Goal: Check status: Check status

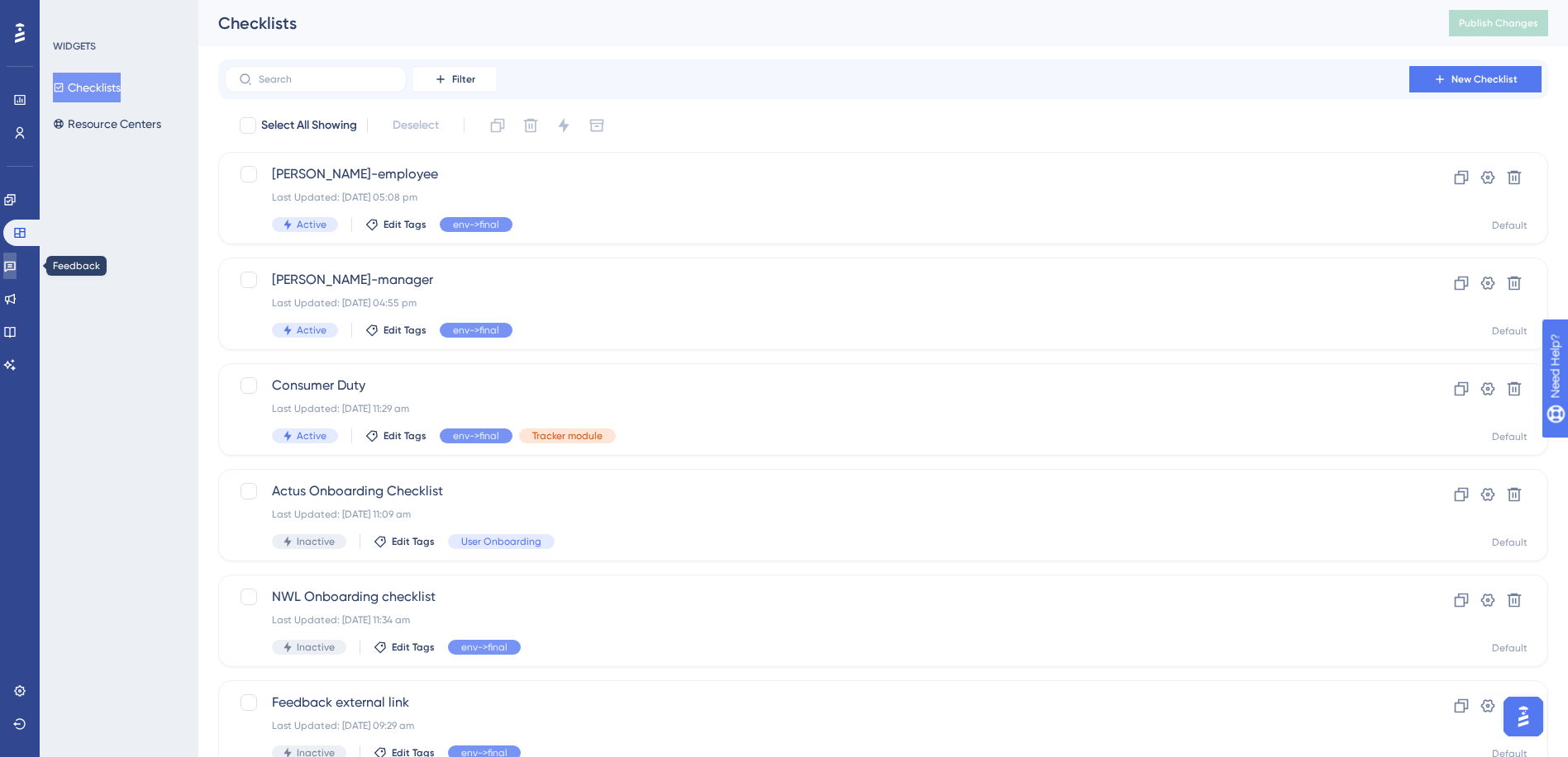
click at [16, 262] on icon at bounding box center [10, 267] width 12 height 11
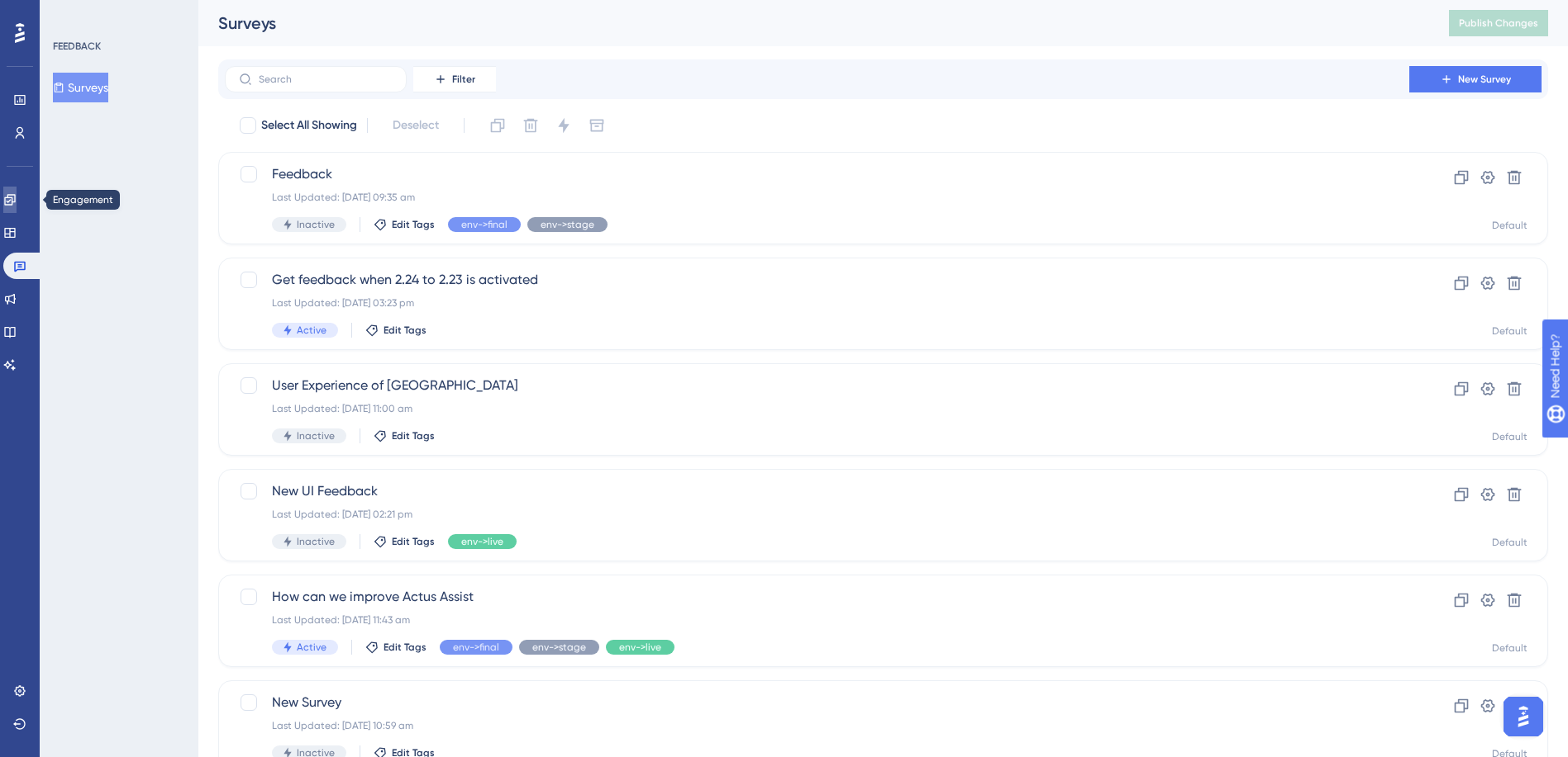
click at [17, 190] on link at bounding box center [10, 199] width 14 height 26
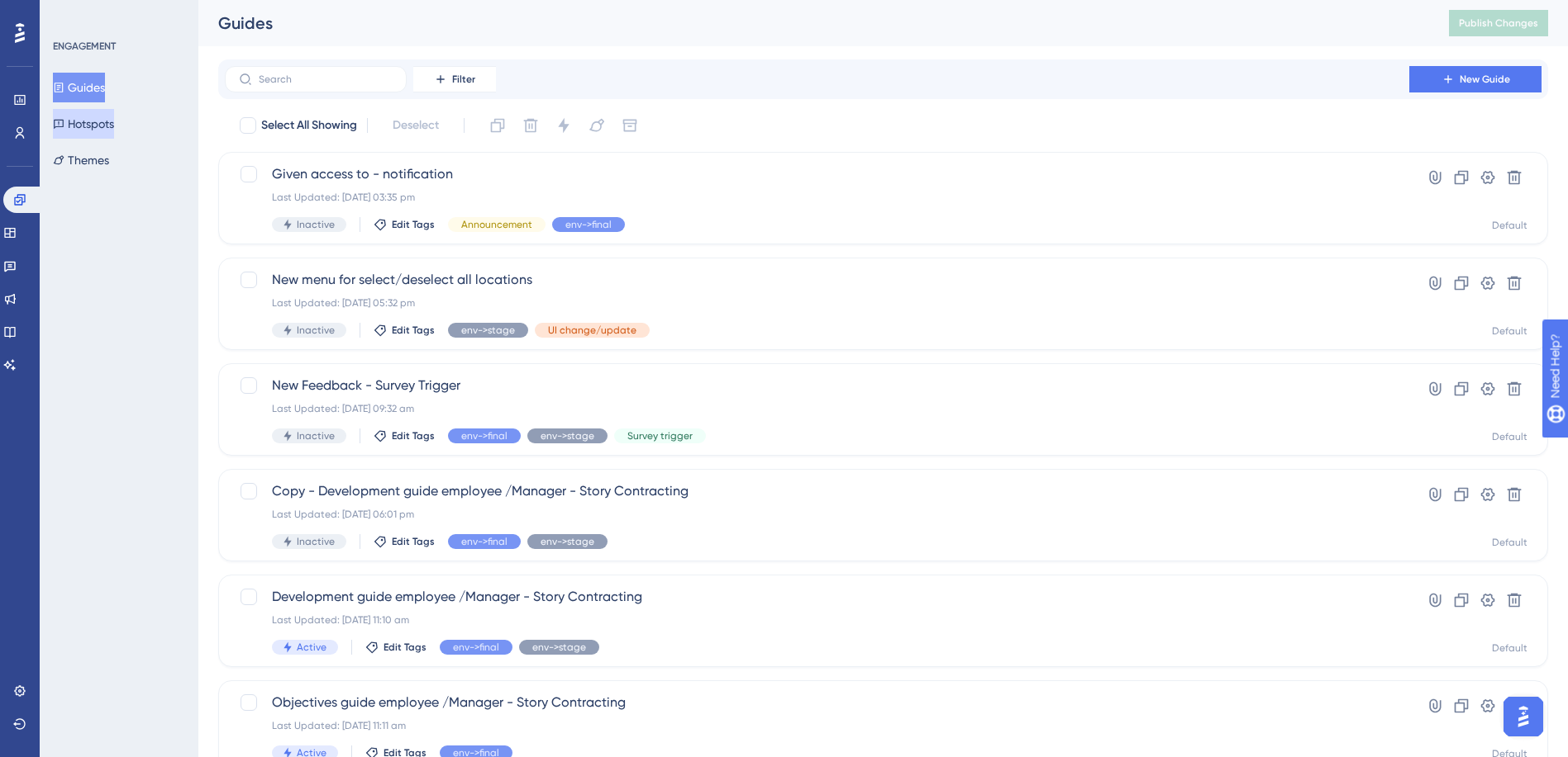
click at [100, 119] on button "Hotspots" at bounding box center [84, 123] width 61 height 30
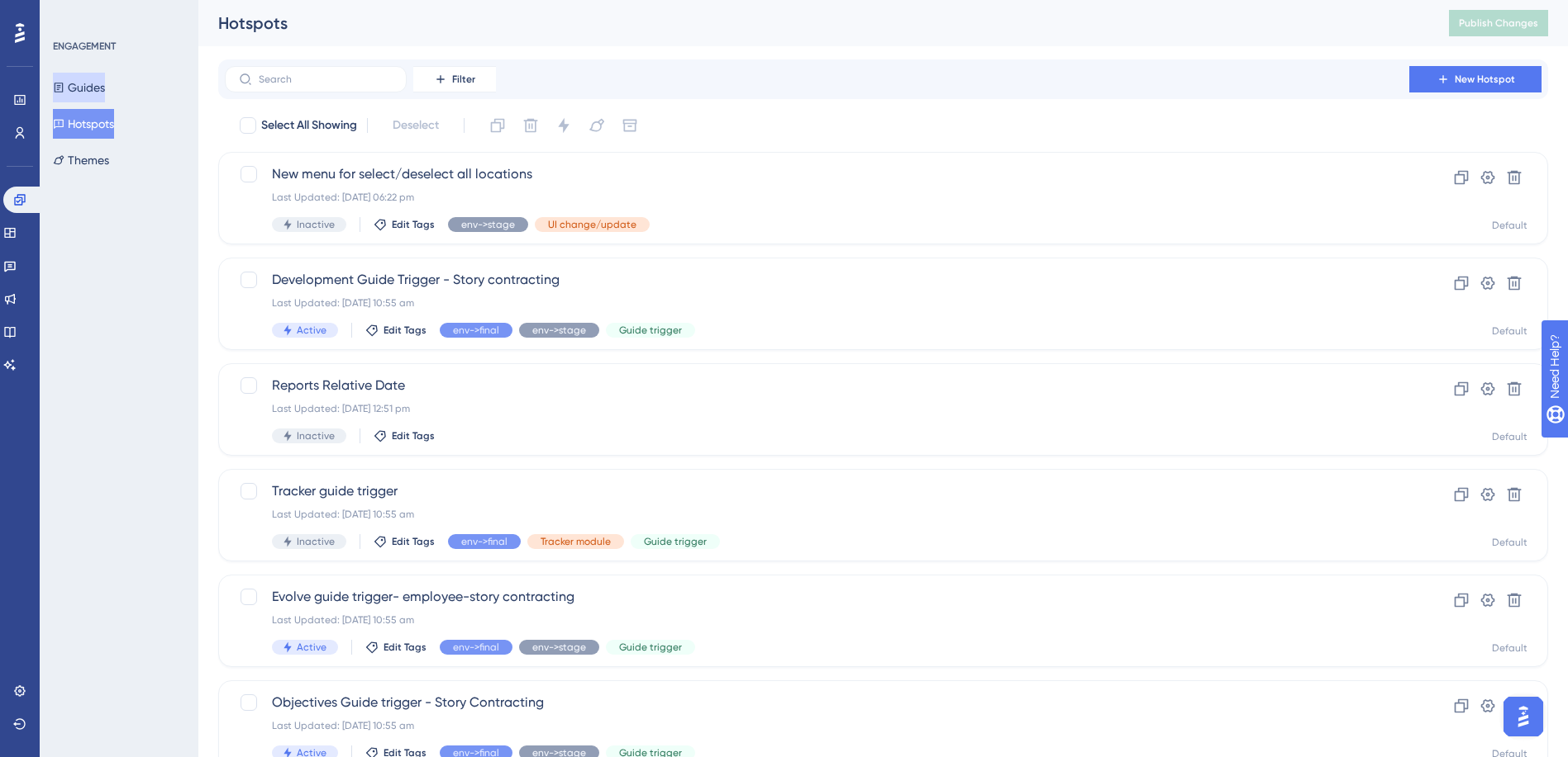
click at [93, 87] on button "Guides" at bounding box center [79, 87] width 52 height 30
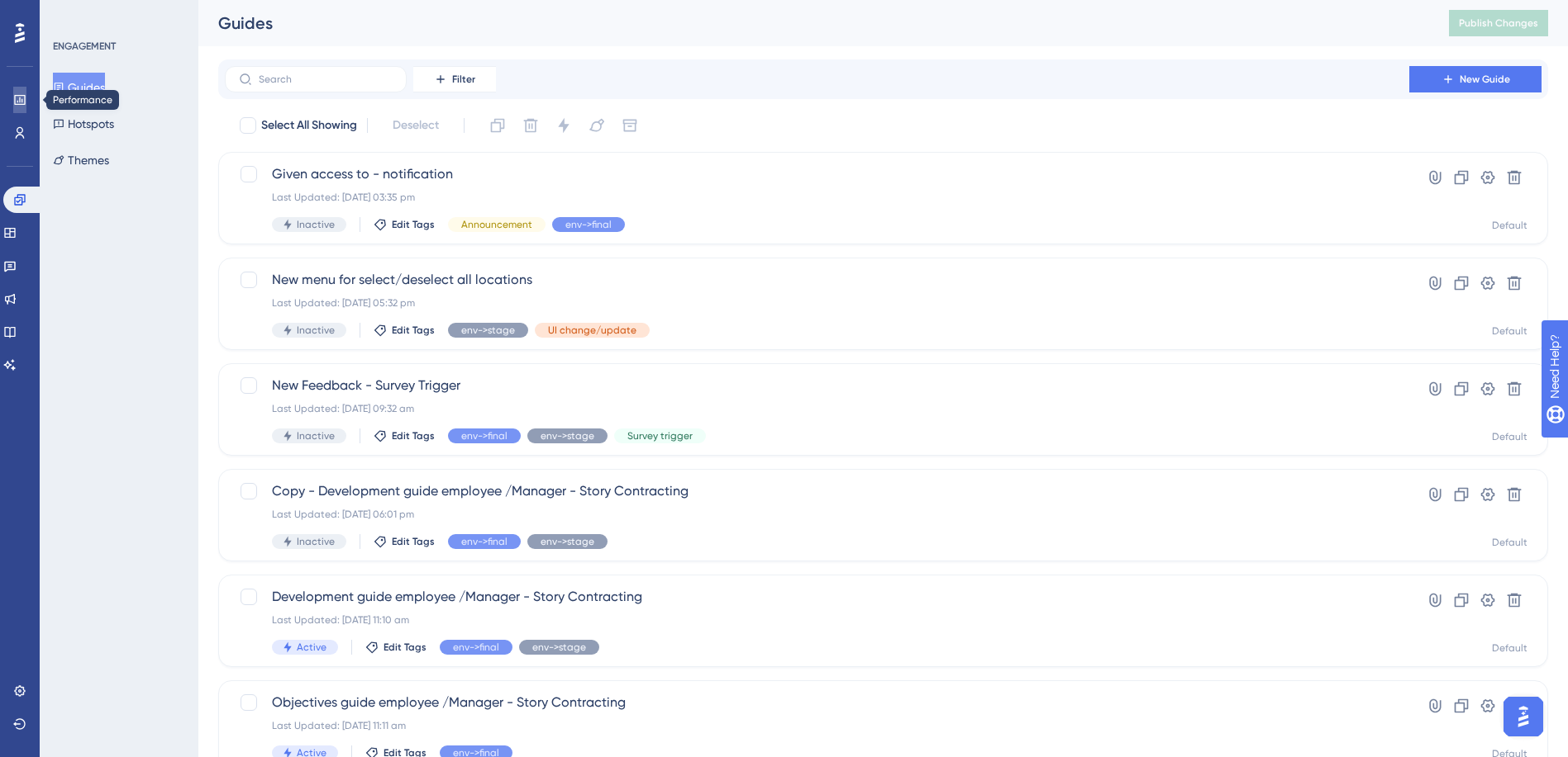
click at [18, 99] on icon at bounding box center [20, 100] width 14 height 14
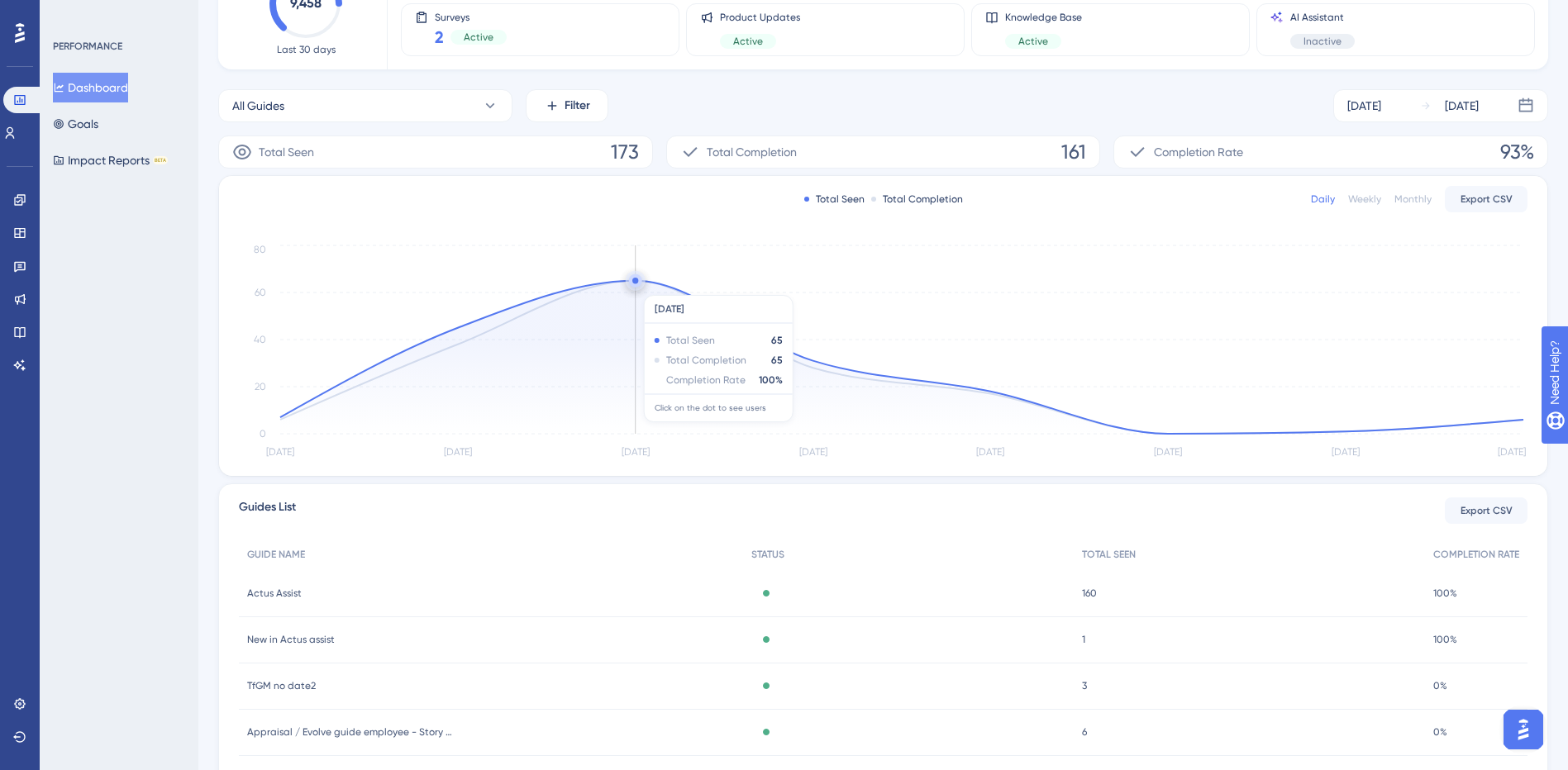
scroll to position [52, 0]
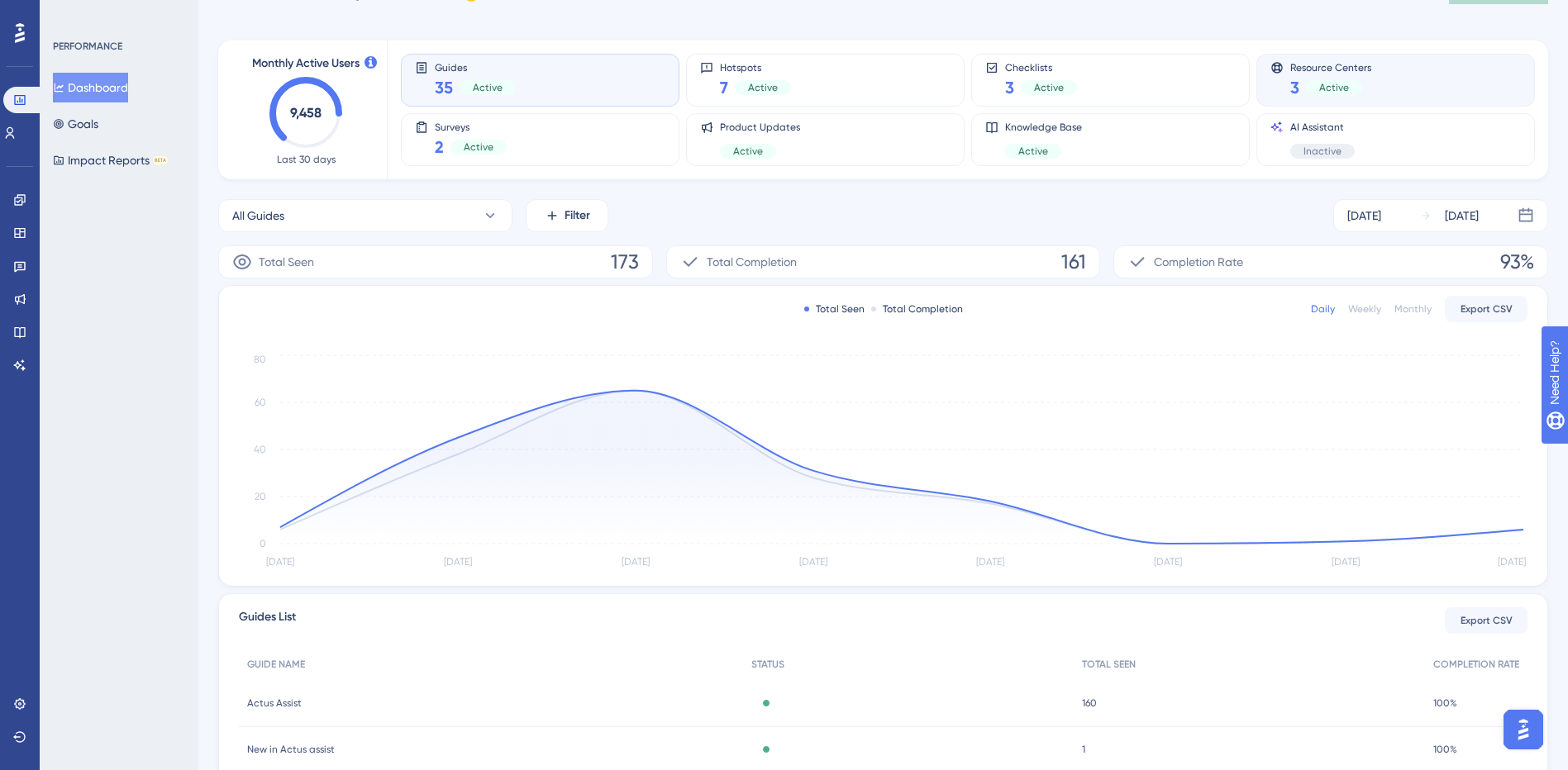
click at [1354, 92] on div "Active" at bounding box center [1333, 88] width 57 height 15
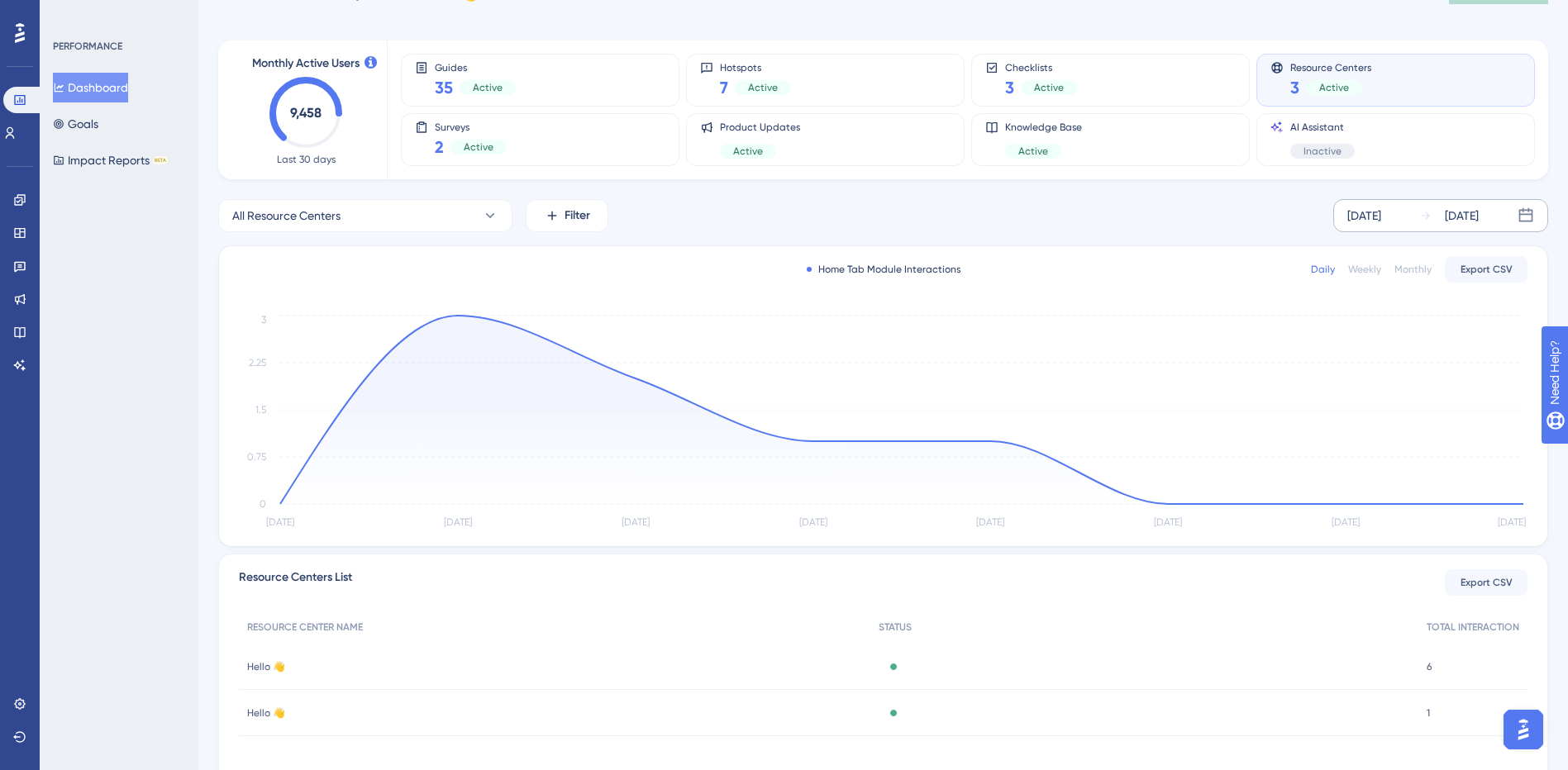
click at [1381, 221] on div "[DATE]" at bounding box center [1364, 215] width 34 height 19
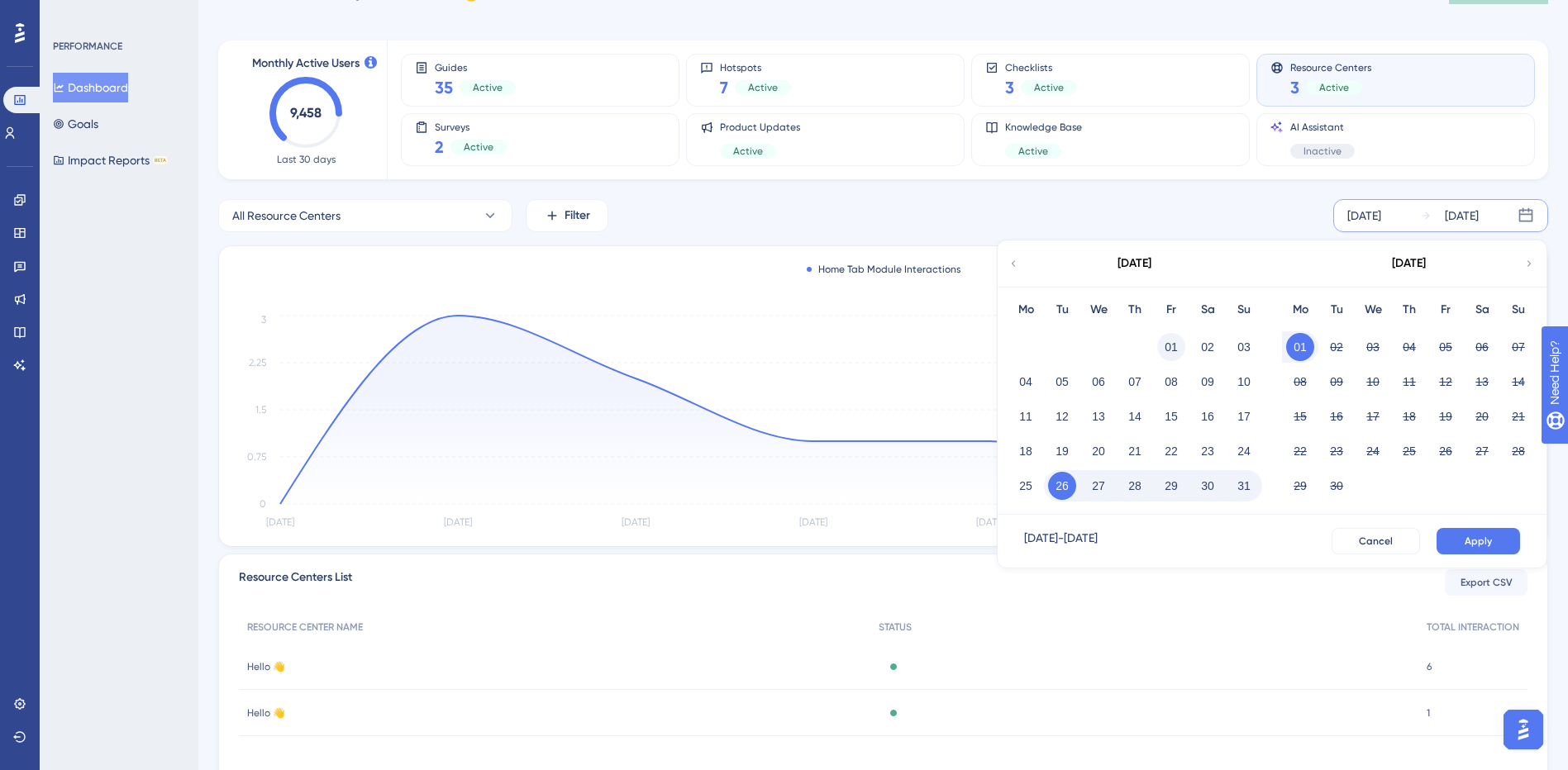
click at [1159, 345] on button "01" at bounding box center [1170, 346] width 28 height 28
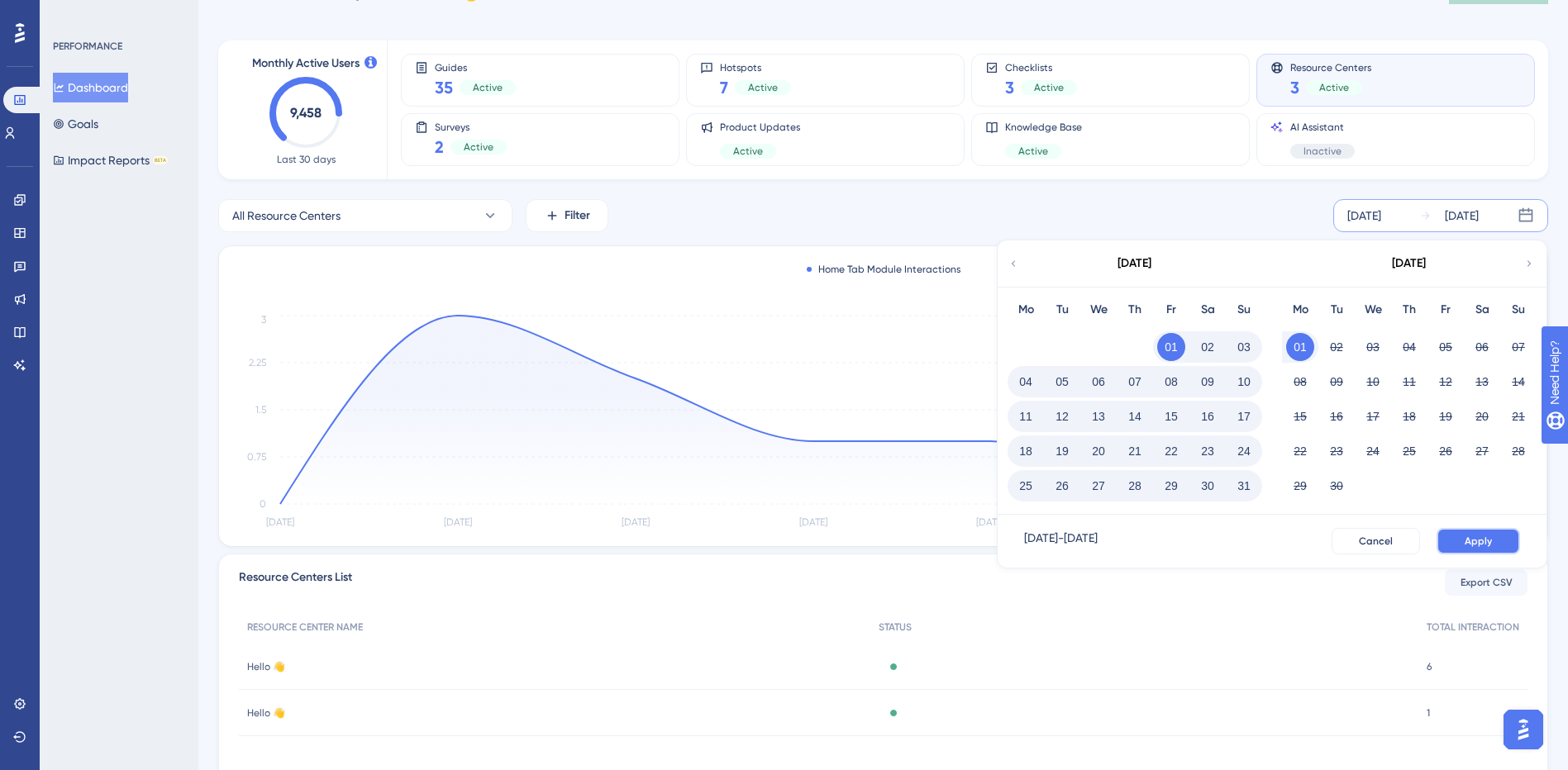
click at [1472, 538] on span "Apply" at bounding box center [1478, 541] width 27 height 14
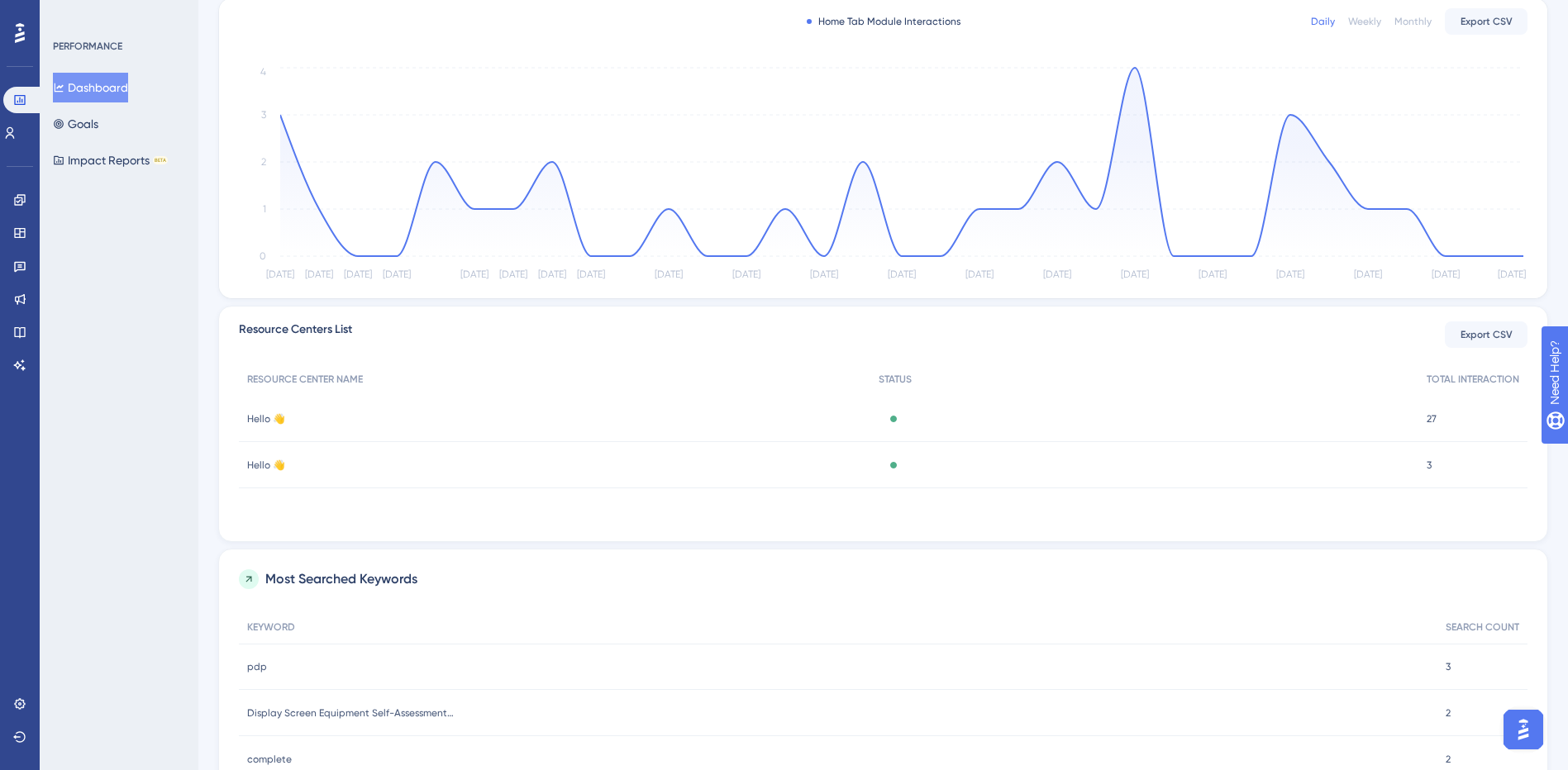
scroll to position [398, 0]
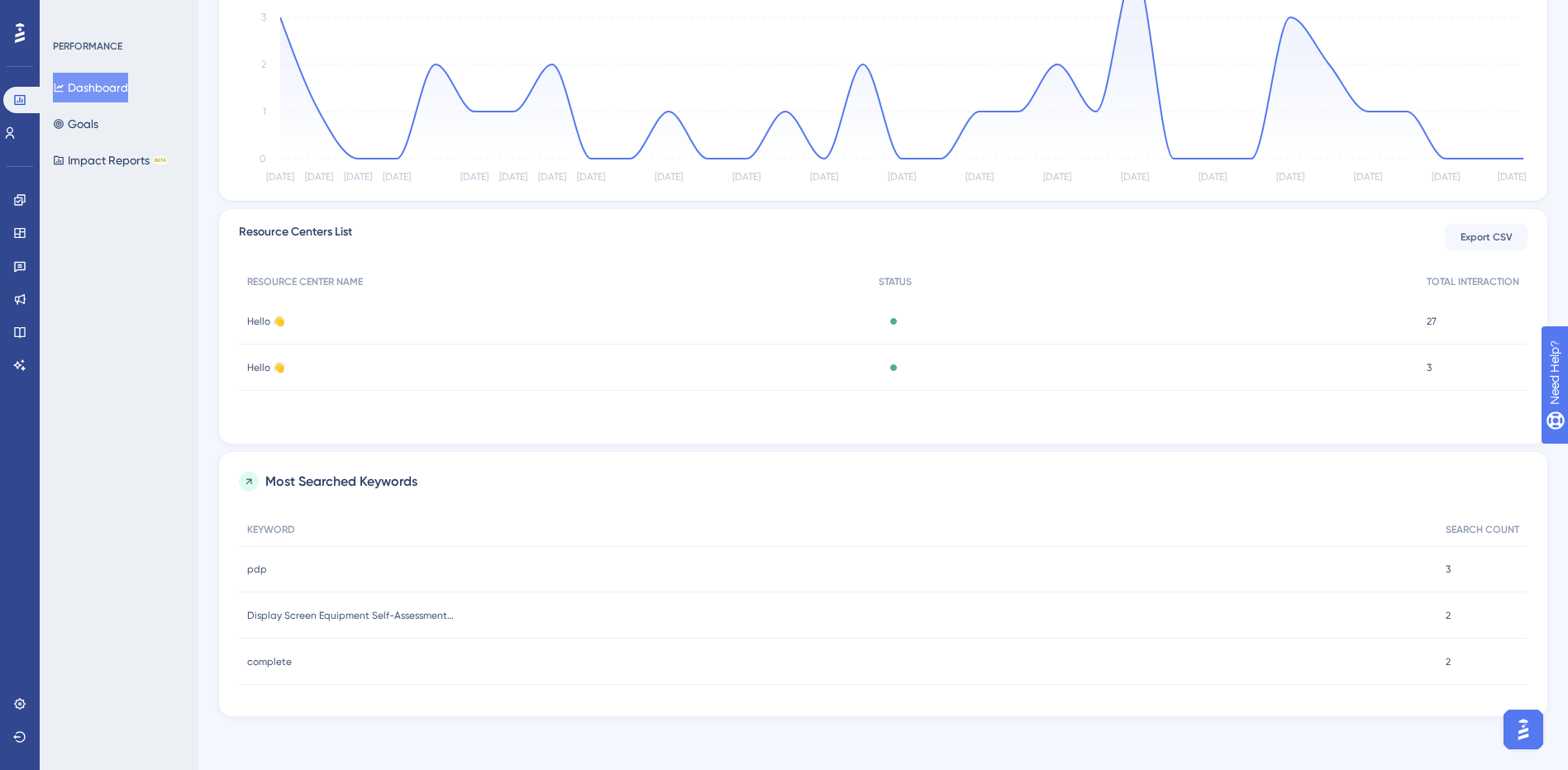
click at [277, 324] on span "Hello 👋" at bounding box center [266, 322] width 38 height 14
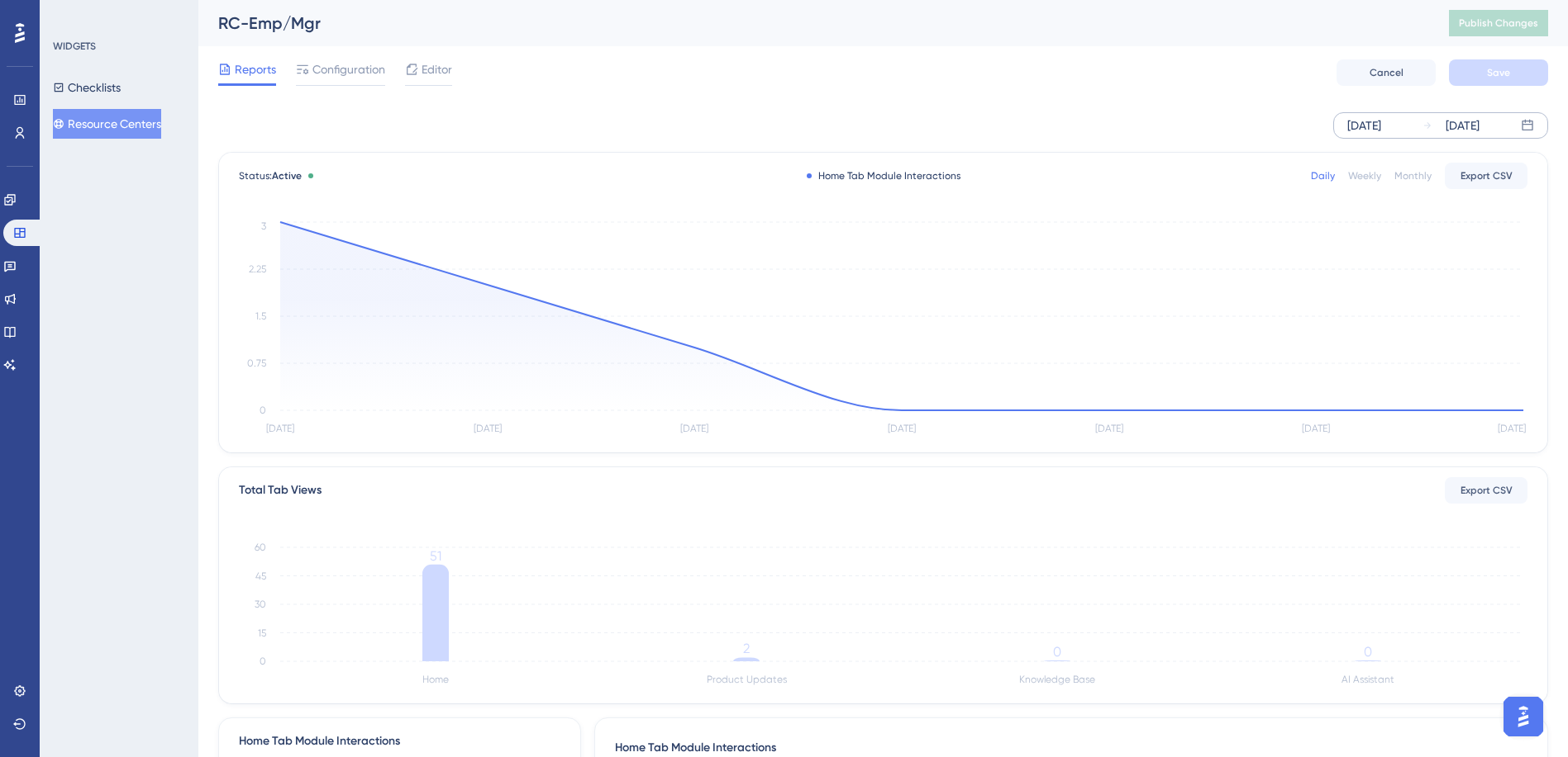
click at [1367, 130] on div "[DATE]" at bounding box center [1364, 125] width 34 height 19
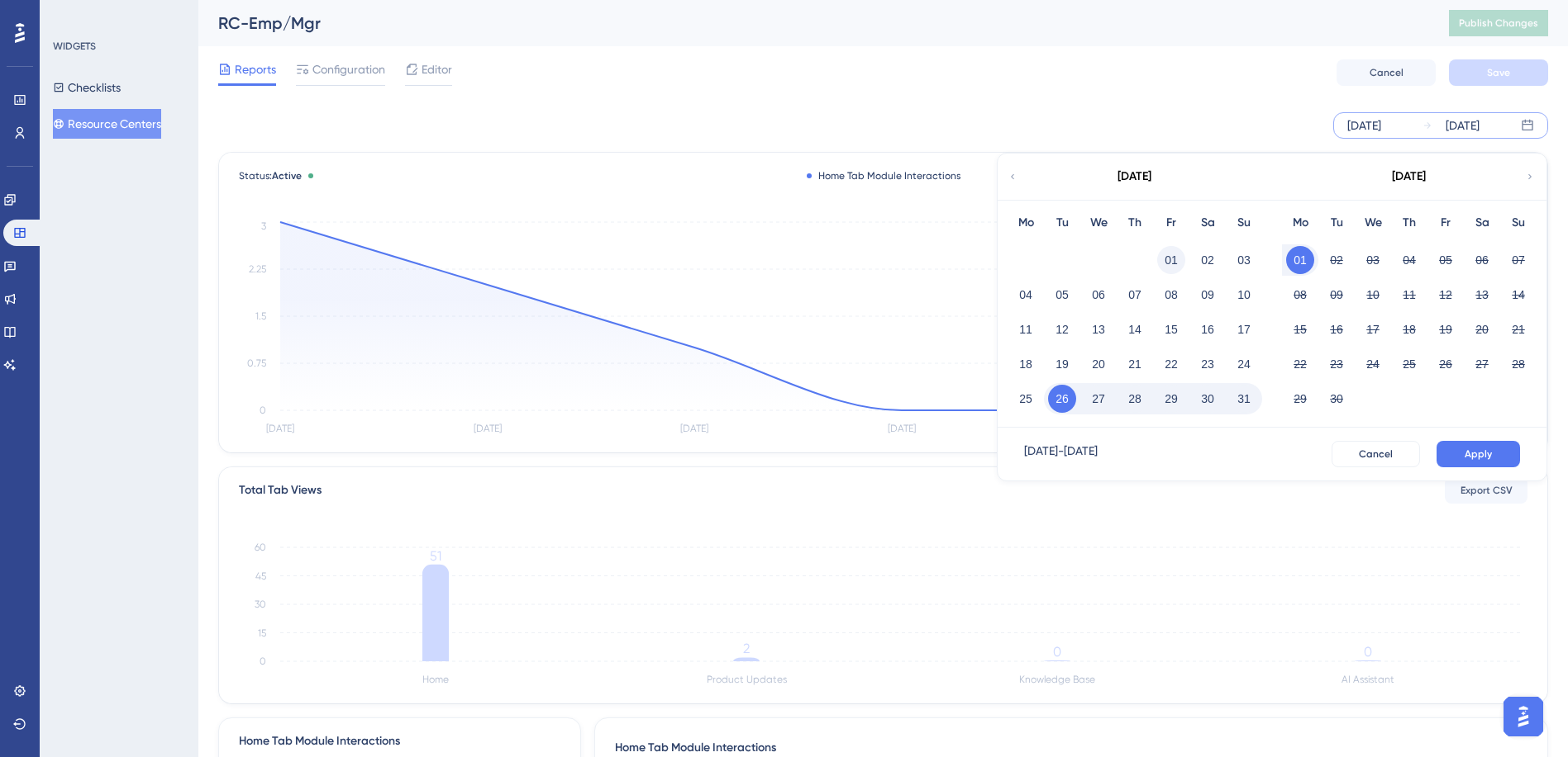
click at [1178, 259] on button "01" at bounding box center [1170, 260] width 28 height 28
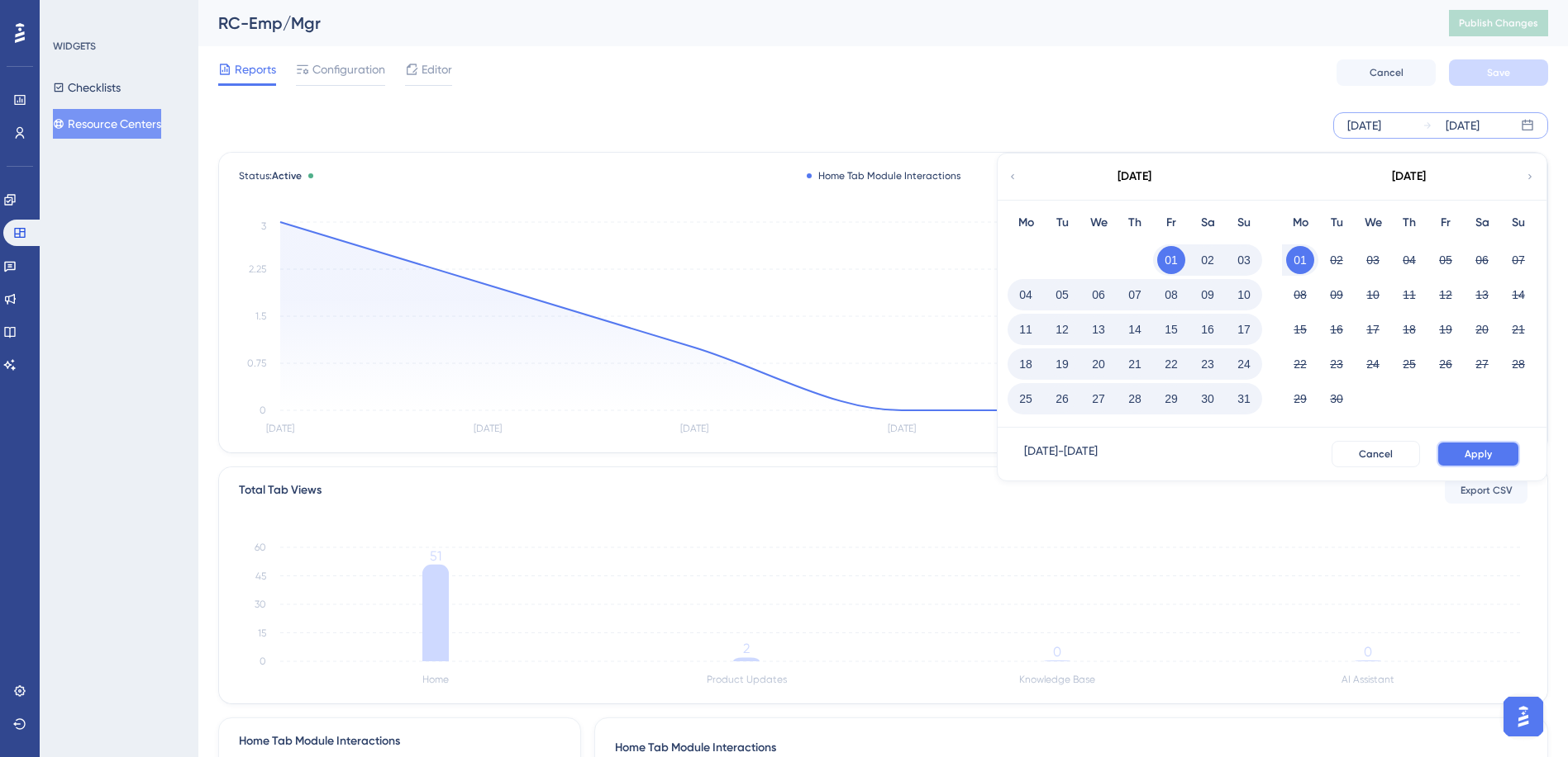
click at [1470, 447] on span "Apply" at bounding box center [1478, 454] width 27 height 14
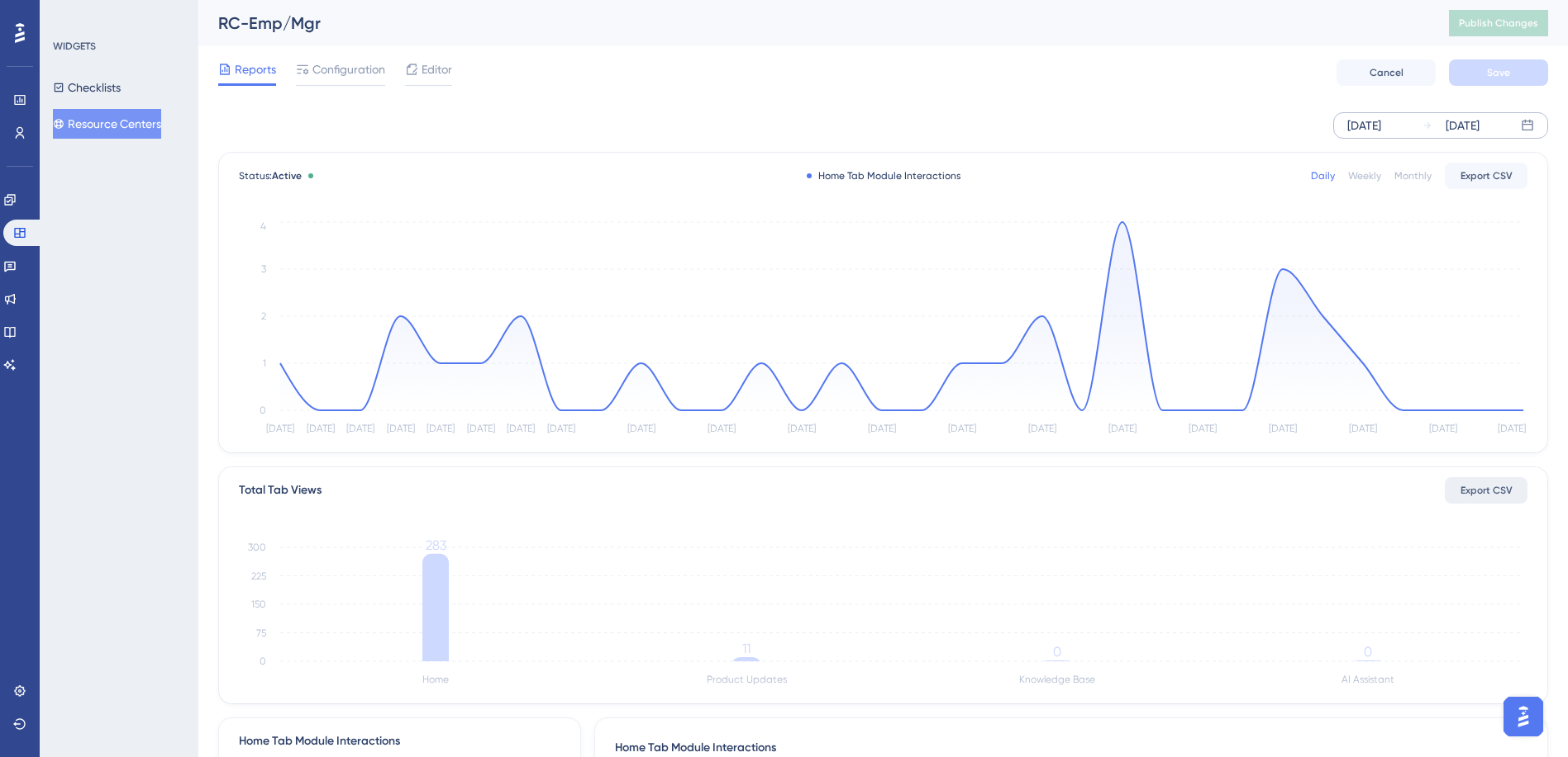
click at [1489, 497] on button "Export CSV" at bounding box center [1486, 490] width 83 height 26
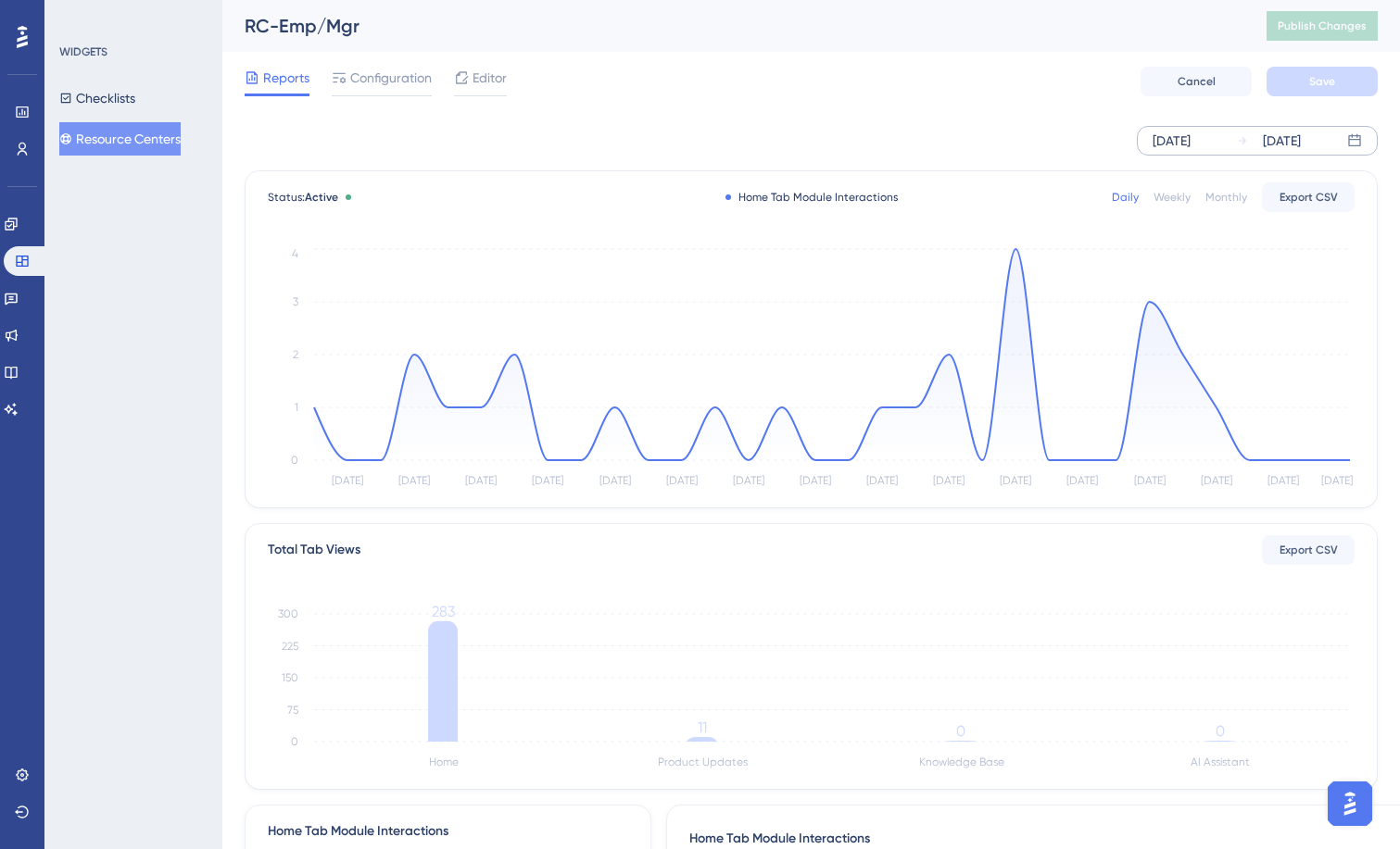
click at [161, 288] on div "WIDGETS Checklists Resource Centers" at bounding box center [133, 424] width 178 height 849
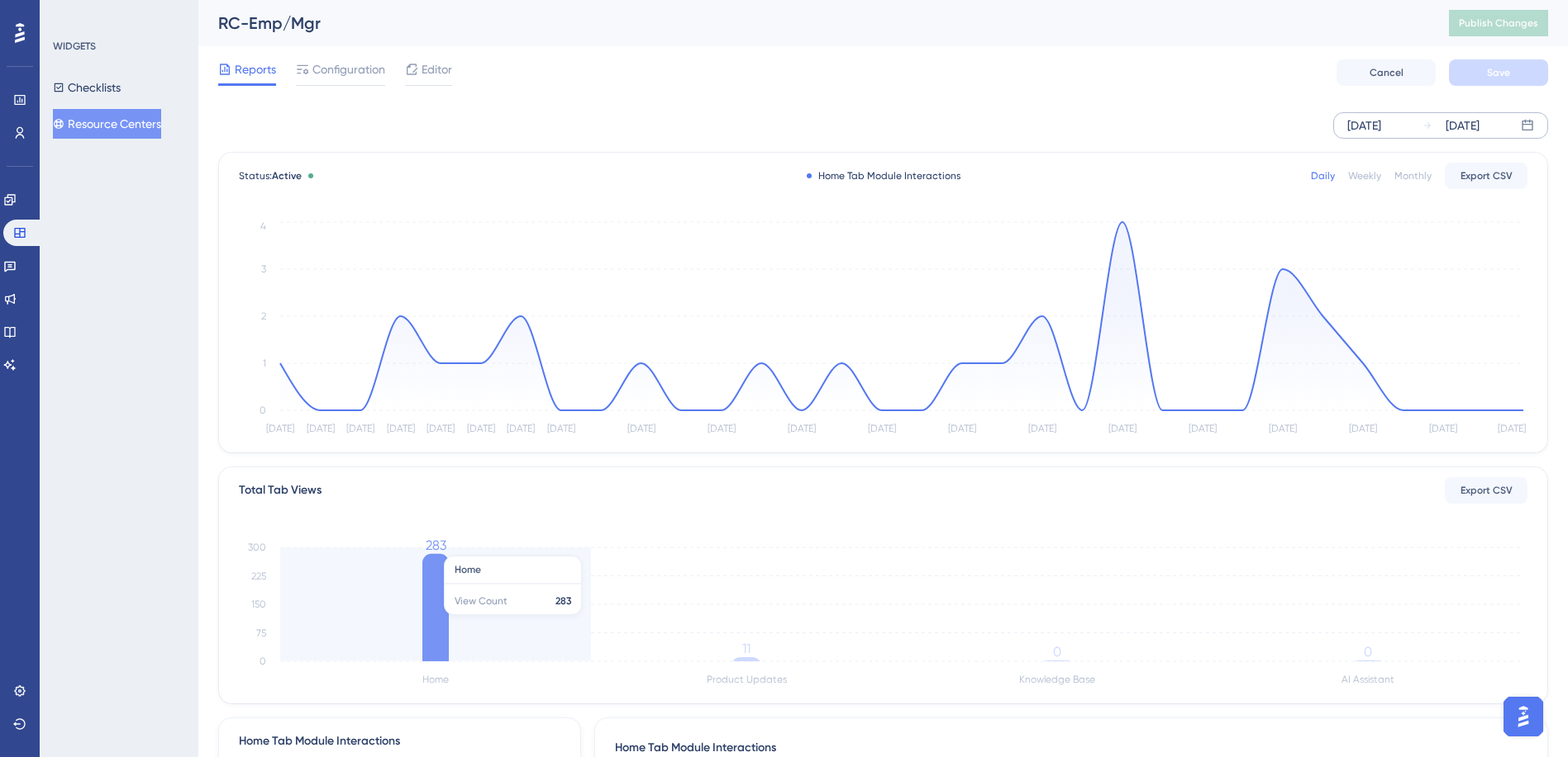
click at [437, 624] on icon at bounding box center [435, 608] width 26 height 107
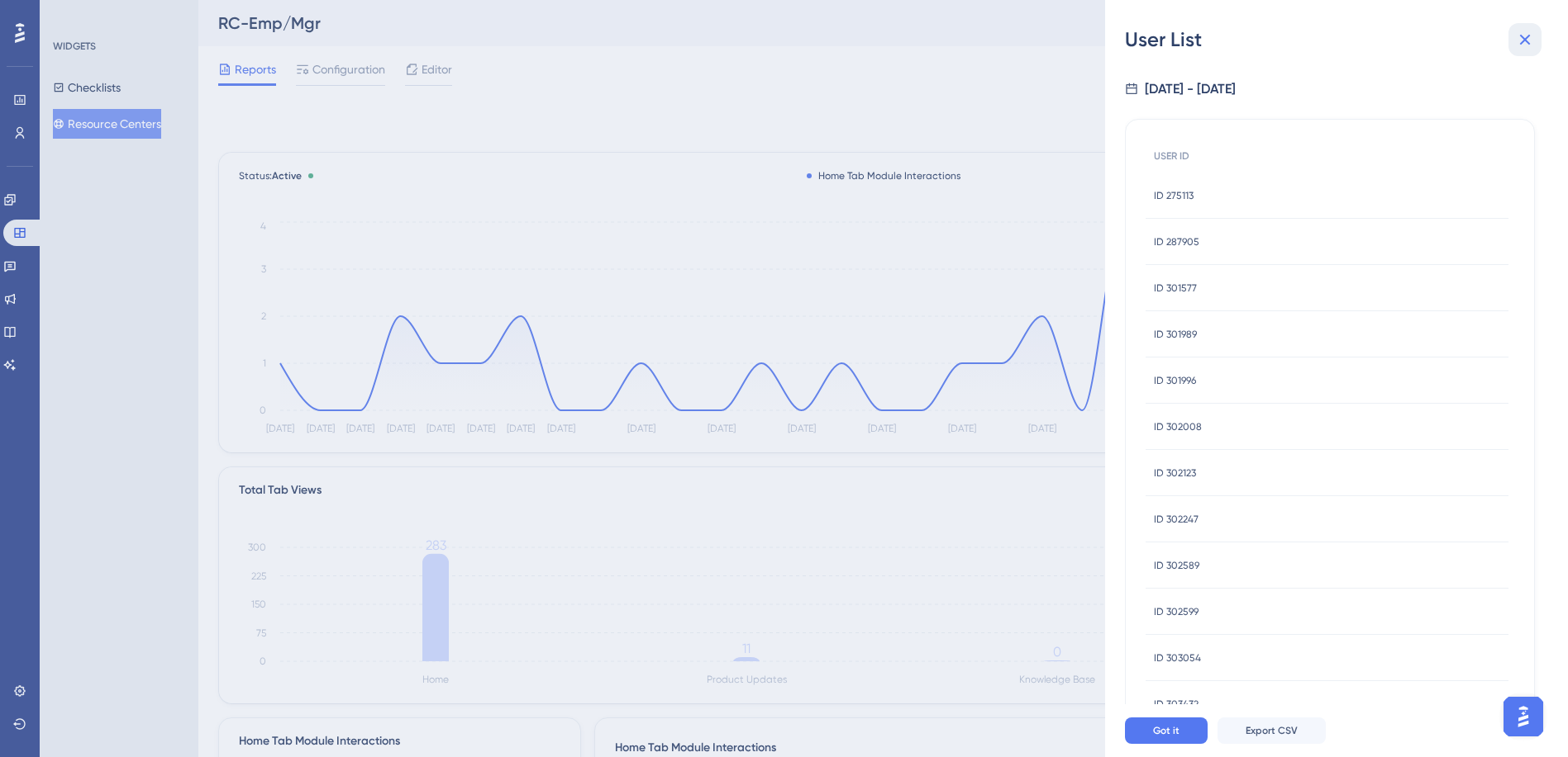
click at [1526, 39] on icon at bounding box center [1525, 40] width 11 height 11
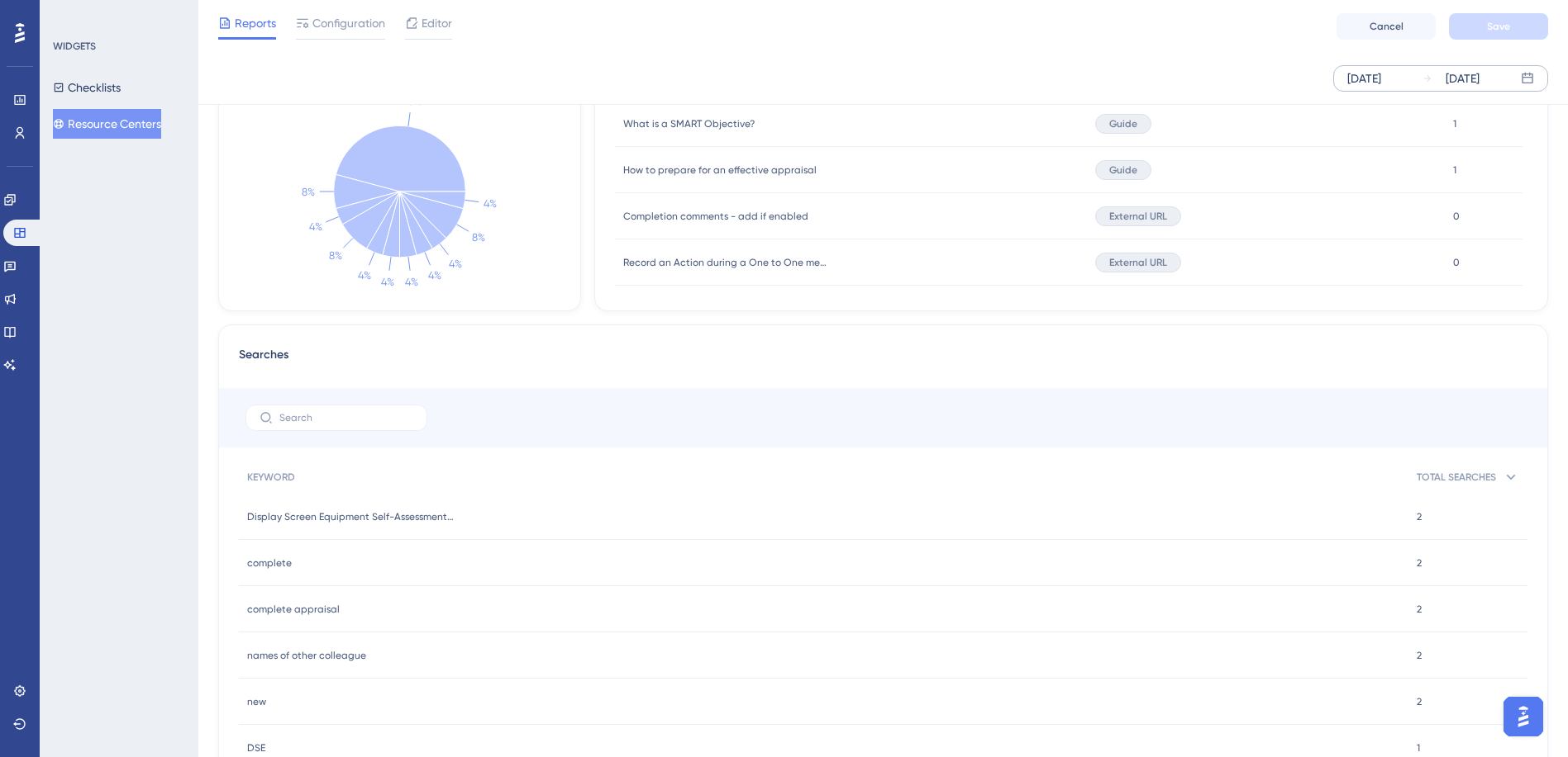
scroll to position [778, 0]
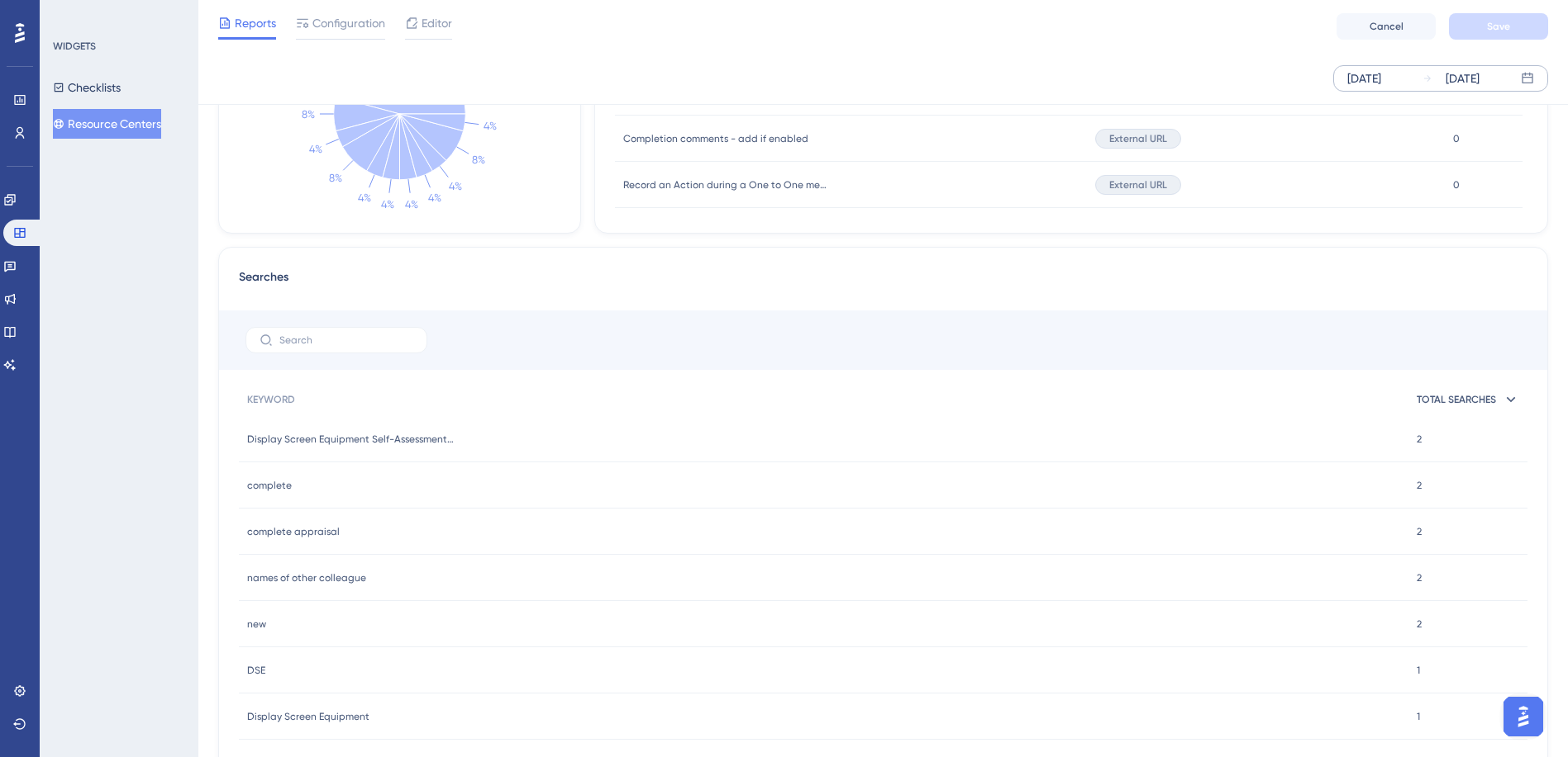
click at [1516, 398] on icon at bounding box center [1511, 400] width 17 height 17
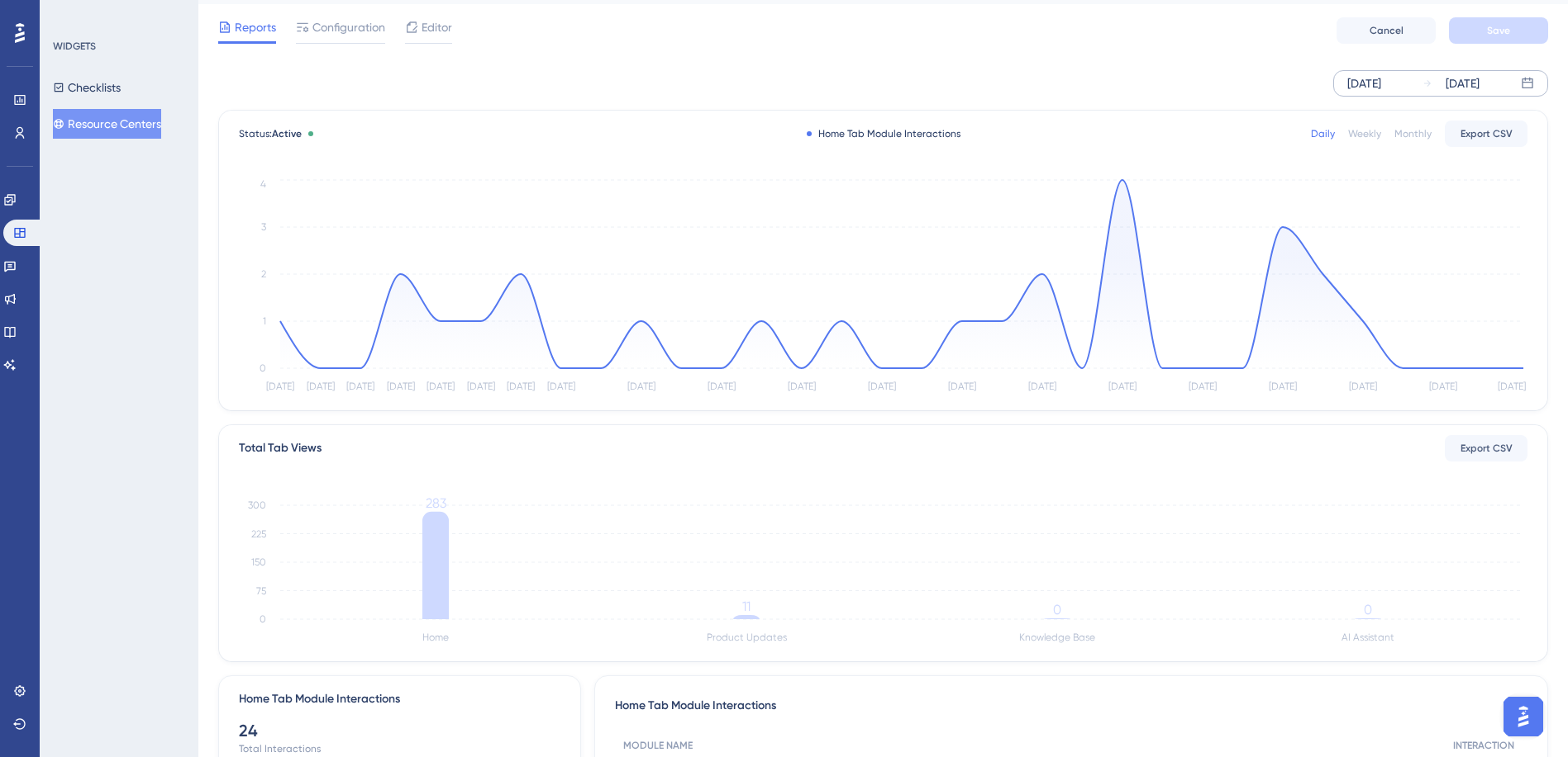
scroll to position [35, 0]
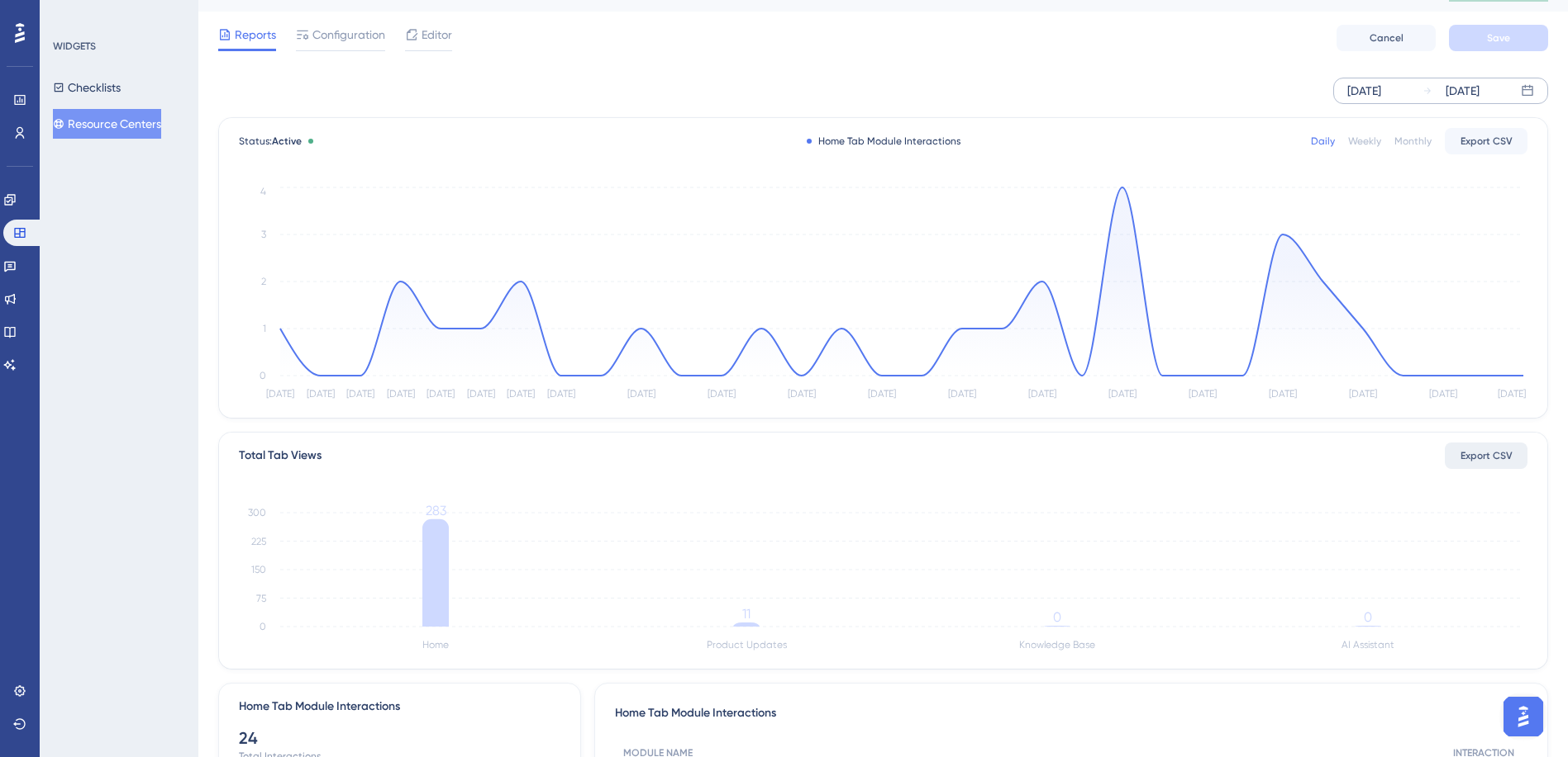
click at [1492, 460] on span "Export CSV" at bounding box center [1486, 456] width 52 height 14
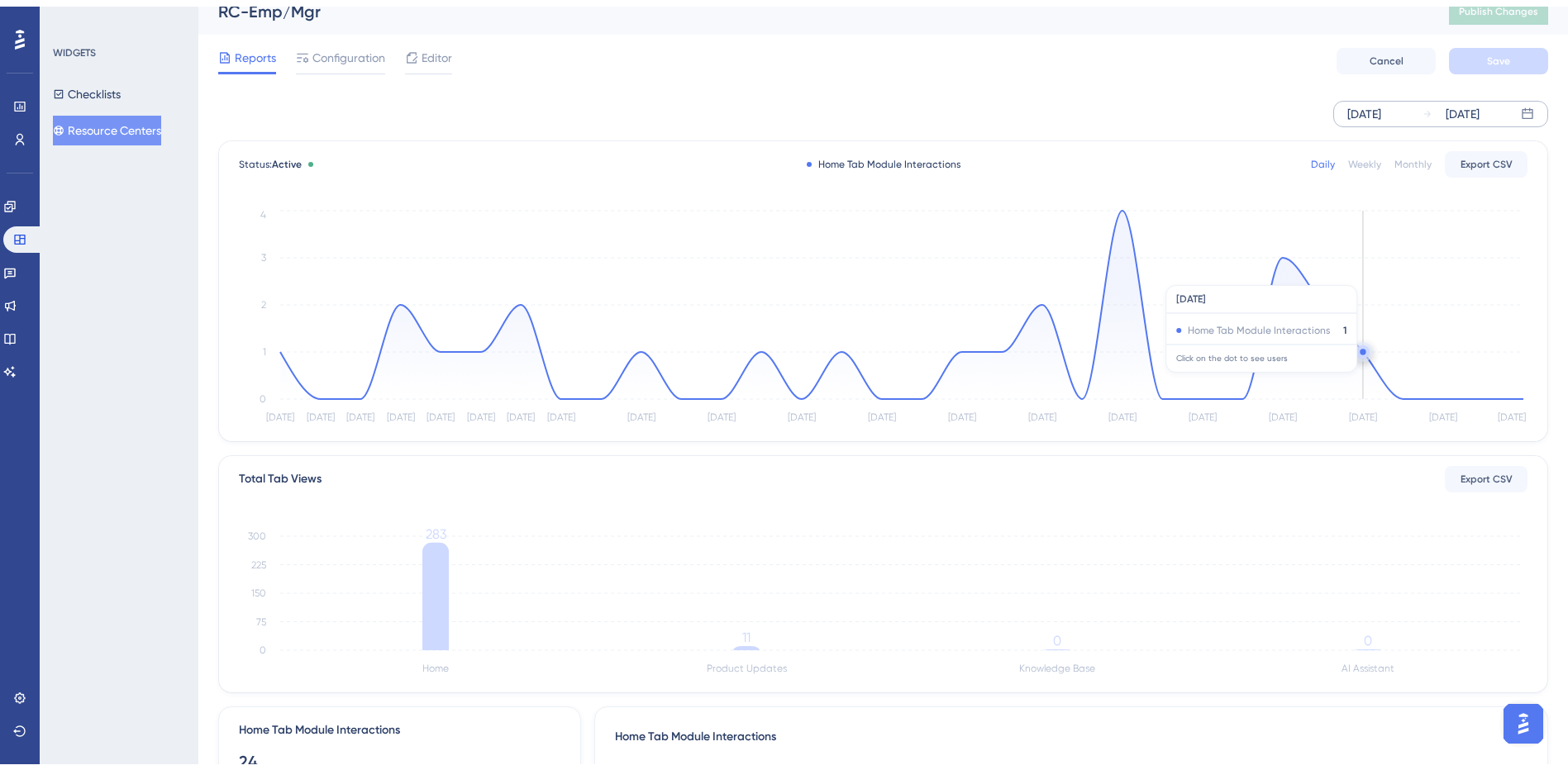
scroll to position [0, 0]
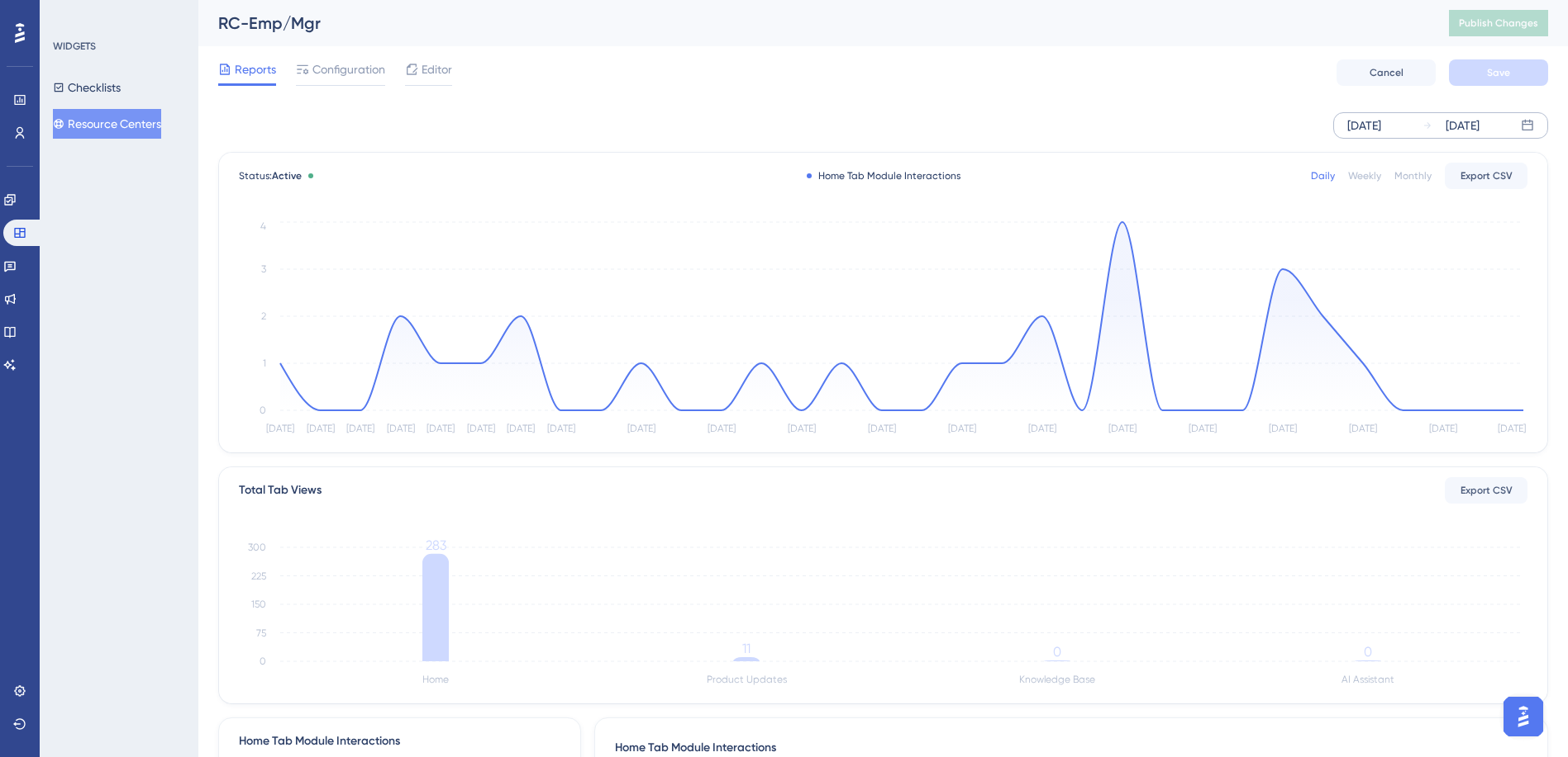
click at [123, 128] on button "Resource Centers" at bounding box center [107, 123] width 108 height 30
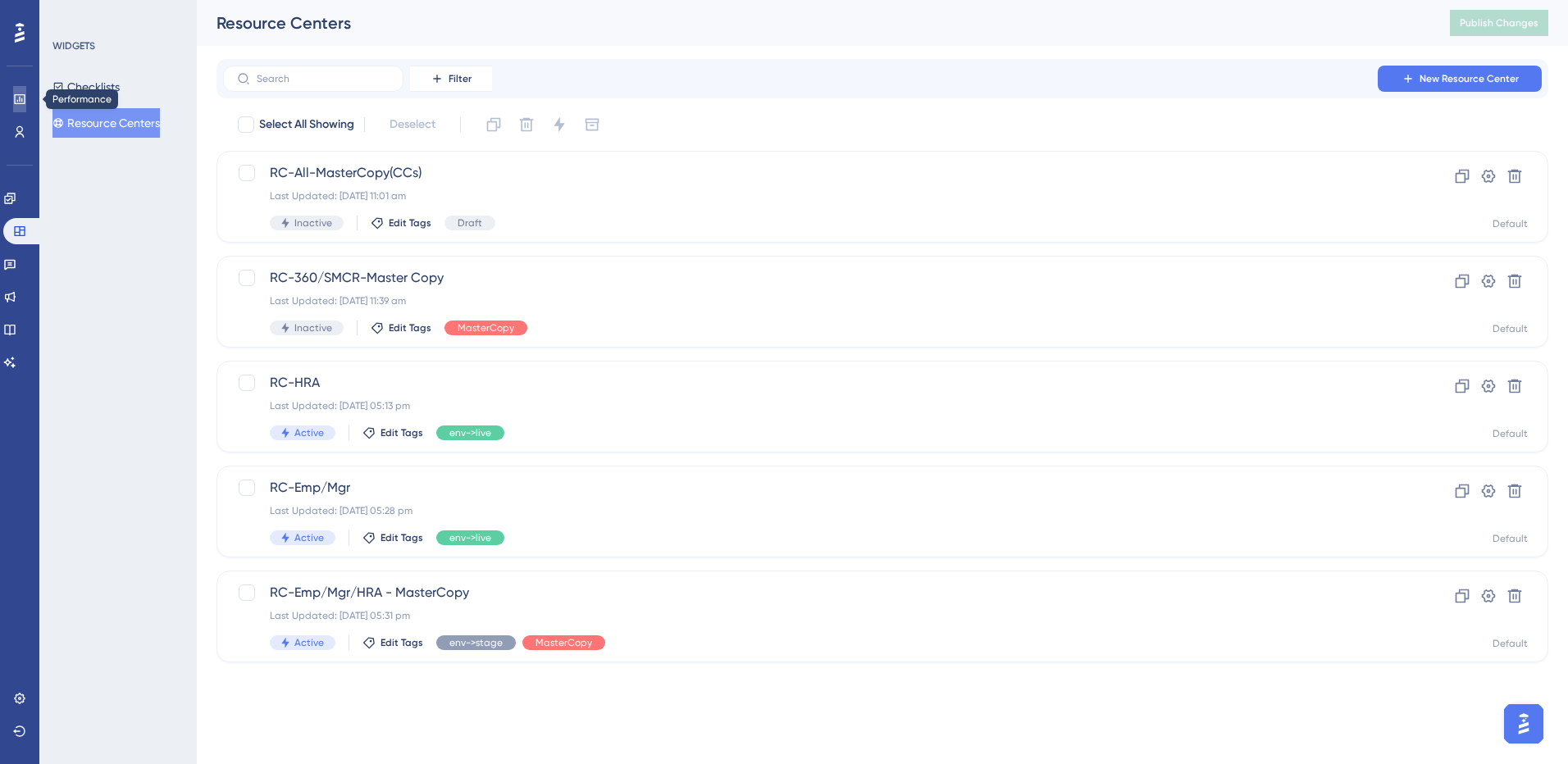
click at [26, 96] on link at bounding box center [20, 99] width 13 height 26
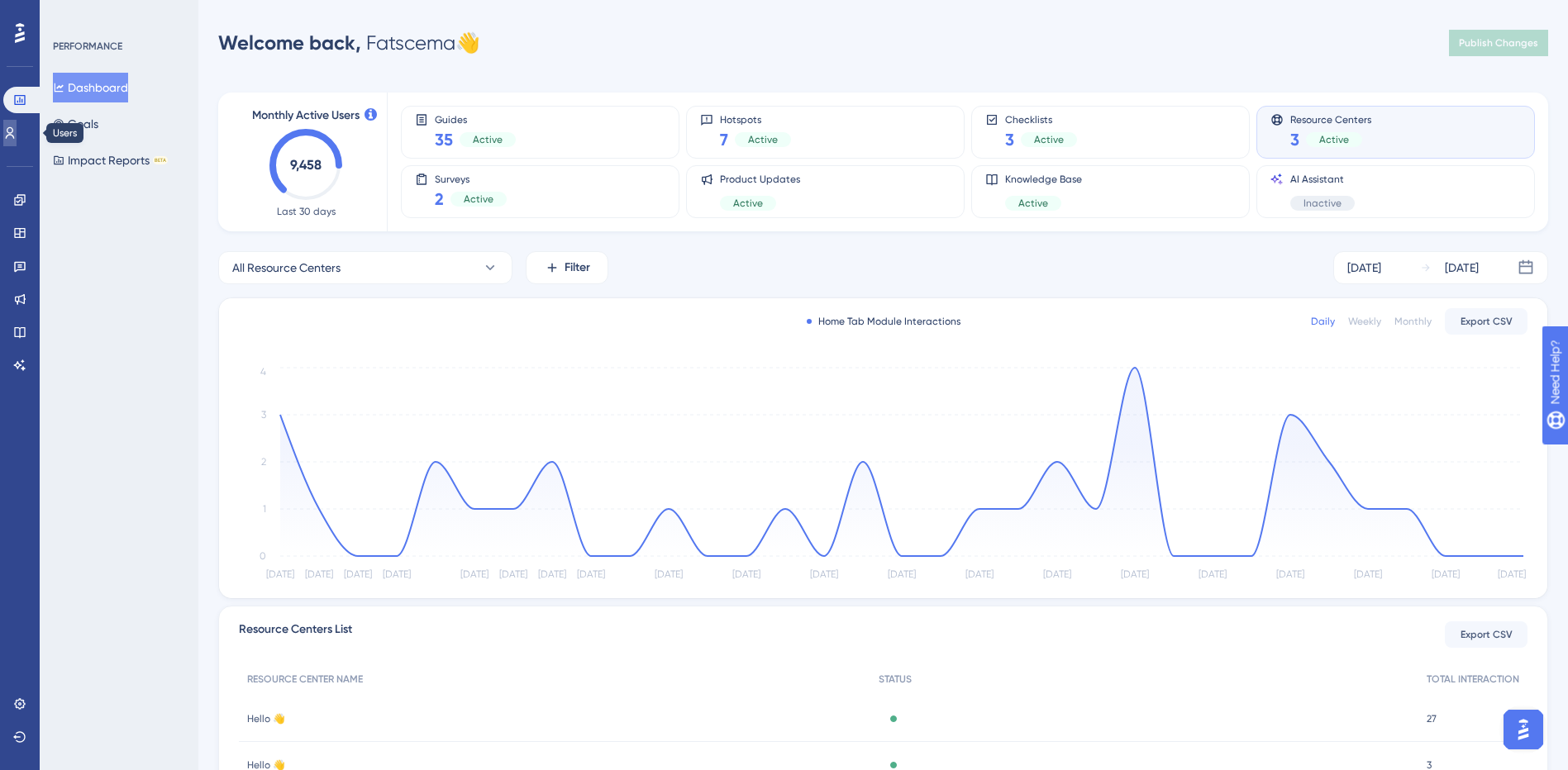
click at [17, 133] on icon at bounding box center [10, 133] width 14 height 14
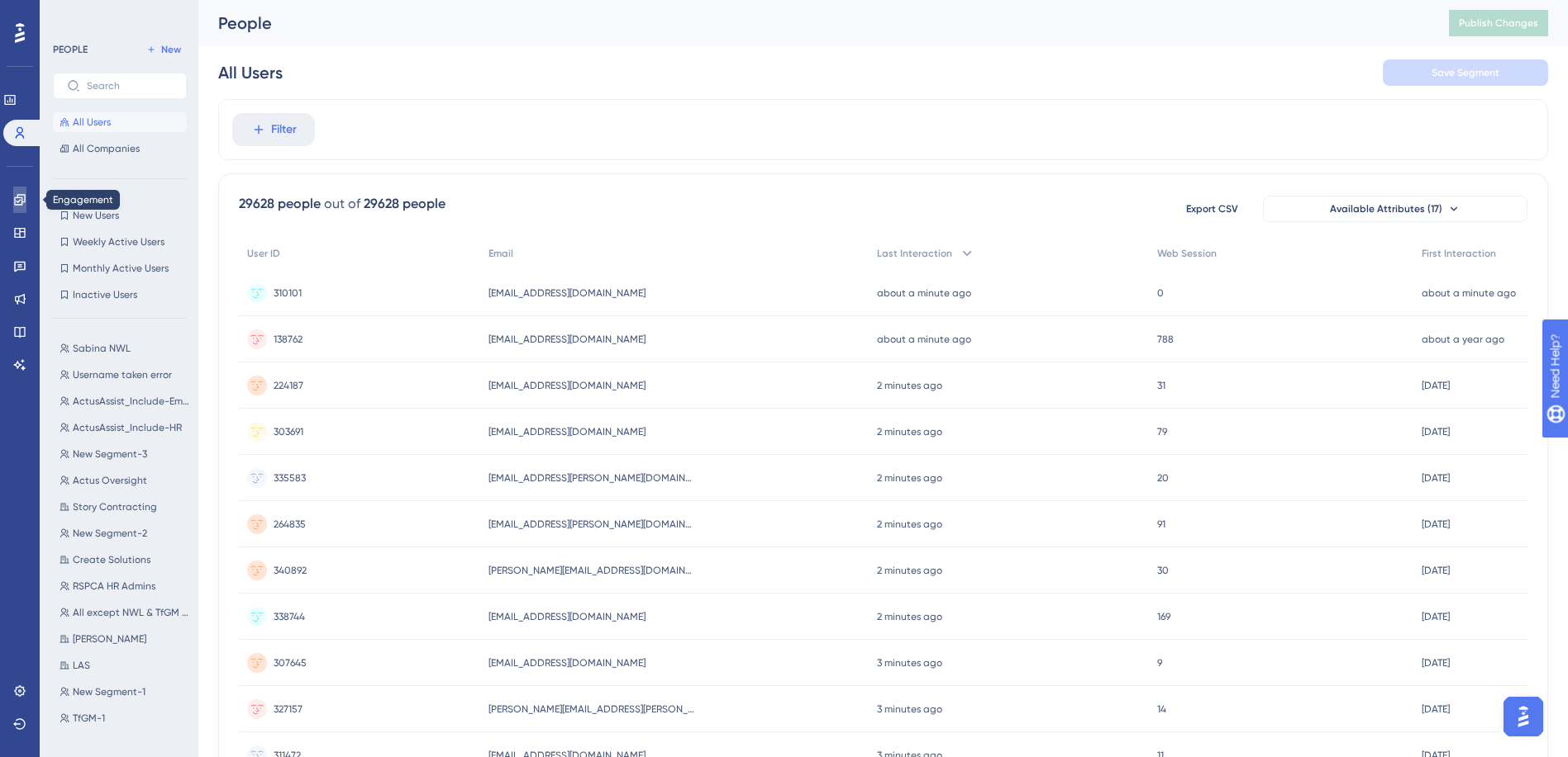
click at [26, 205] on link at bounding box center [20, 199] width 14 height 26
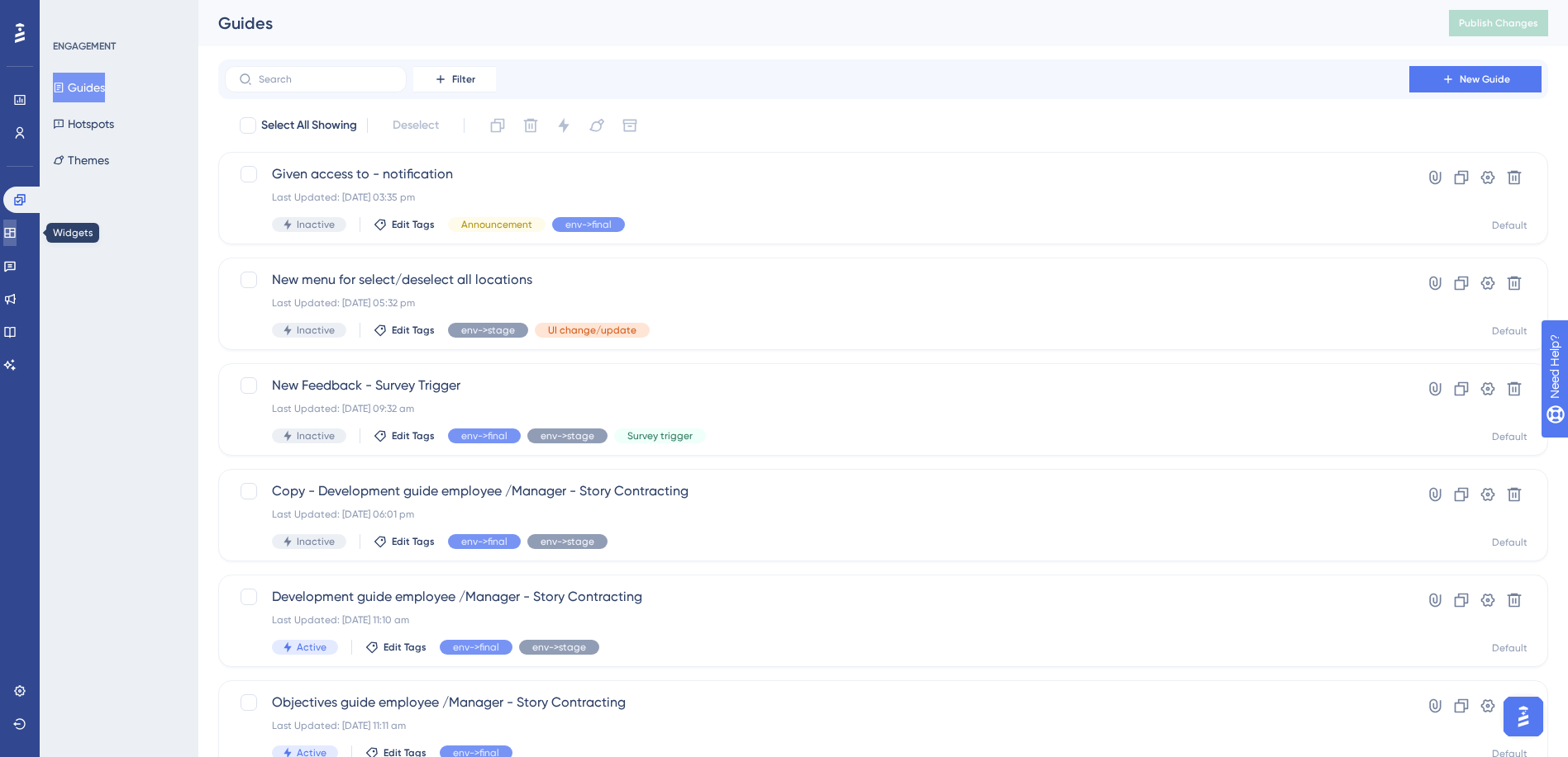
click at [17, 234] on icon at bounding box center [10, 233] width 14 height 14
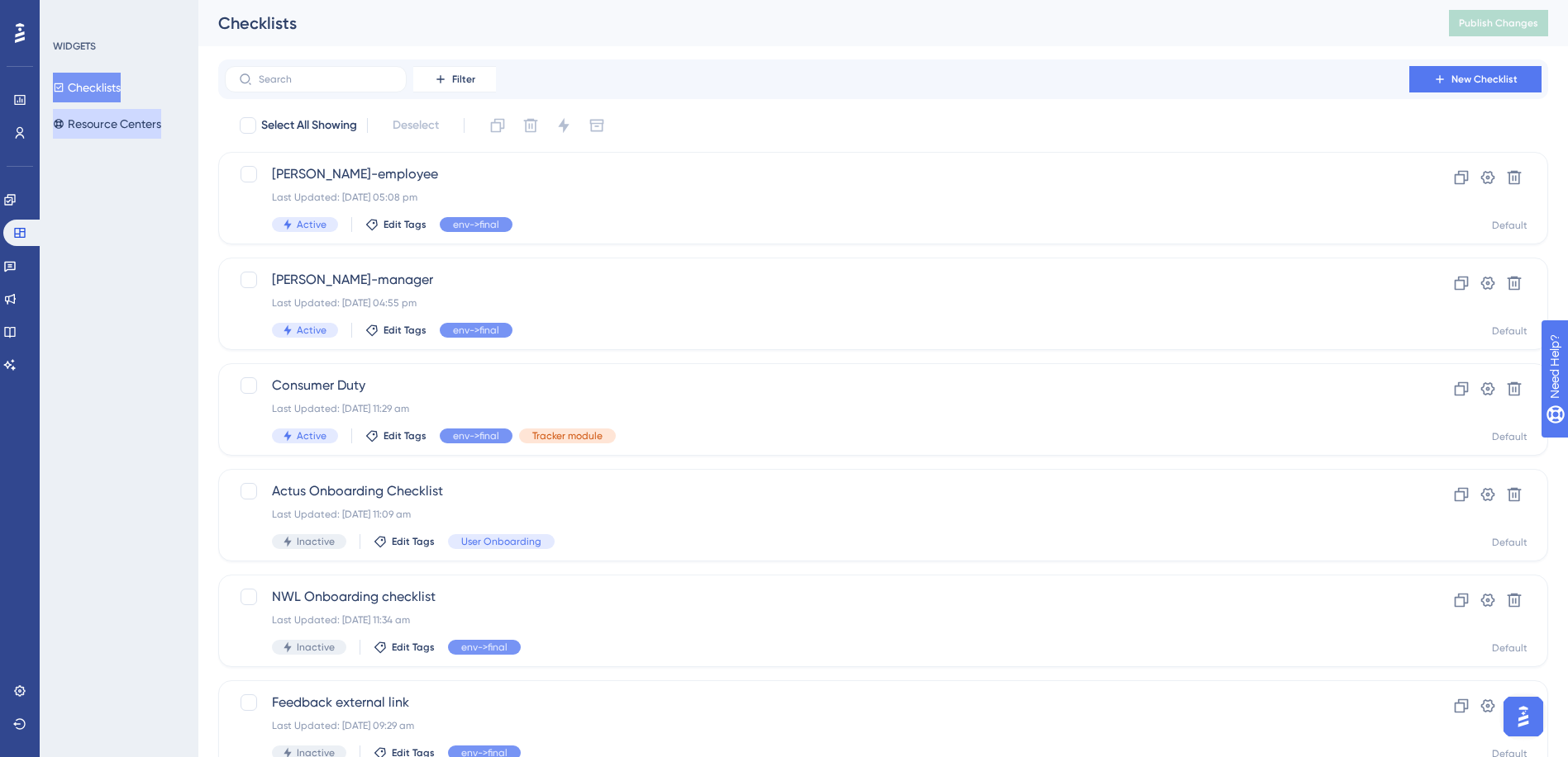
click at [111, 122] on button "Resource Centers" at bounding box center [107, 123] width 108 height 30
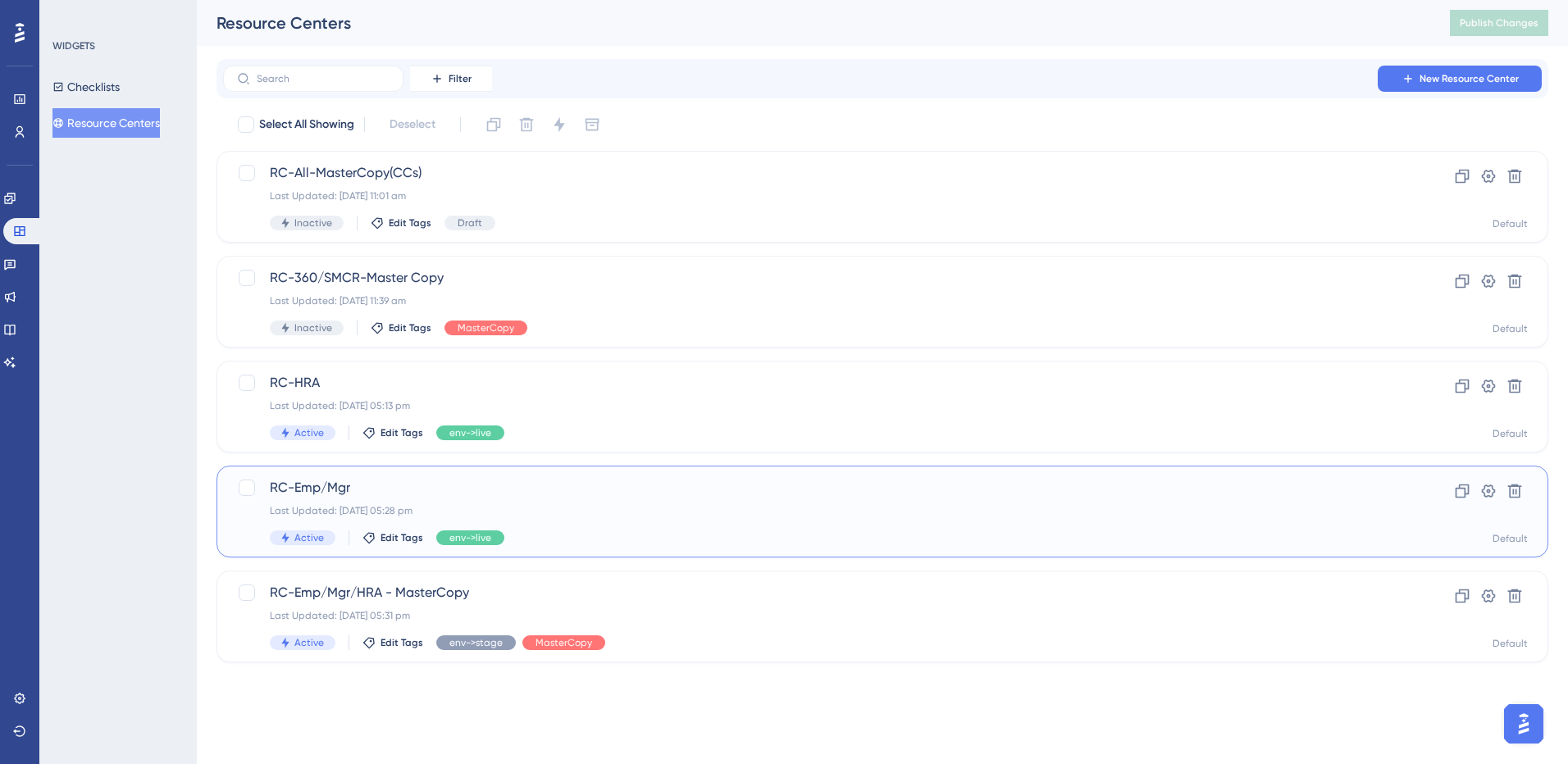
click at [569, 503] on div "RC-Emp/Mgr Last Updated: [DATE] 05:28 pm Active Edit Tags env->live" at bounding box center [817, 512] width 1094 height 67
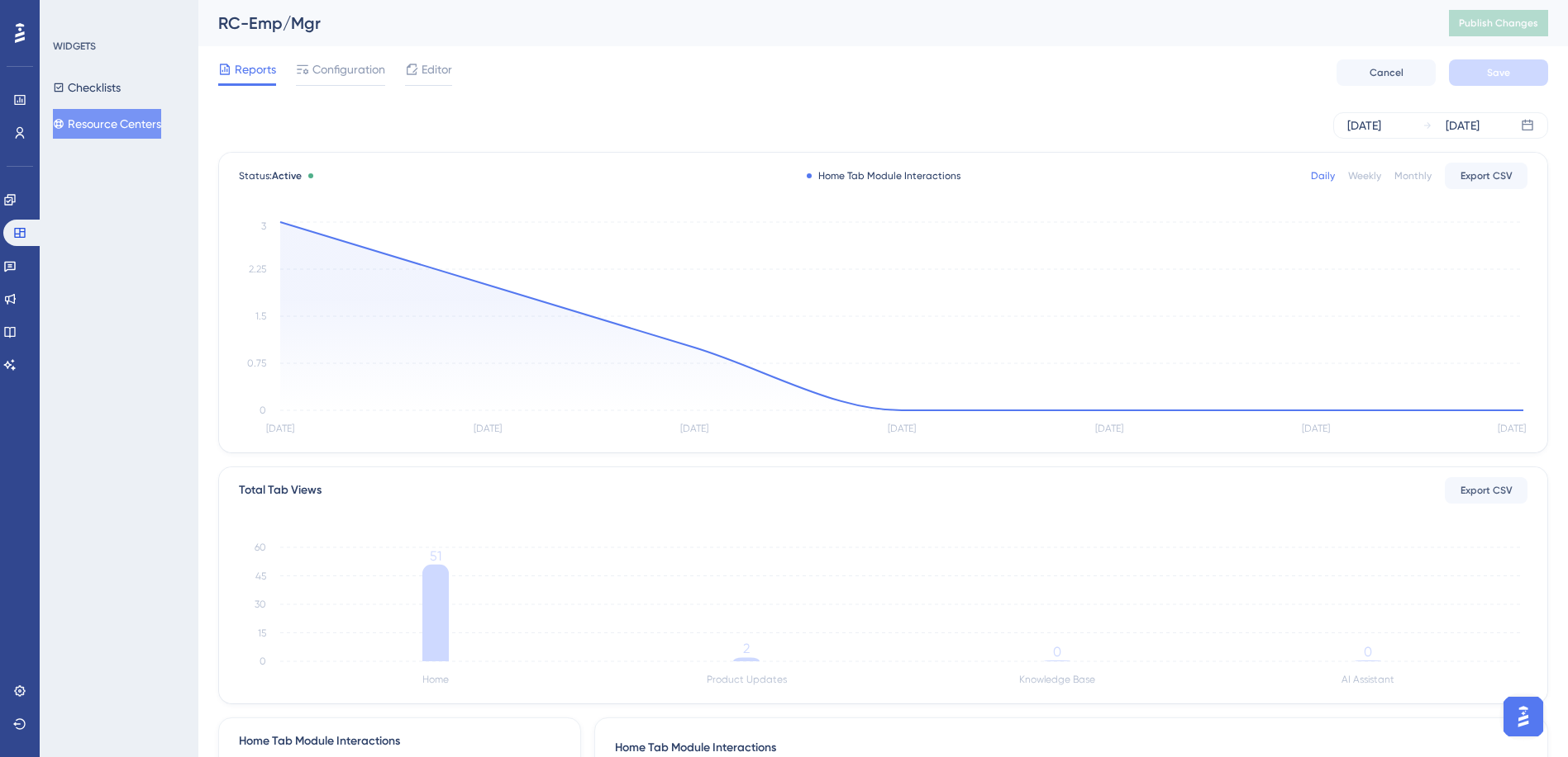
click at [1422, 179] on div "Monthly" at bounding box center [1413, 176] width 37 height 14
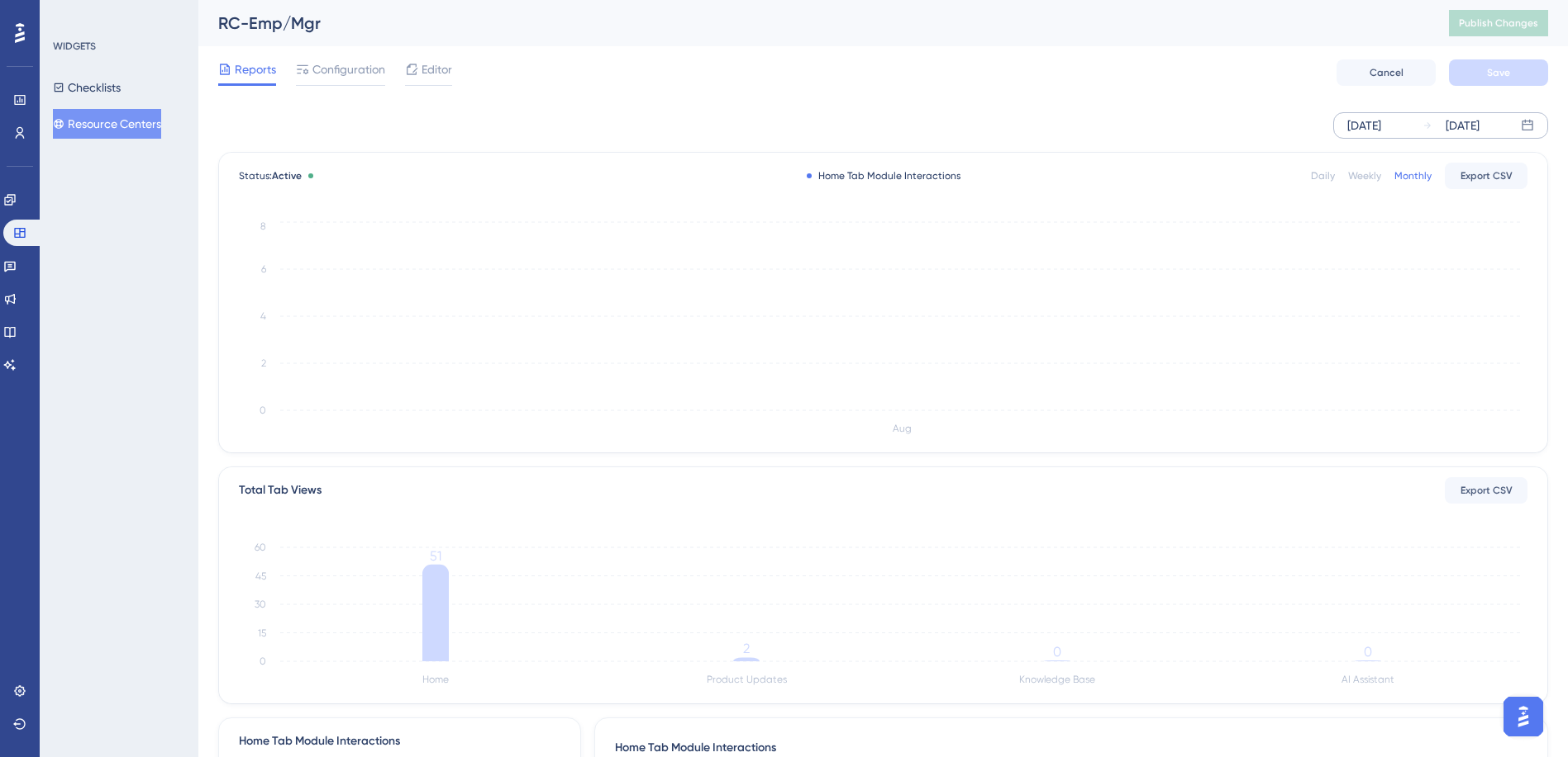
click at [1381, 133] on div "[DATE]" at bounding box center [1364, 125] width 34 height 19
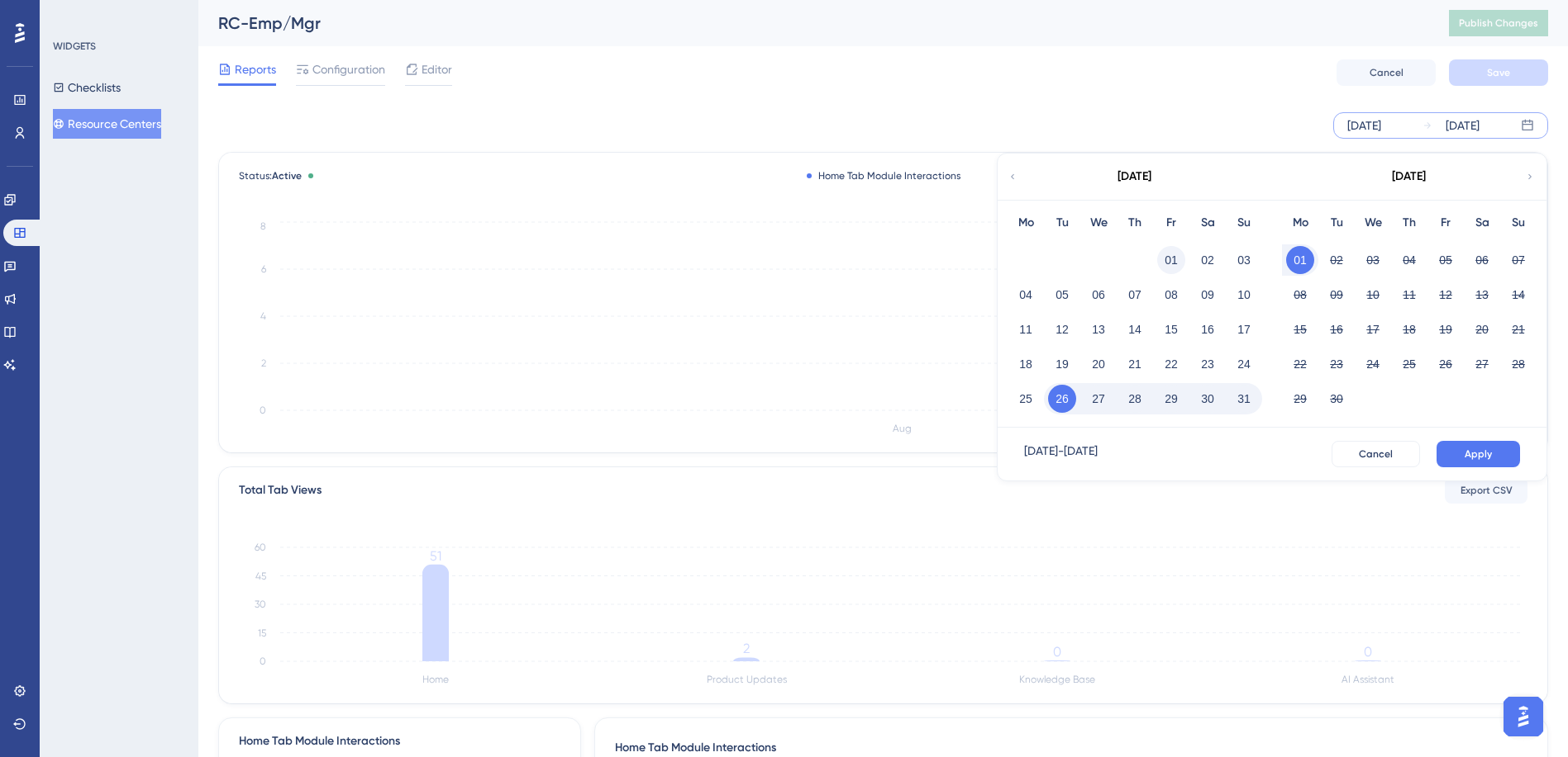
click at [1161, 263] on button "01" at bounding box center [1170, 260] width 28 height 28
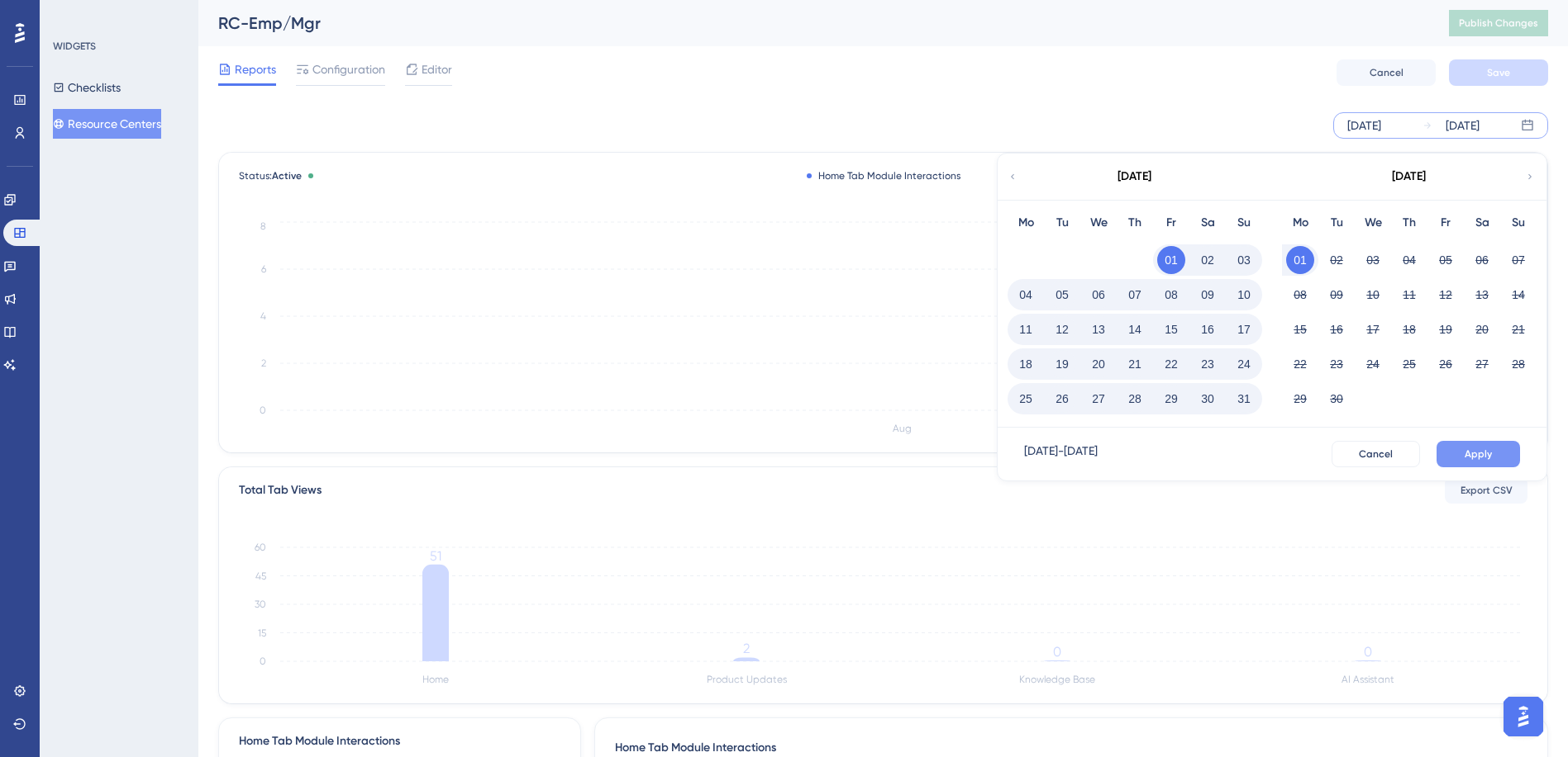
click at [1469, 450] on span "Apply" at bounding box center [1478, 454] width 27 height 14
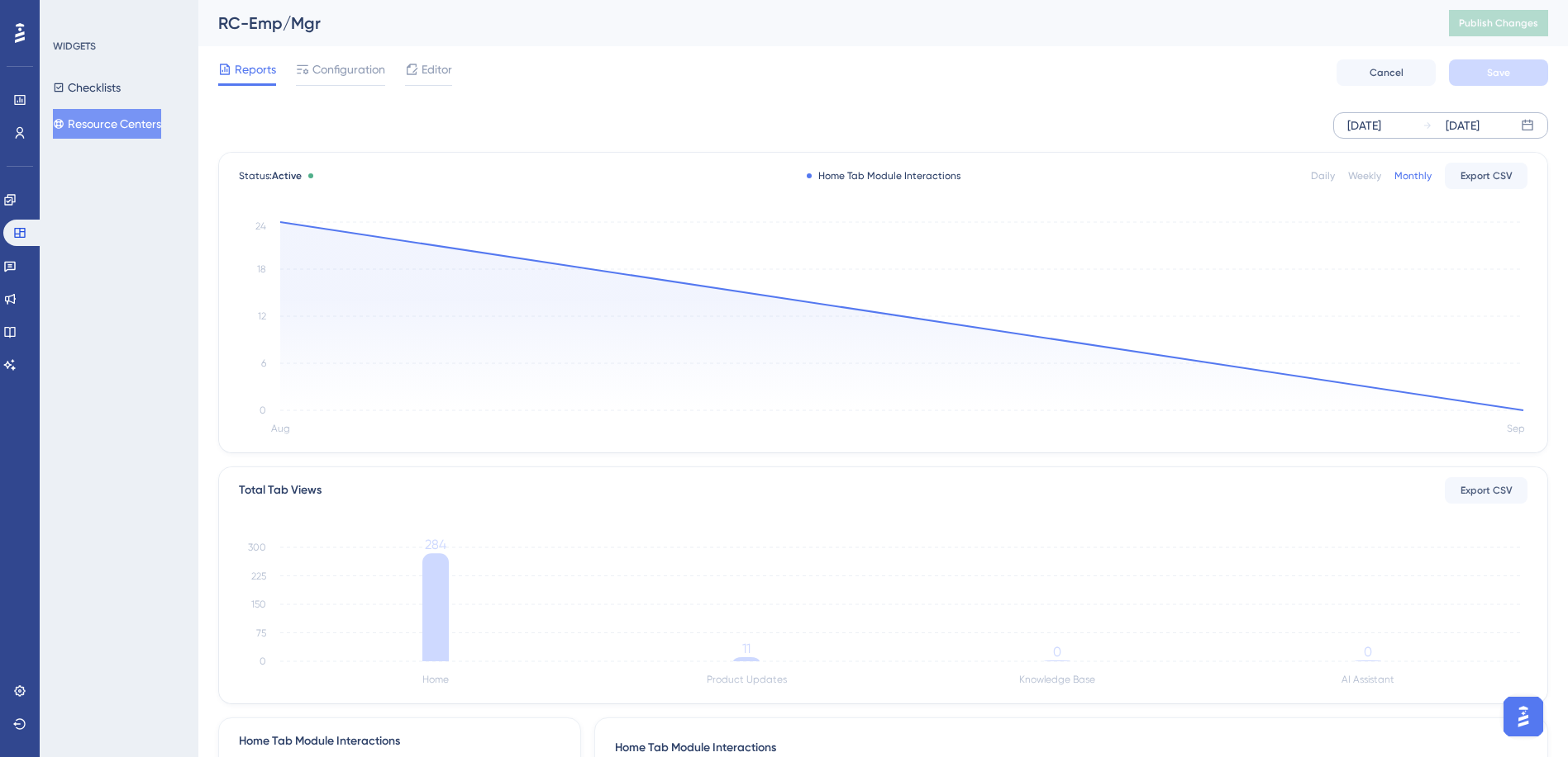
click at [1457, 132] on div "[DATE]" at bounding box center [1462, 125] width 34 height 19
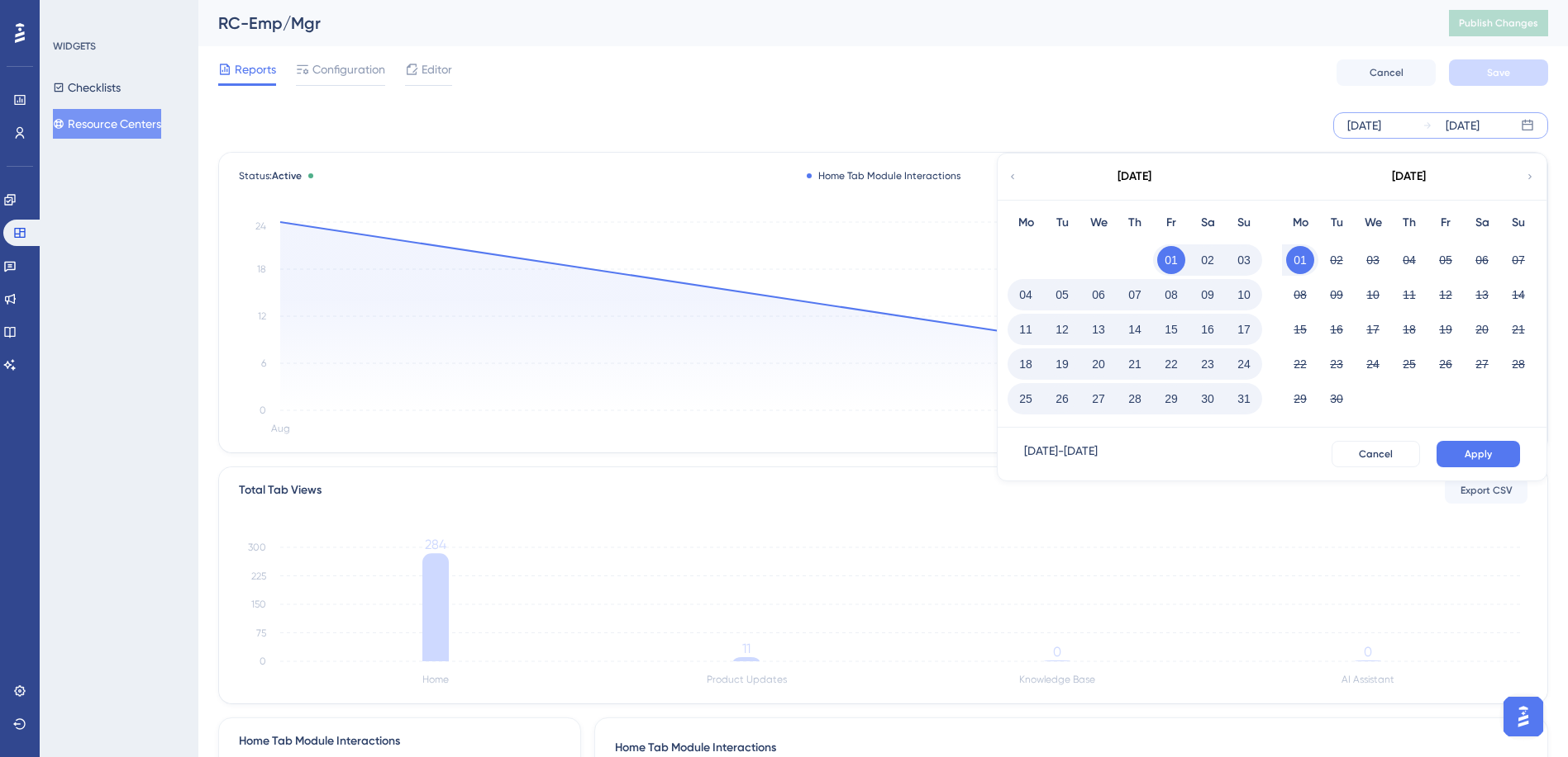
click at [1243, 400] on button "31" at bounding box center [1243, 398] width 28 height 28
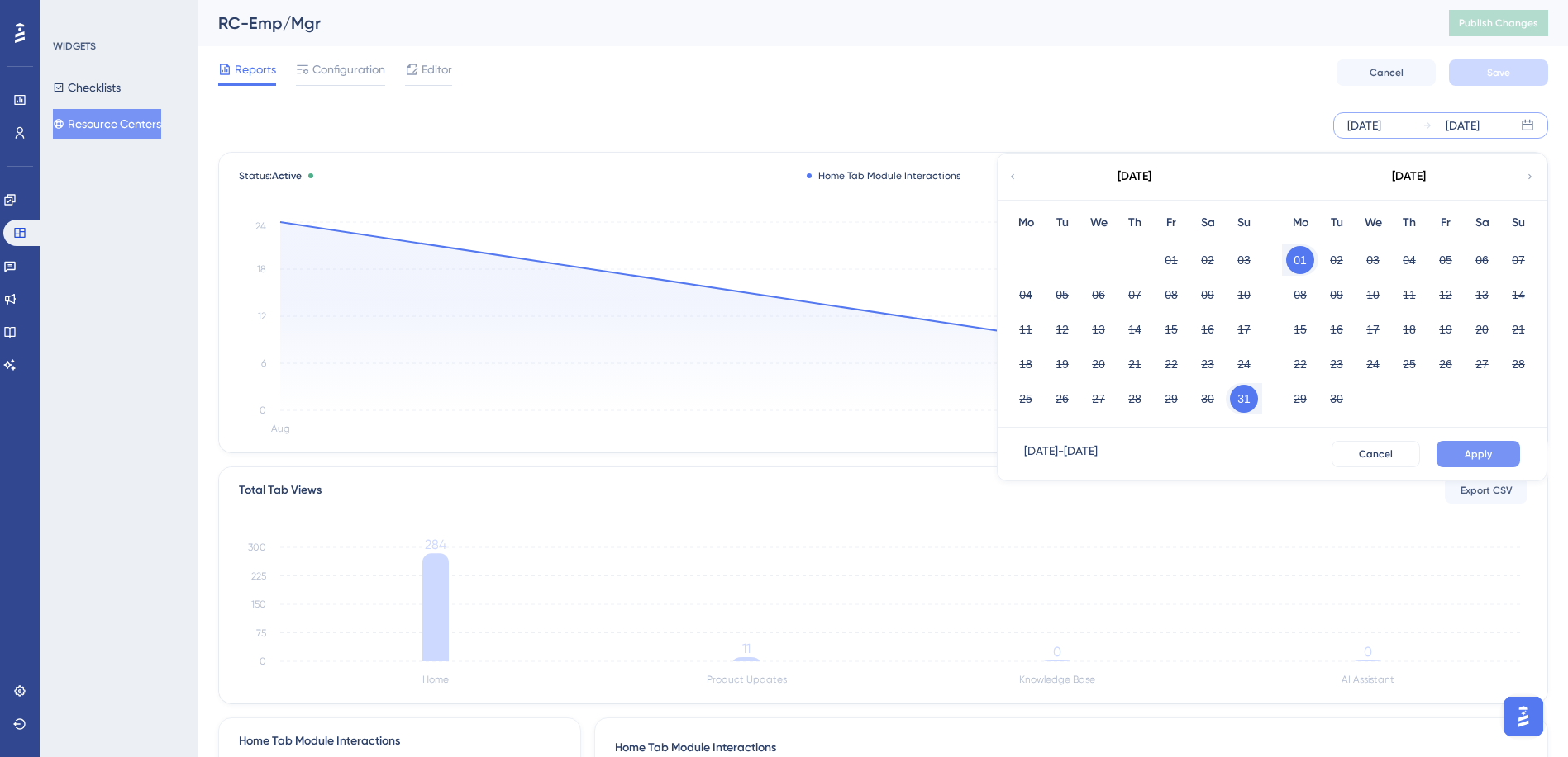
click at [1453, 449] on button "Apply" at bounding box center [1478, 454] width 84 height 26
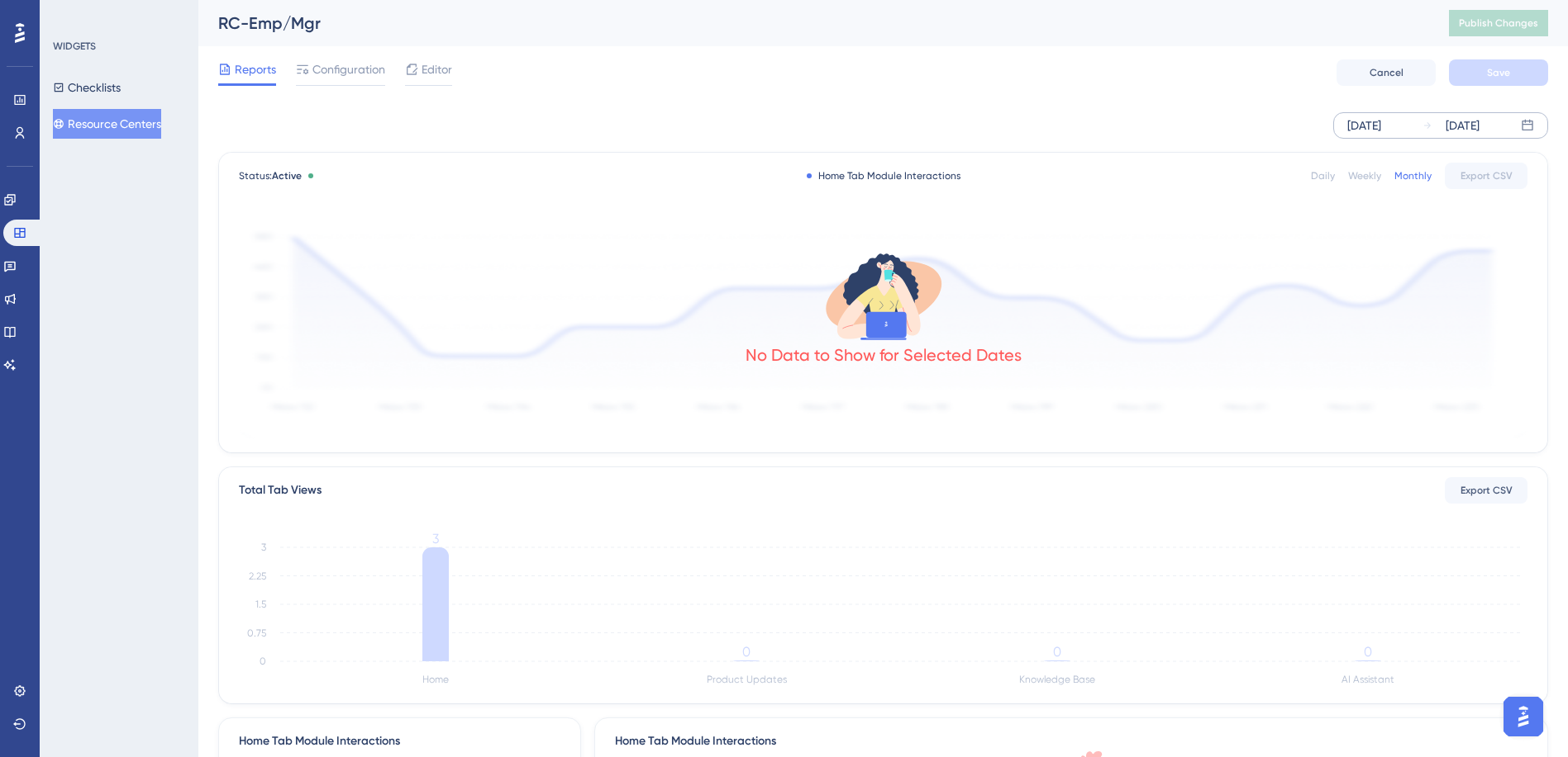
click at [1381, 125] on div "[DATE]" at bounding box center [1364, 125] width 34 height 19
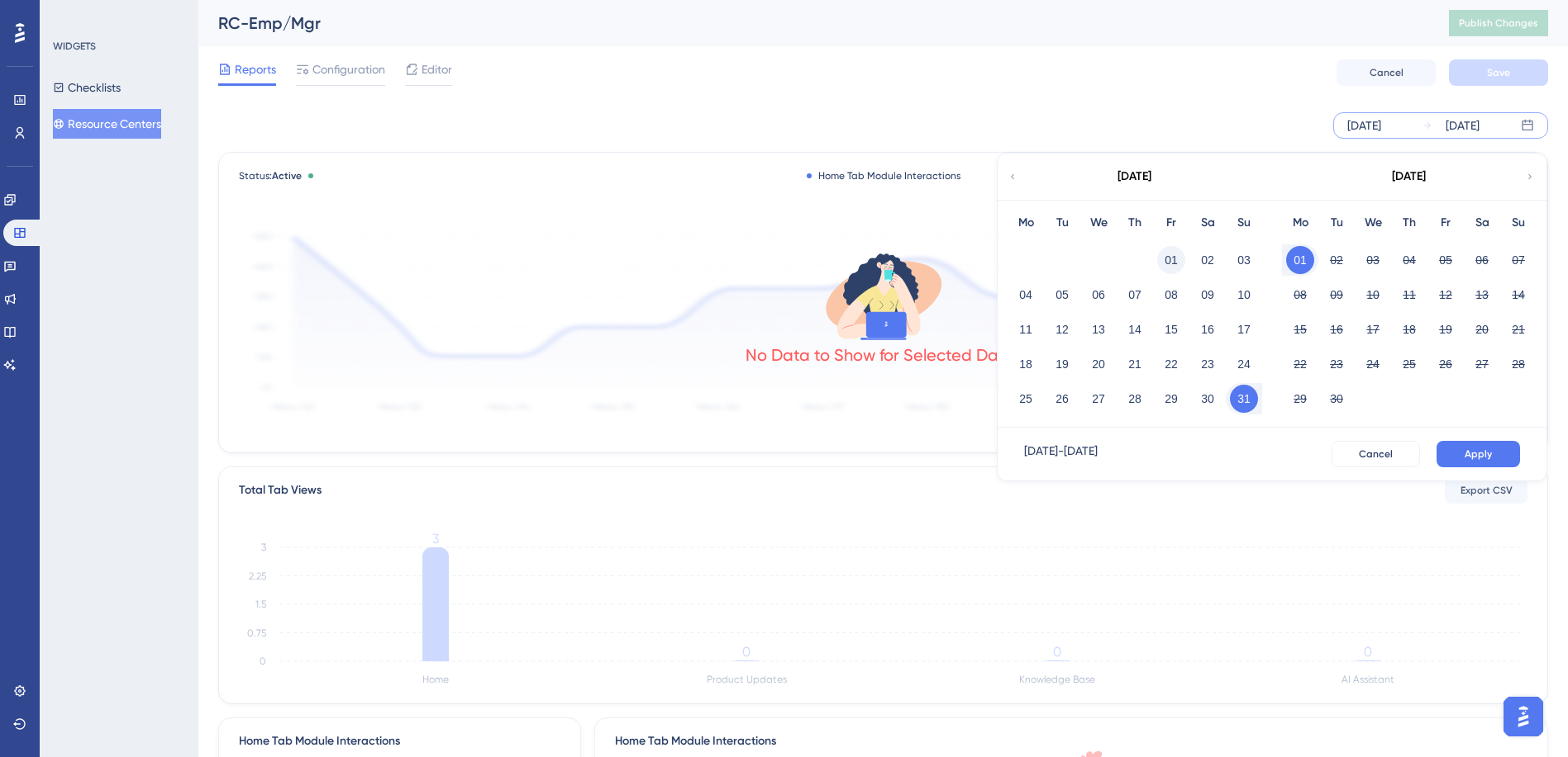
click at [1164, 260] on button "01" at bounding box center [1170, 260] width 28 height 28
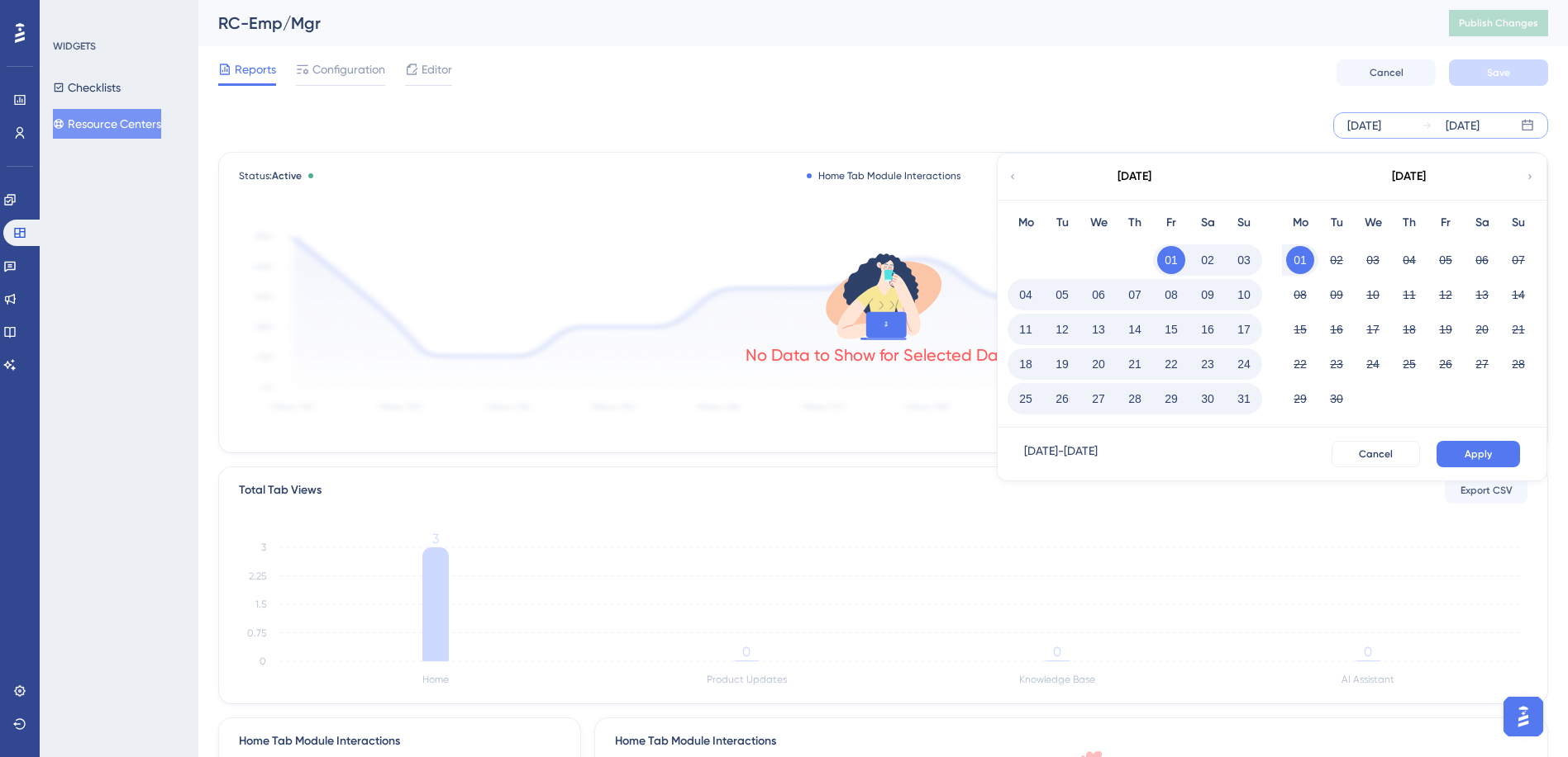
click at [1467, 129] on div "[DATE]" at bounding box center [1462, 125] width 34 height 19
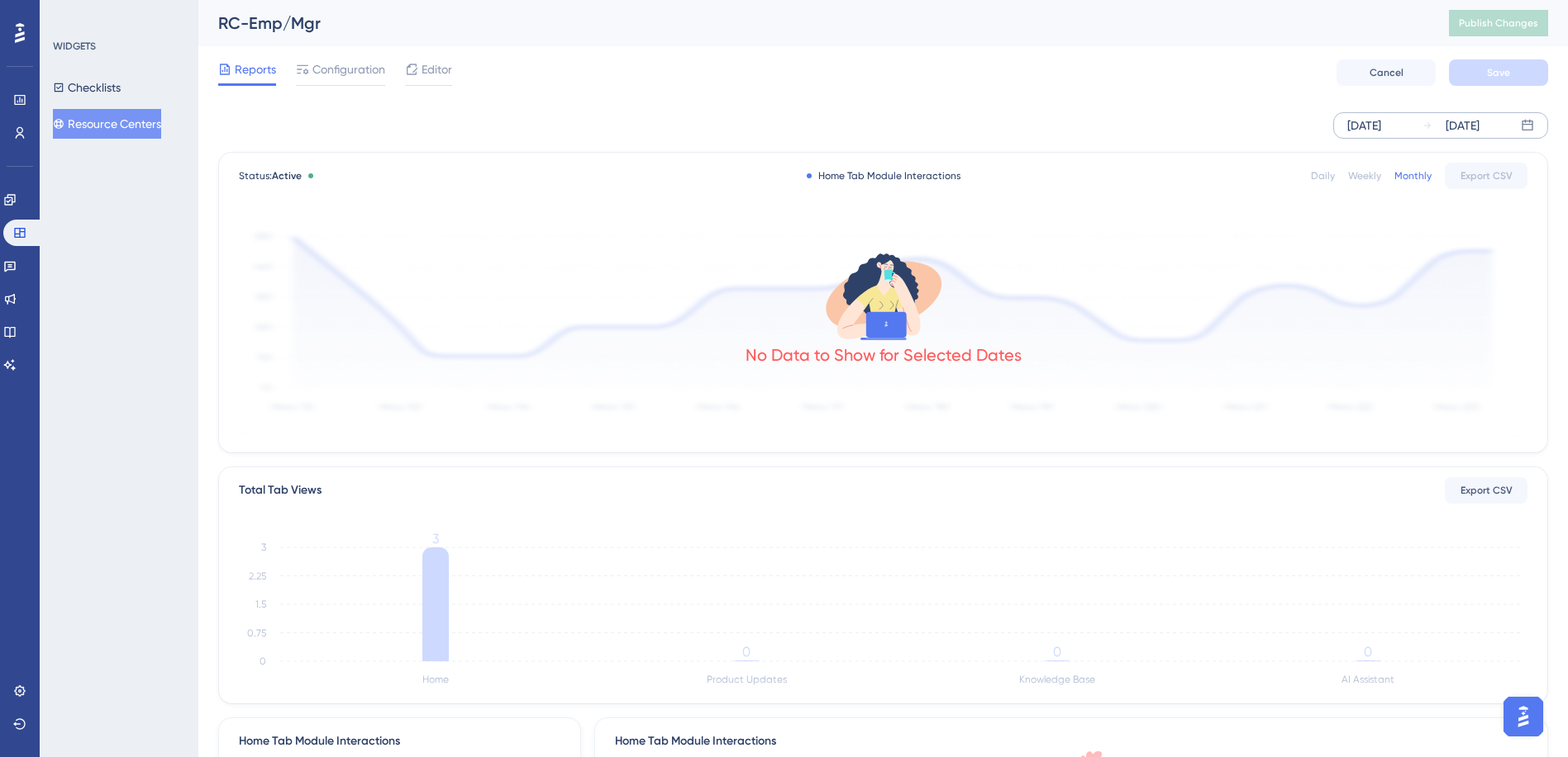
click at [1467, 129] on div "[DATE]" at bounding box center [1462, 125] width 34 height 19
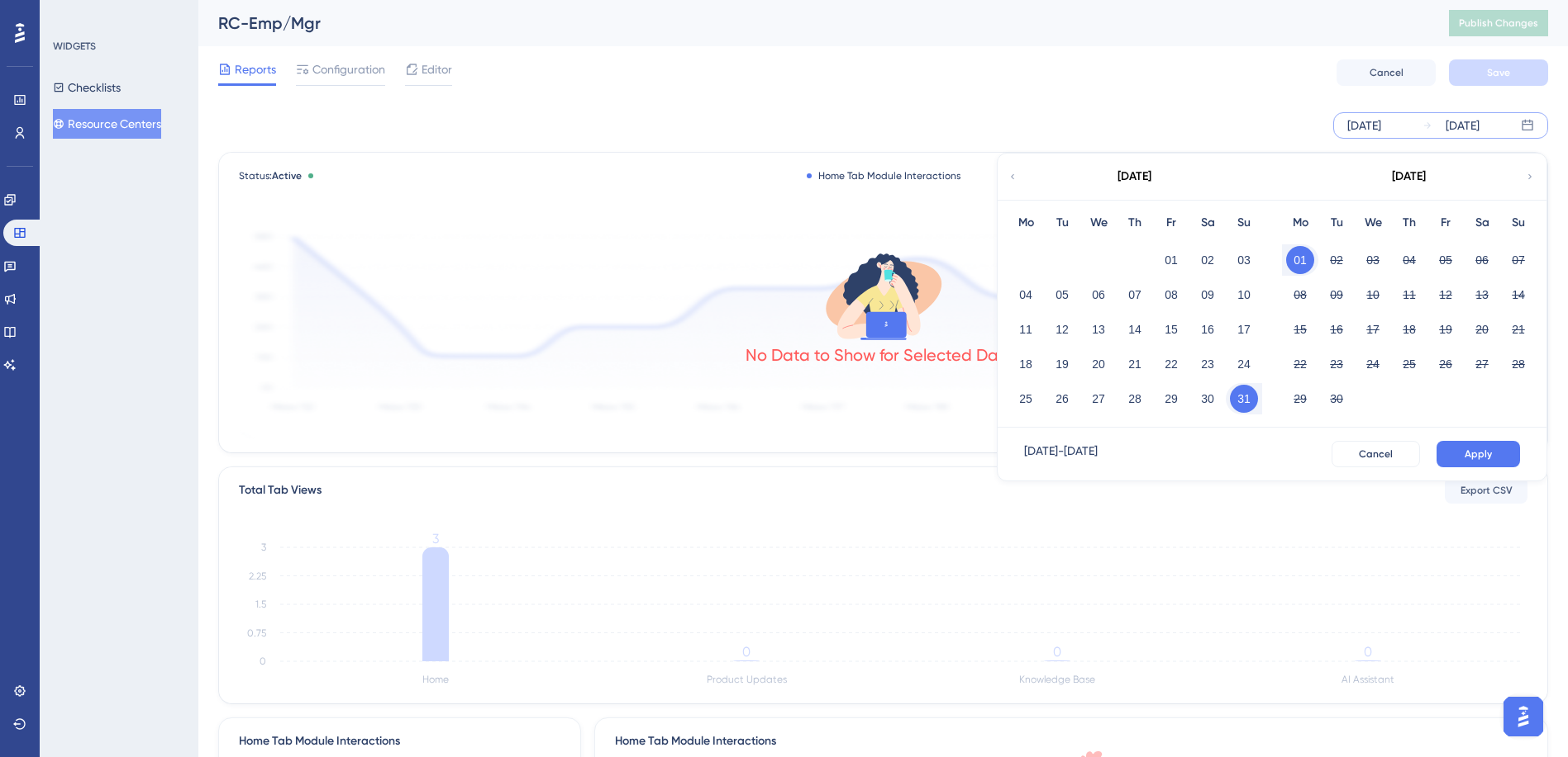
click at [1242, 396] on button "31" at bounding box center [1243, 398] width 28 height 28
click at [1464, 458] on span "Apply" at bounding box center [1478, 454] width 27 height 14
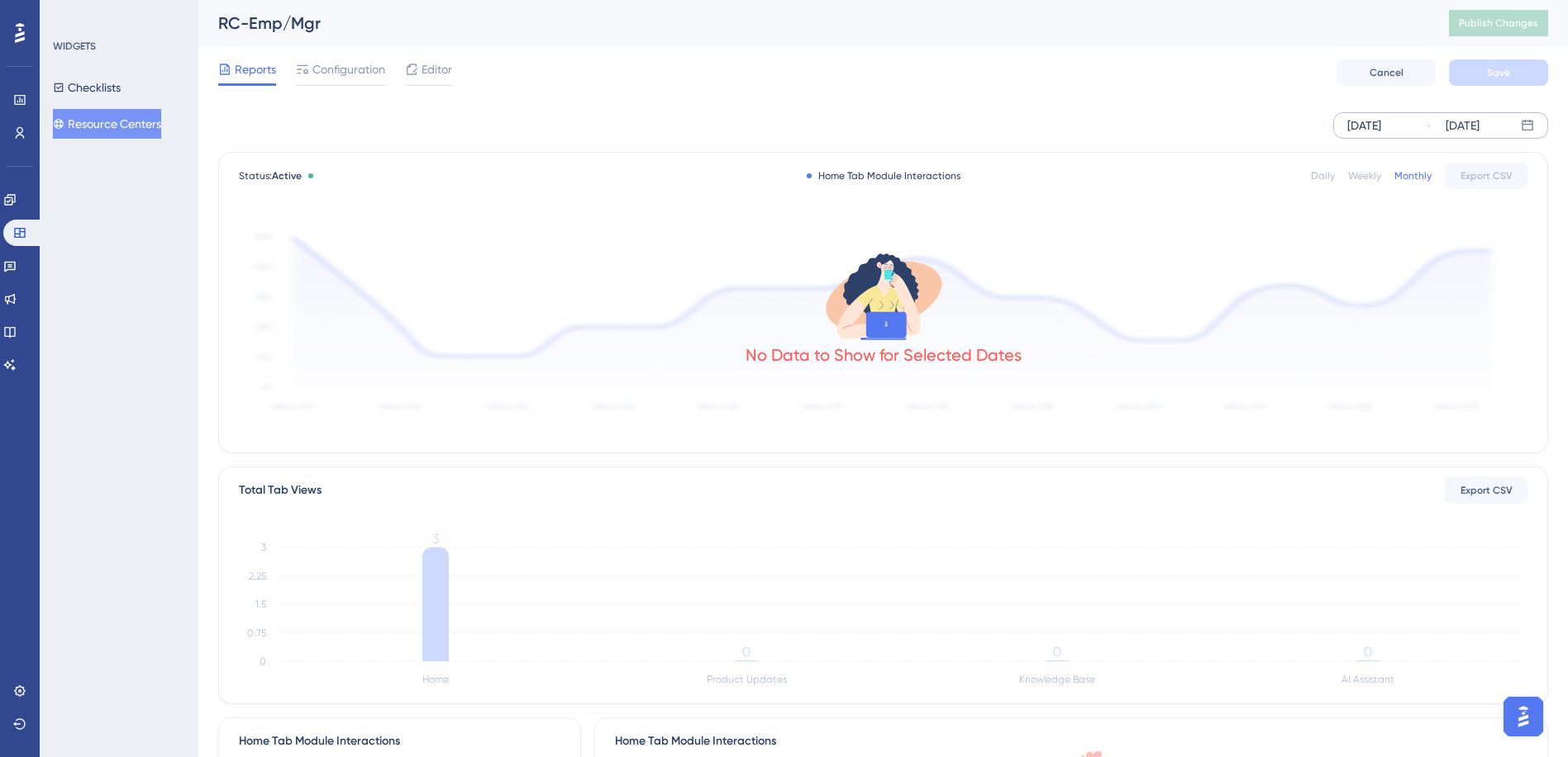
click at [1359, 127] on div "[DATE]" at bounding box center [1364, 125] width 34 height 19
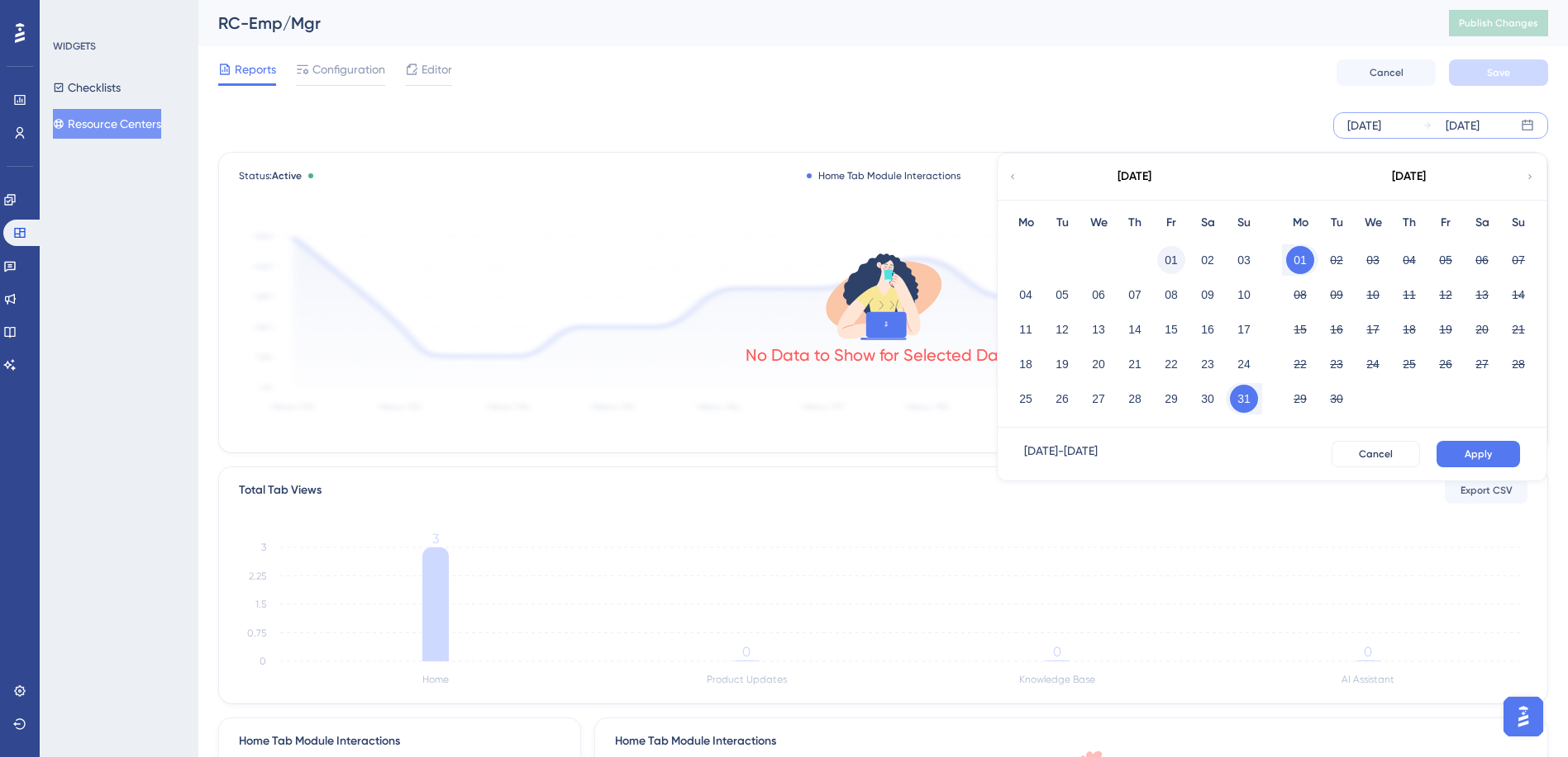
click at [1174, 264] on button "01" at bounding box center [1170, 260] width 28 height 28
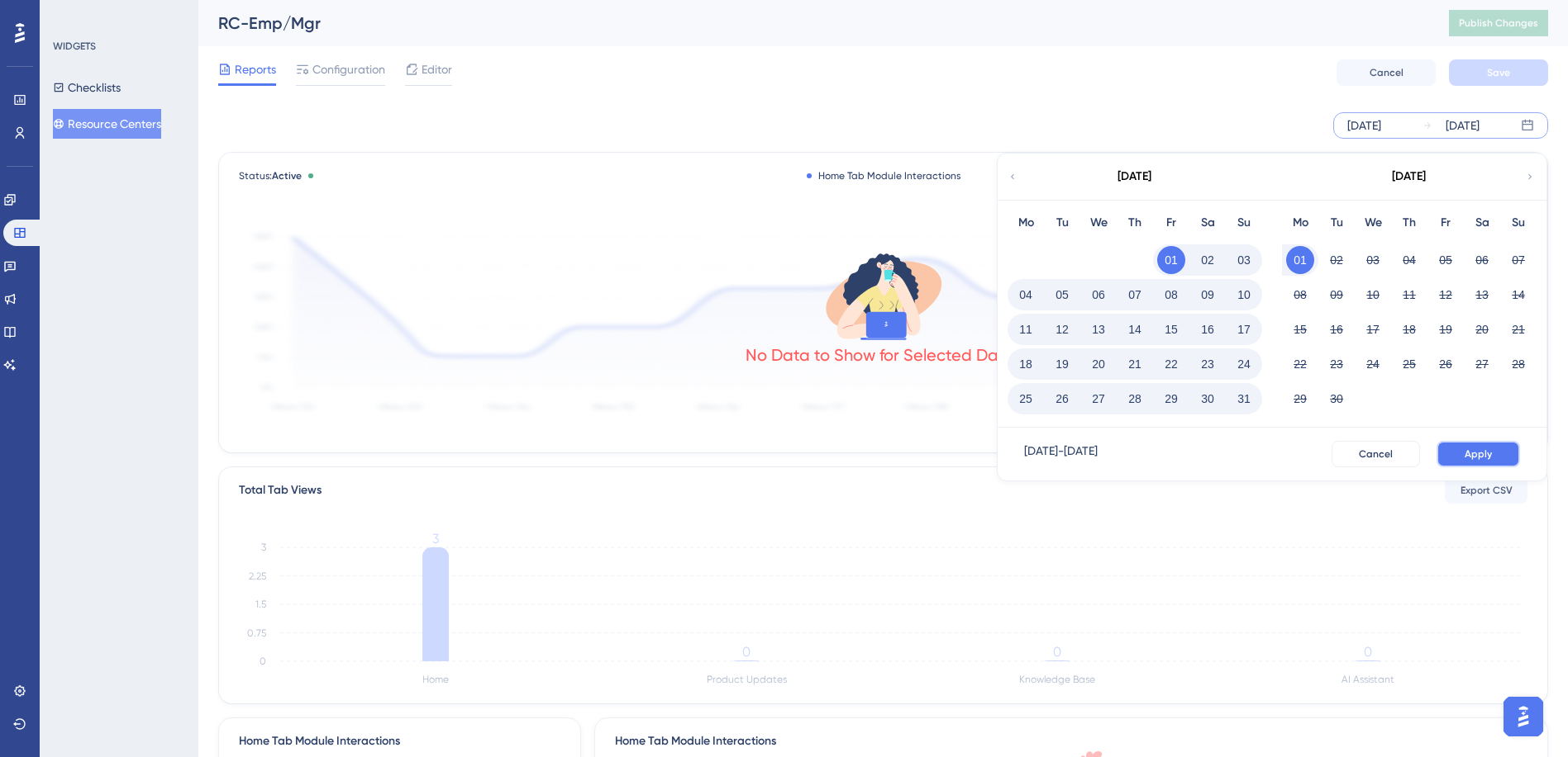
click at [1469, 451] on span "Apply" at bounding box center [1478, 454] width 27 height 14
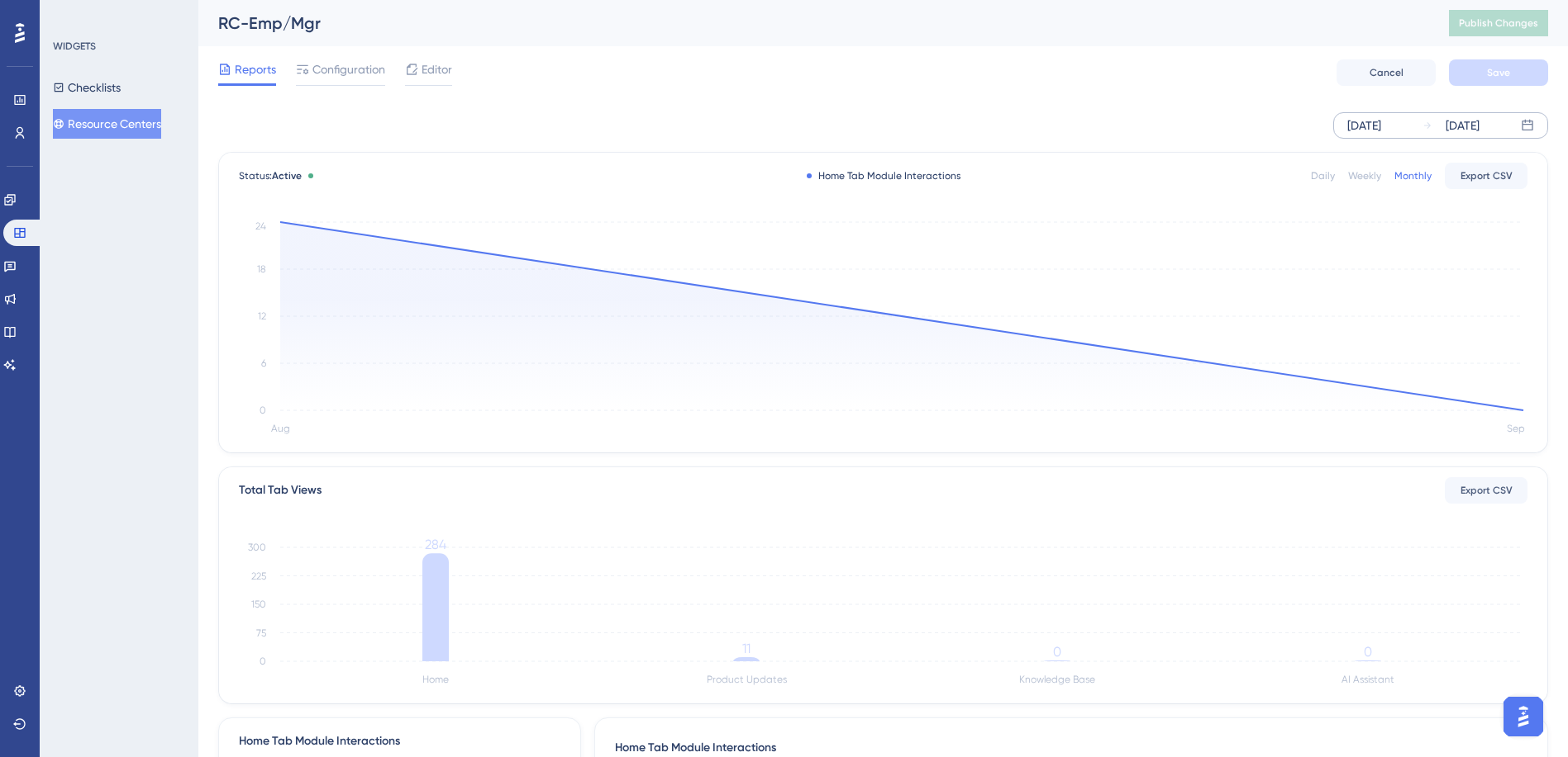
click at [1479, 124] on div "[DATE]" at bounding box center [1462, 125] width 34 height 19
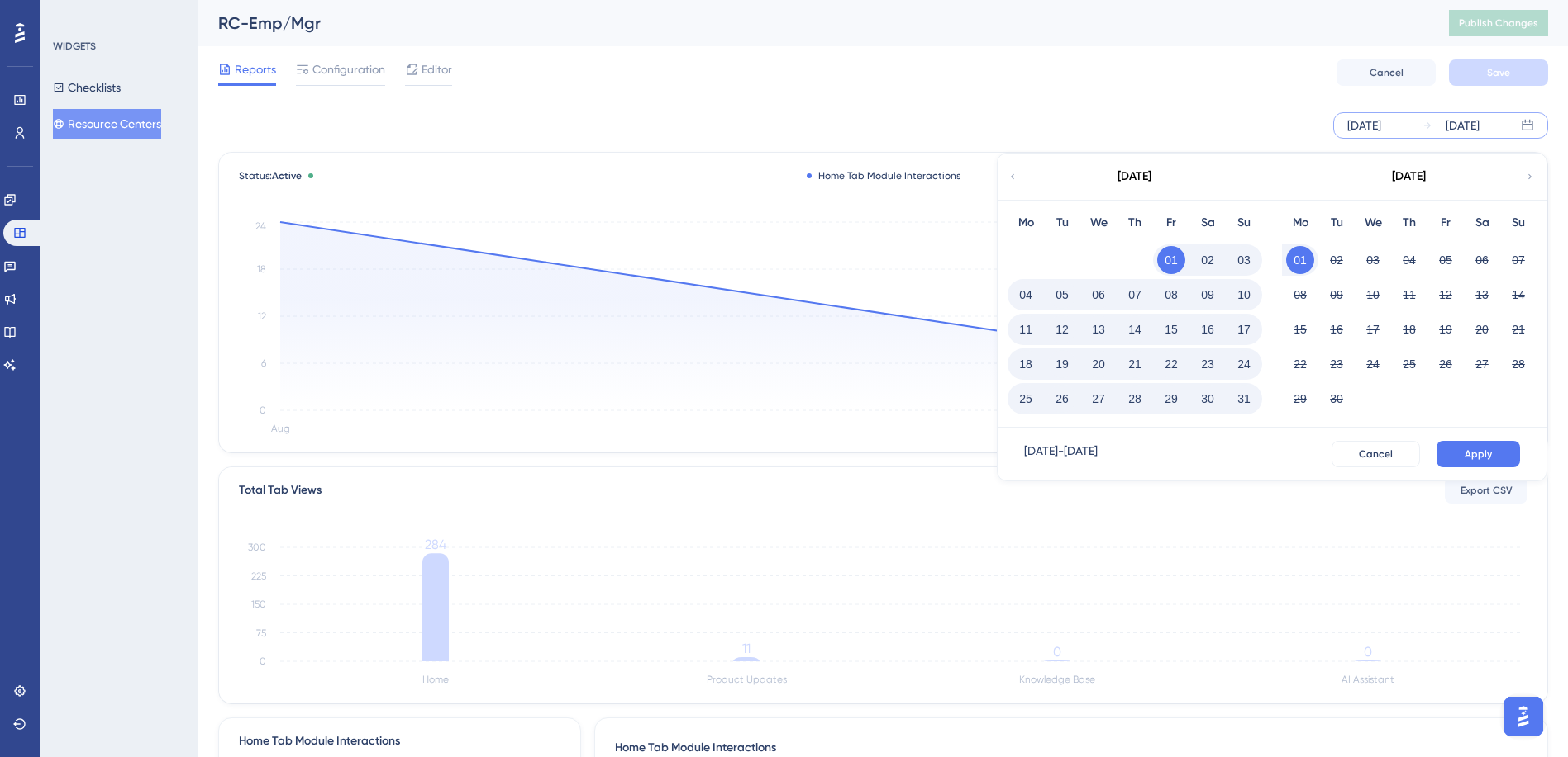
click at [1294, 257] on button "01" at bounding box center [1299, 260] width 28 height 28
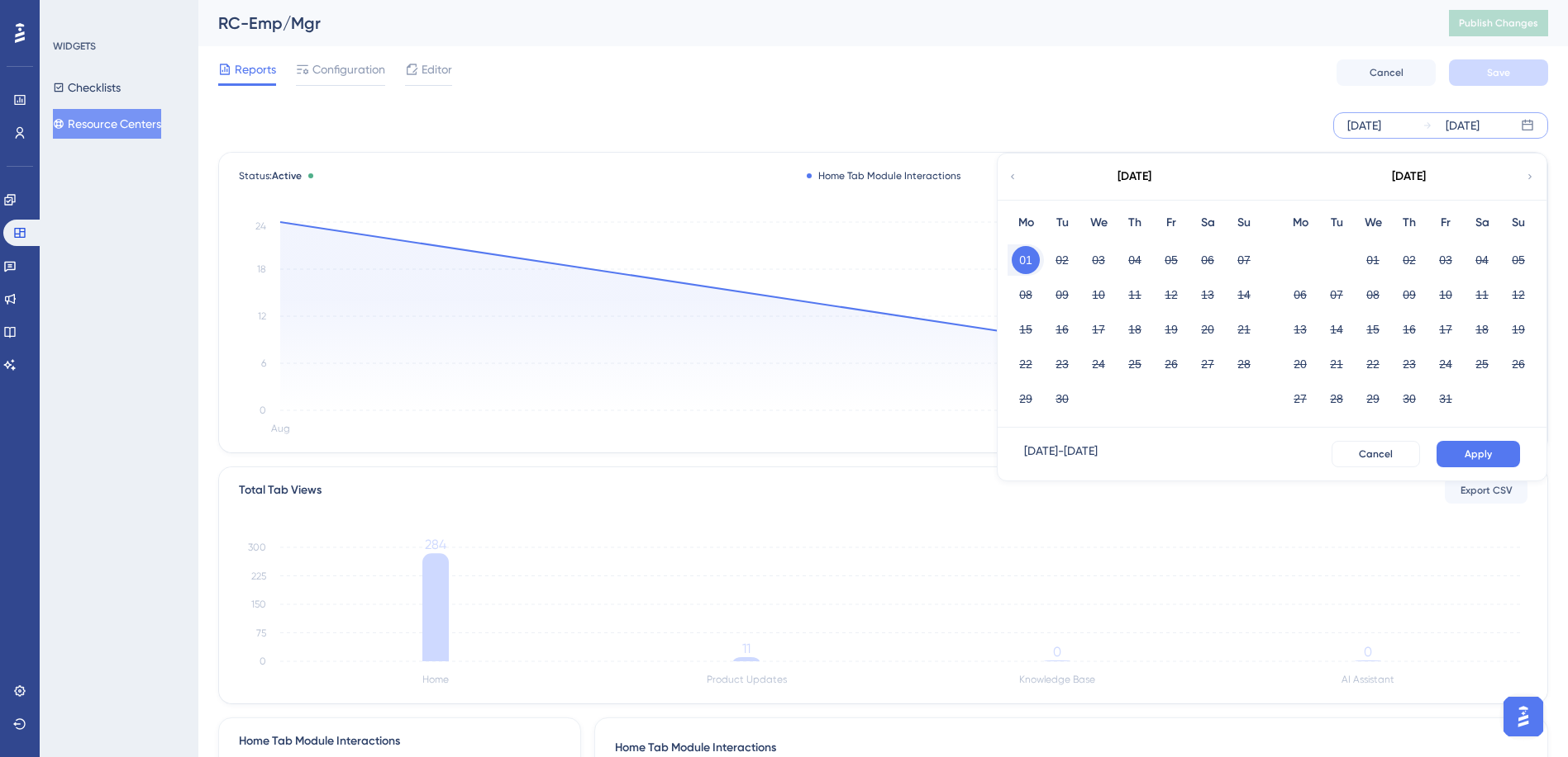
click at [1013, 178] on icon at bounding box center [1012, 177] width 3 height 5
click at [1381, 122] on div "[DATE]" at bounding box center [1364, 125] width 34 height 19
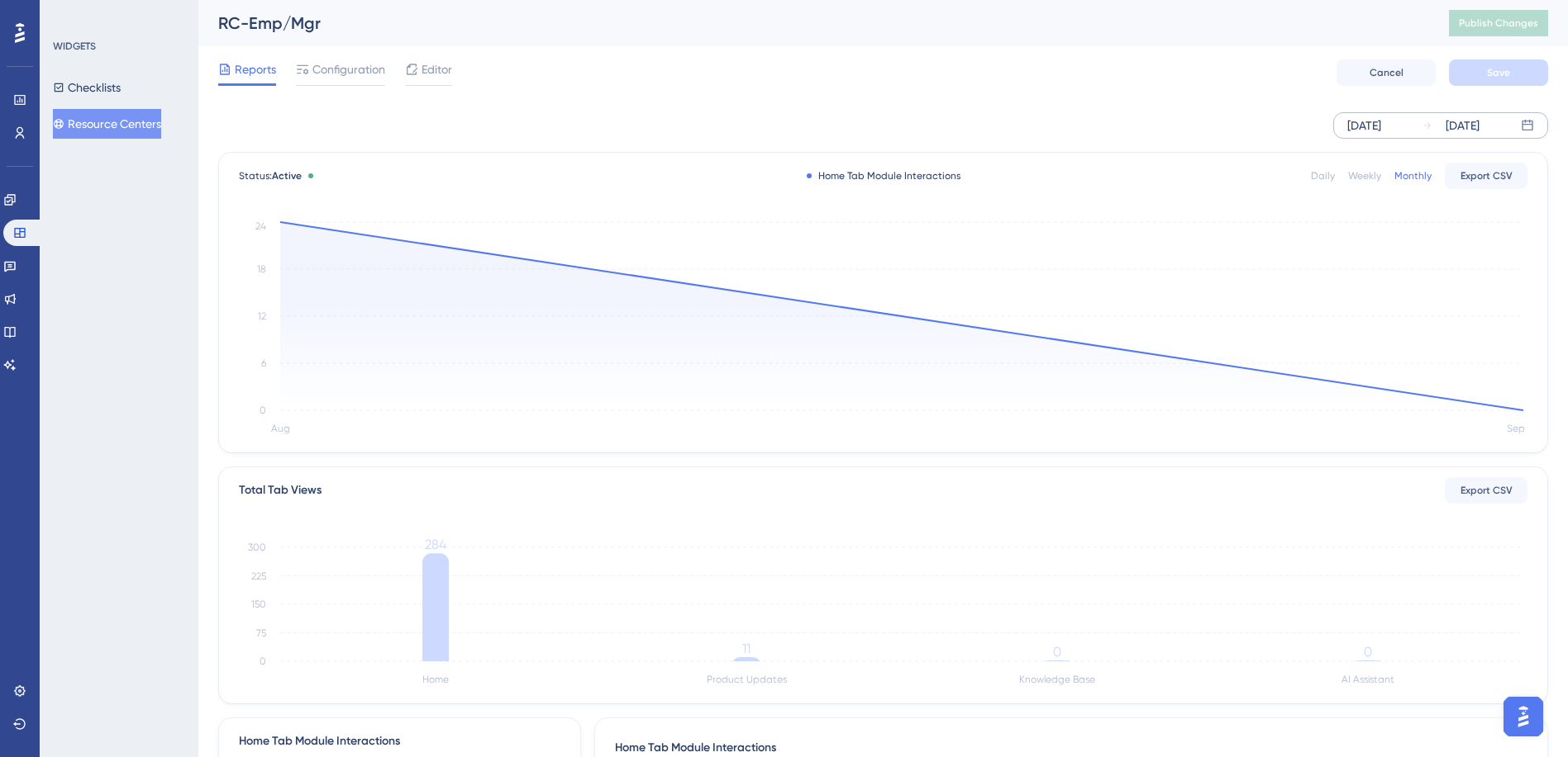
click at [1381, 125] on div "[DATE]" at bounding box center [1364, 125] width 34 height 19
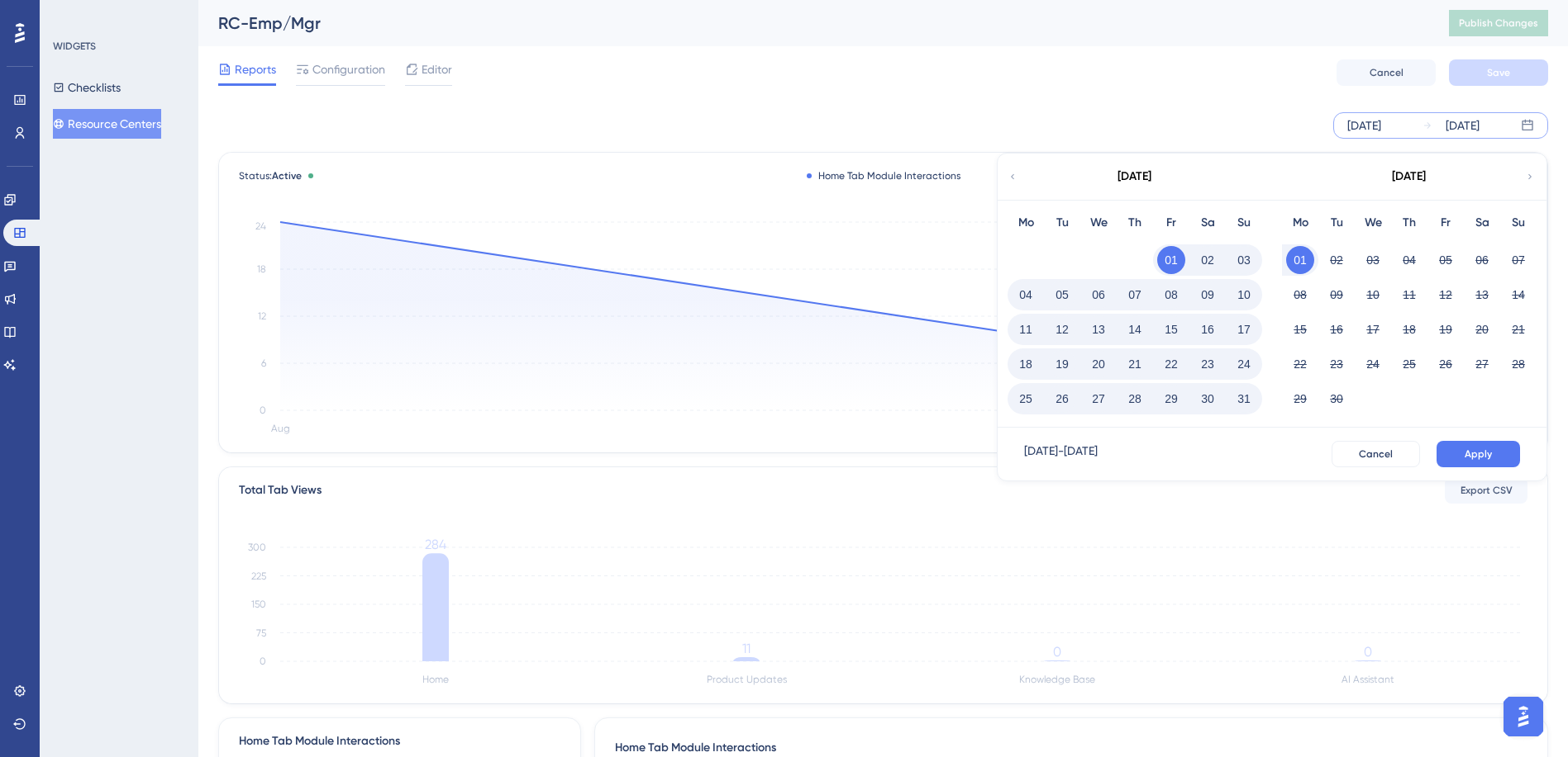
click at [1243, 397] on button "31" at bounding box center [1243, 398] width 28 height 28
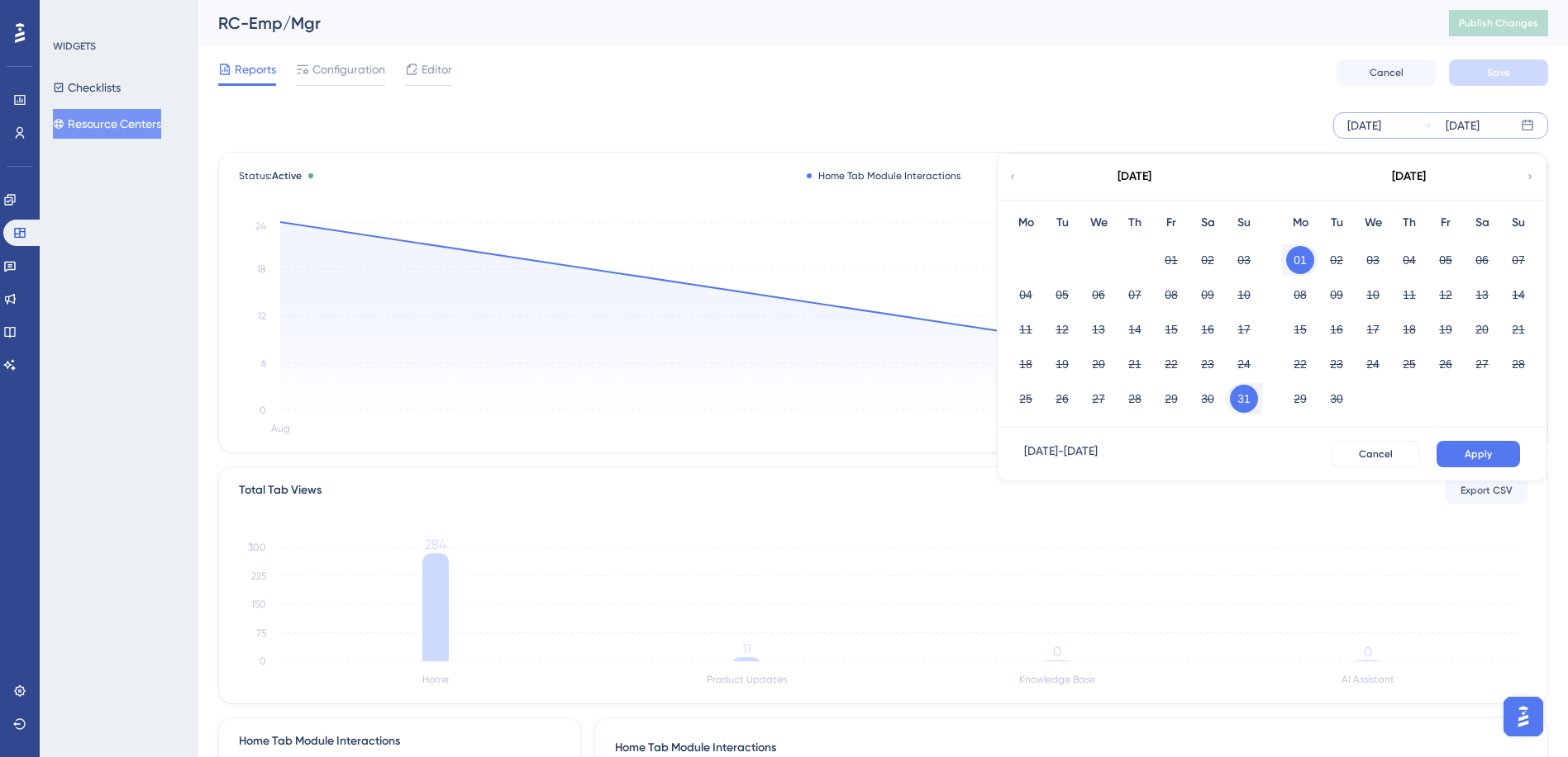
click at [1358, 127] on div "[DATE]" at bounding box center [1364, 125] width 34 height 19
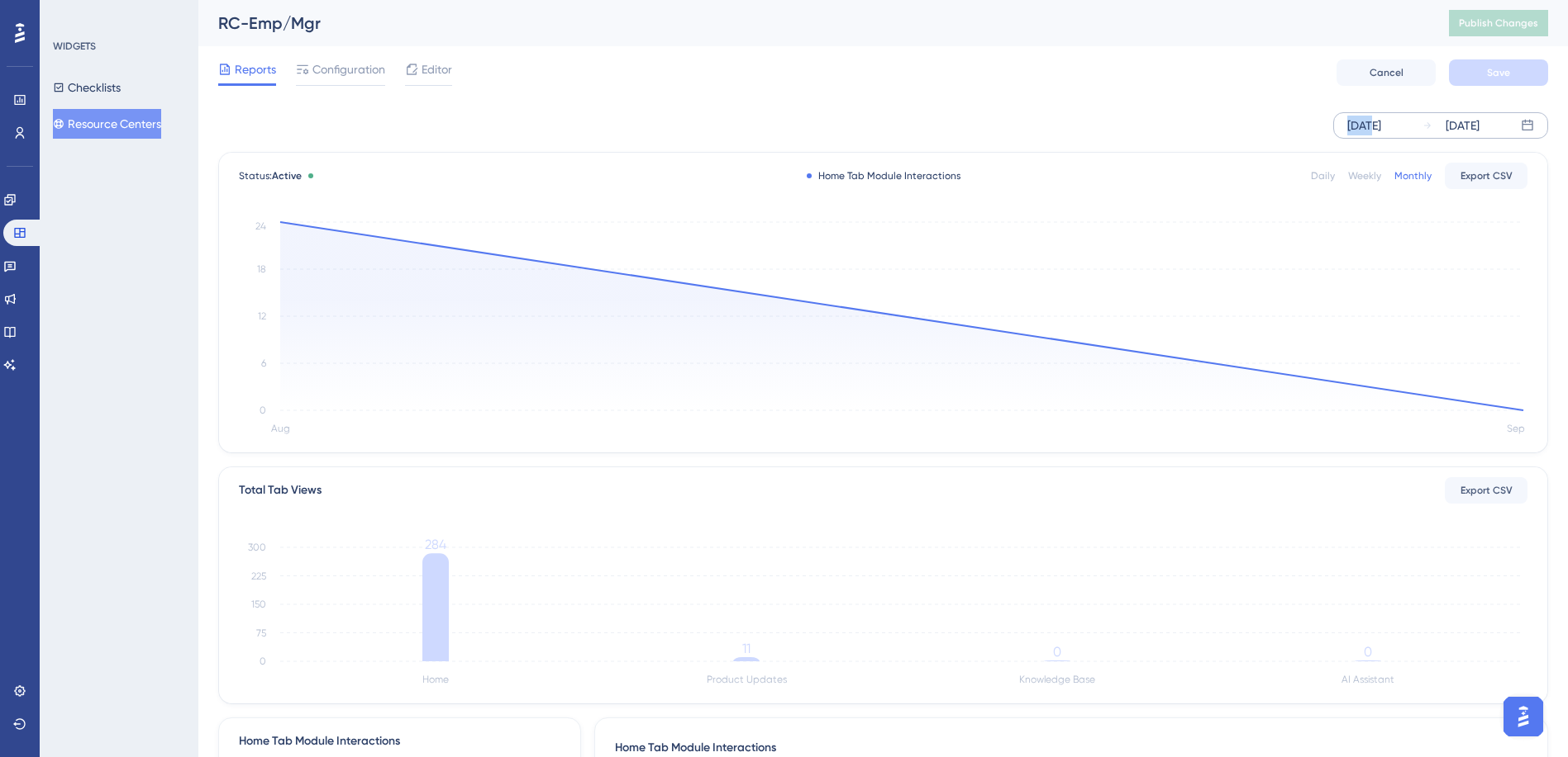
click at [1358, 127] on div "[DATE]" at bounding box center [1364, 125] width 34 height 19
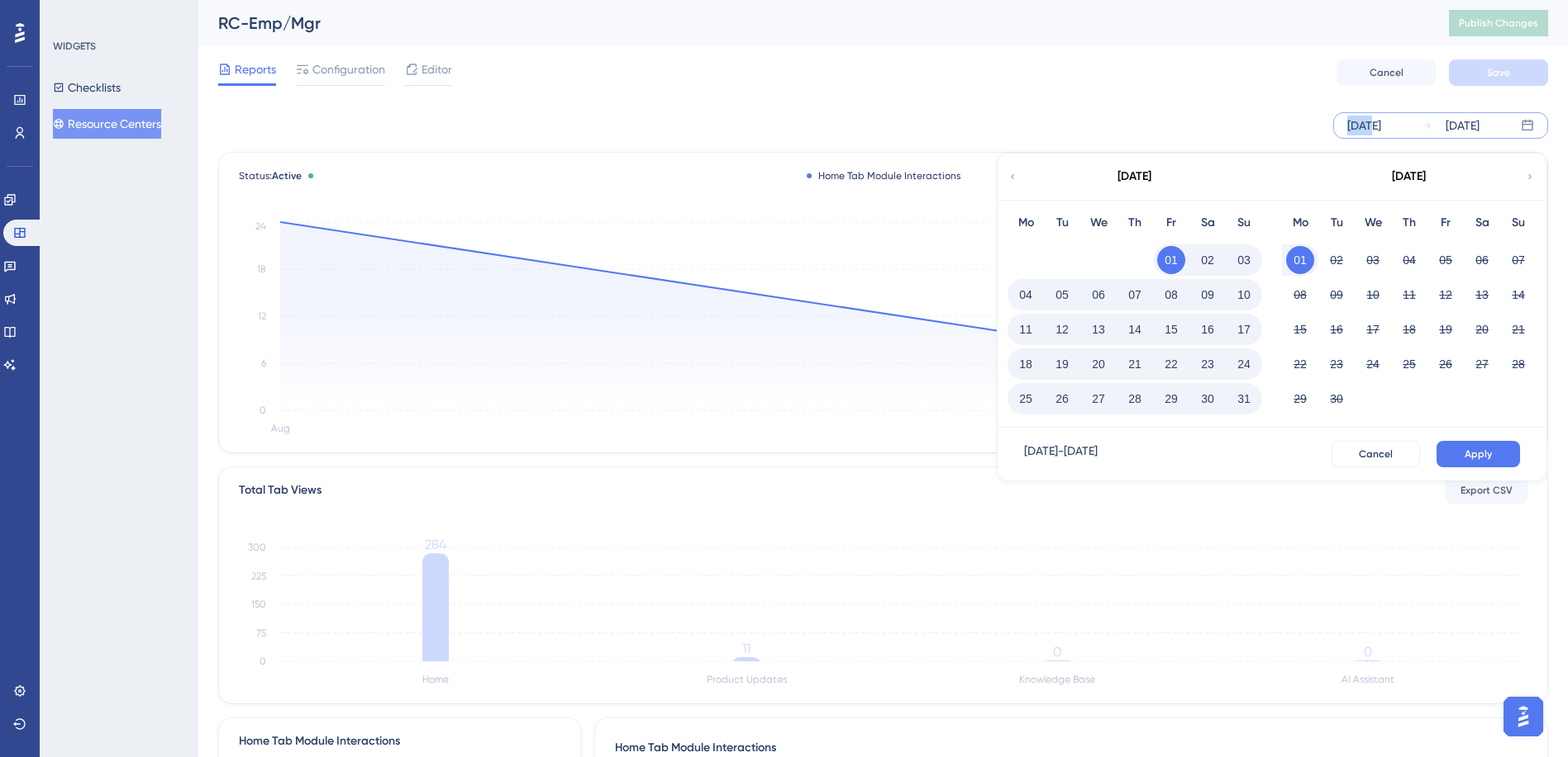
click at [1241, 398] on button "31" at bounding box center [1243, 398] width 28 height 28
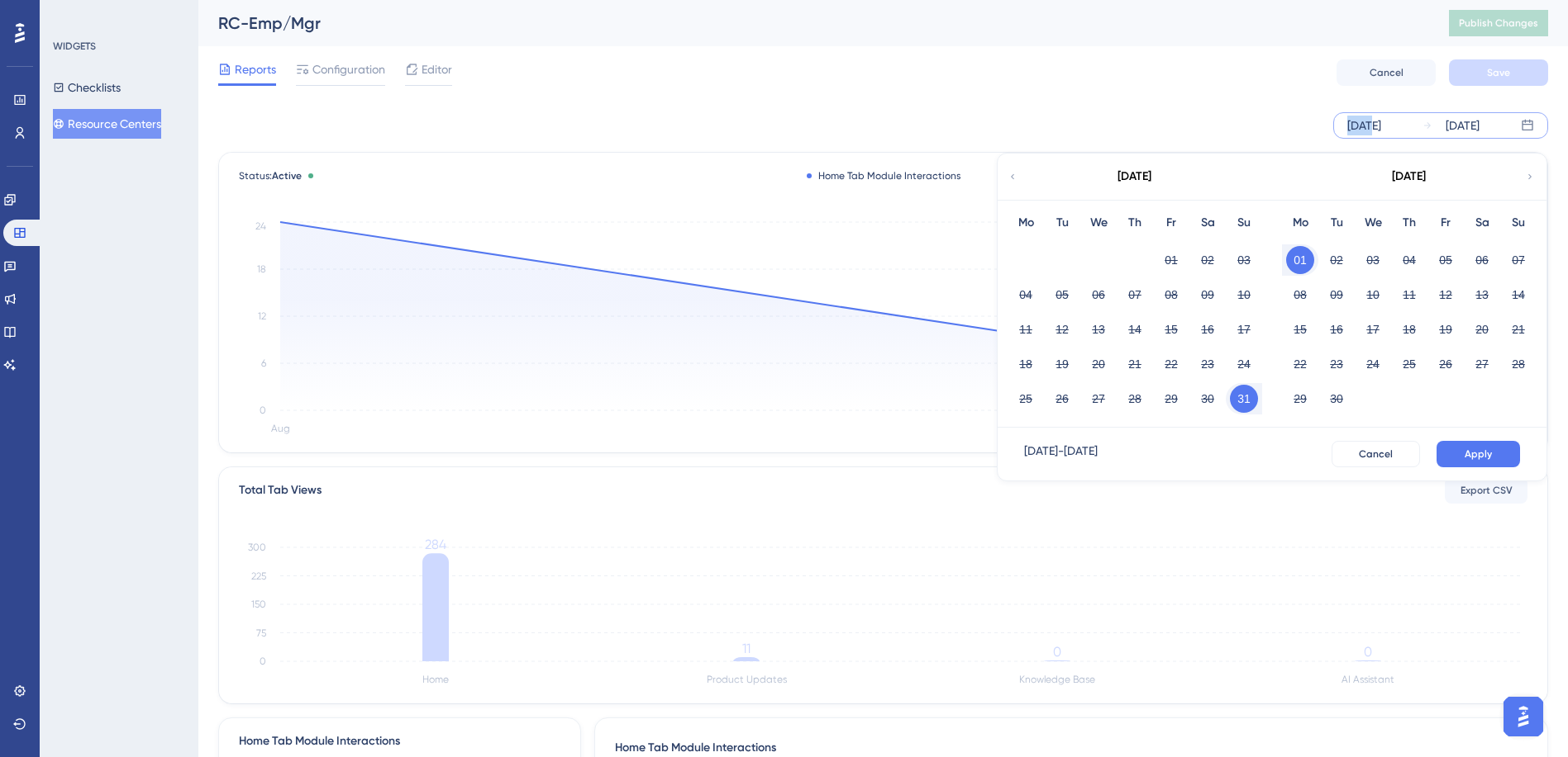
click at [1371, 124] on div "[DATE]" at bounding box center [1364, 125] width 34 height 19
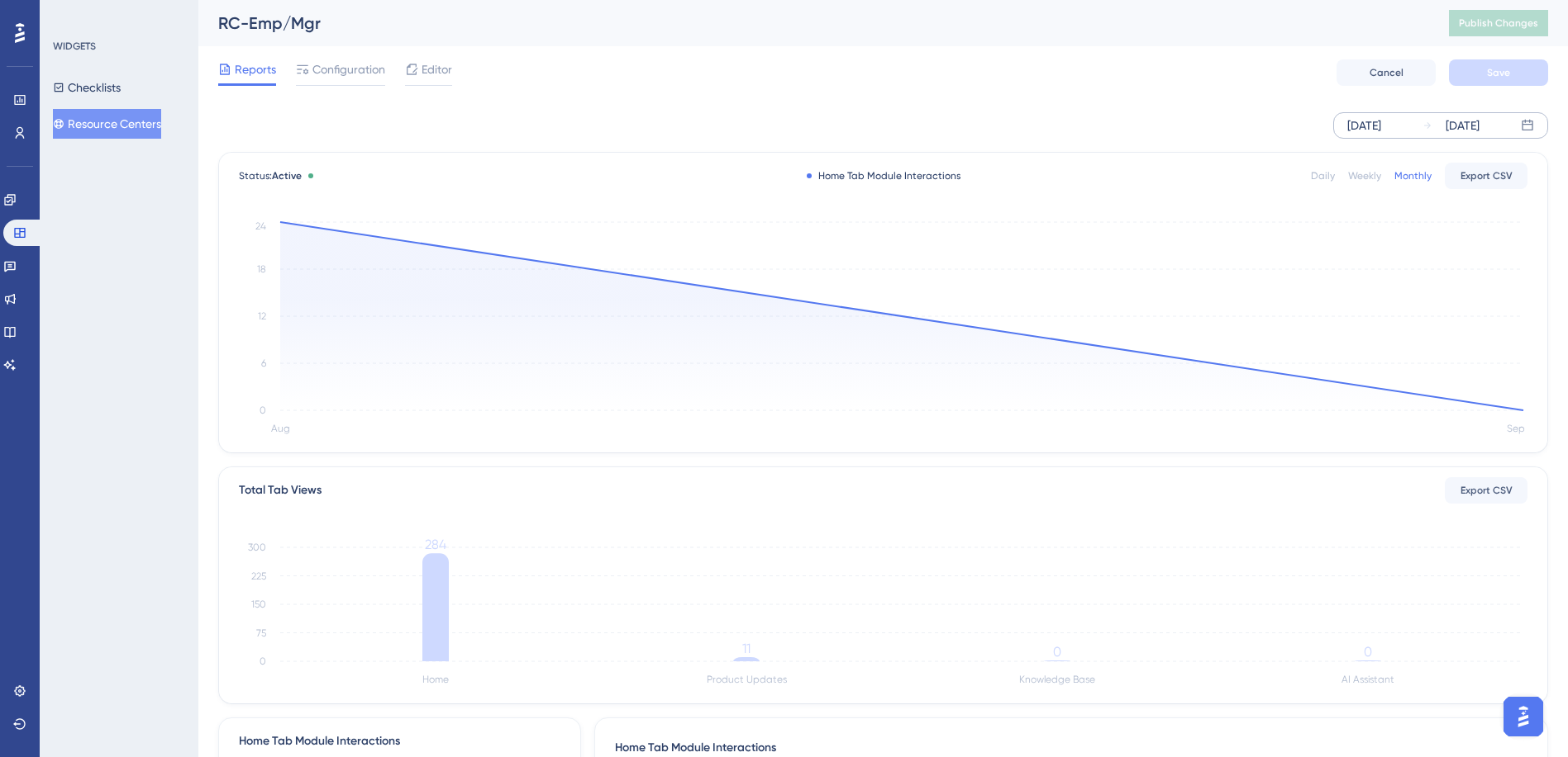
click at [1381, 125] on div "[DATE]" at bounding box center [1364, 125] width 34 height 19
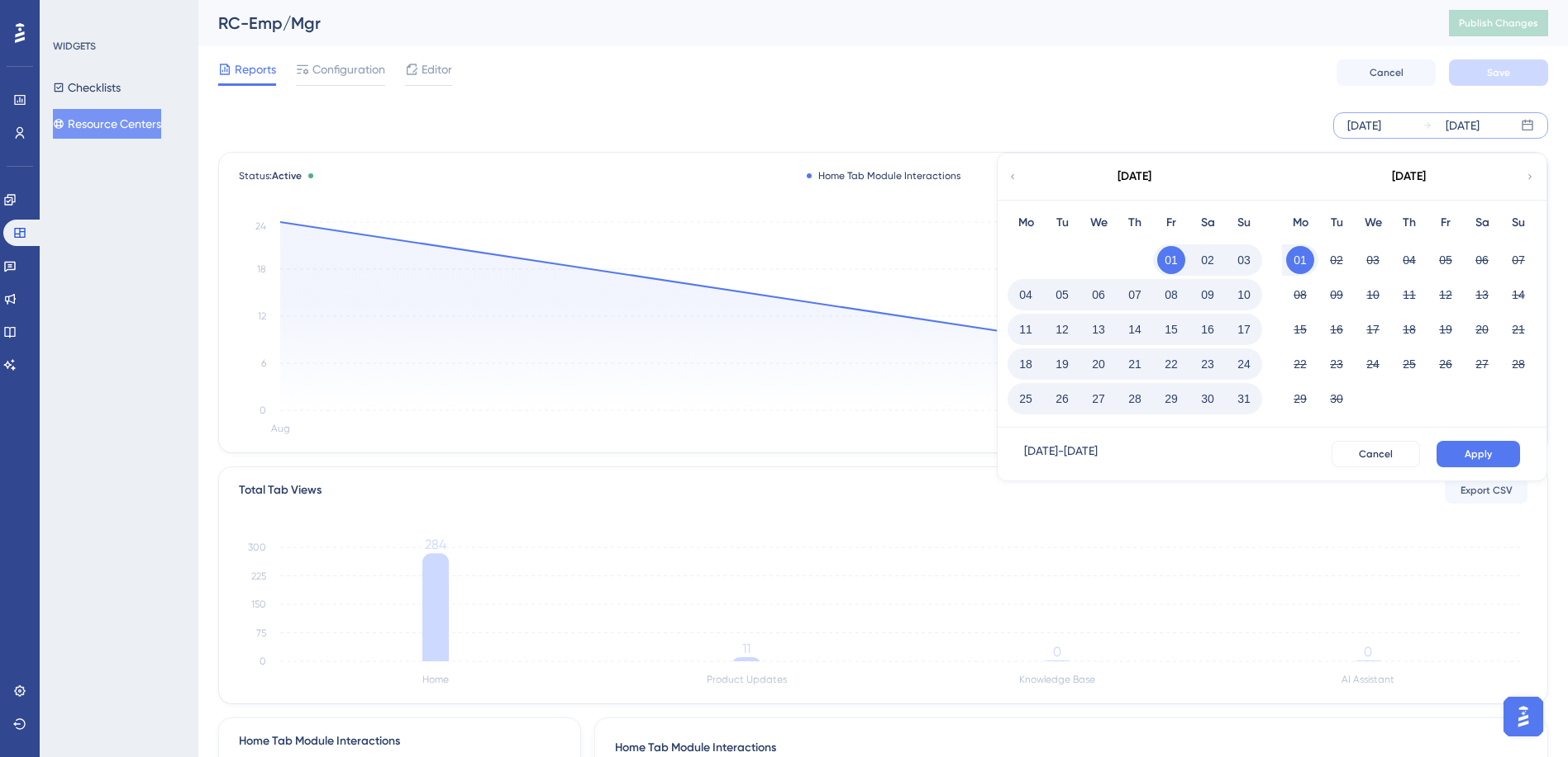
click at [1164, 258] on button "01" at bounding box center [1170, 260] width 28 height 28
drag, startPoint x: 1301, startPoint y: 256, endPoint x: 1241, endPoint y: 389, distance: 145.9
click at [1241, 389] on div "[DATE] Mo Tu We Th Fr Sa Su 01 02 03 04 05 06 07 08 09 10 11 12 13 14 15 16 17 …" at bounding box center [1272, 290] width 549 height 274
click at [1240, 395] on button "31" at bounding box center [1243, 398] width 28 height 28
click at [1098, 451] on div "[DATE] - [DATE]" at bounding box center [1061, 454] width 73 height 26
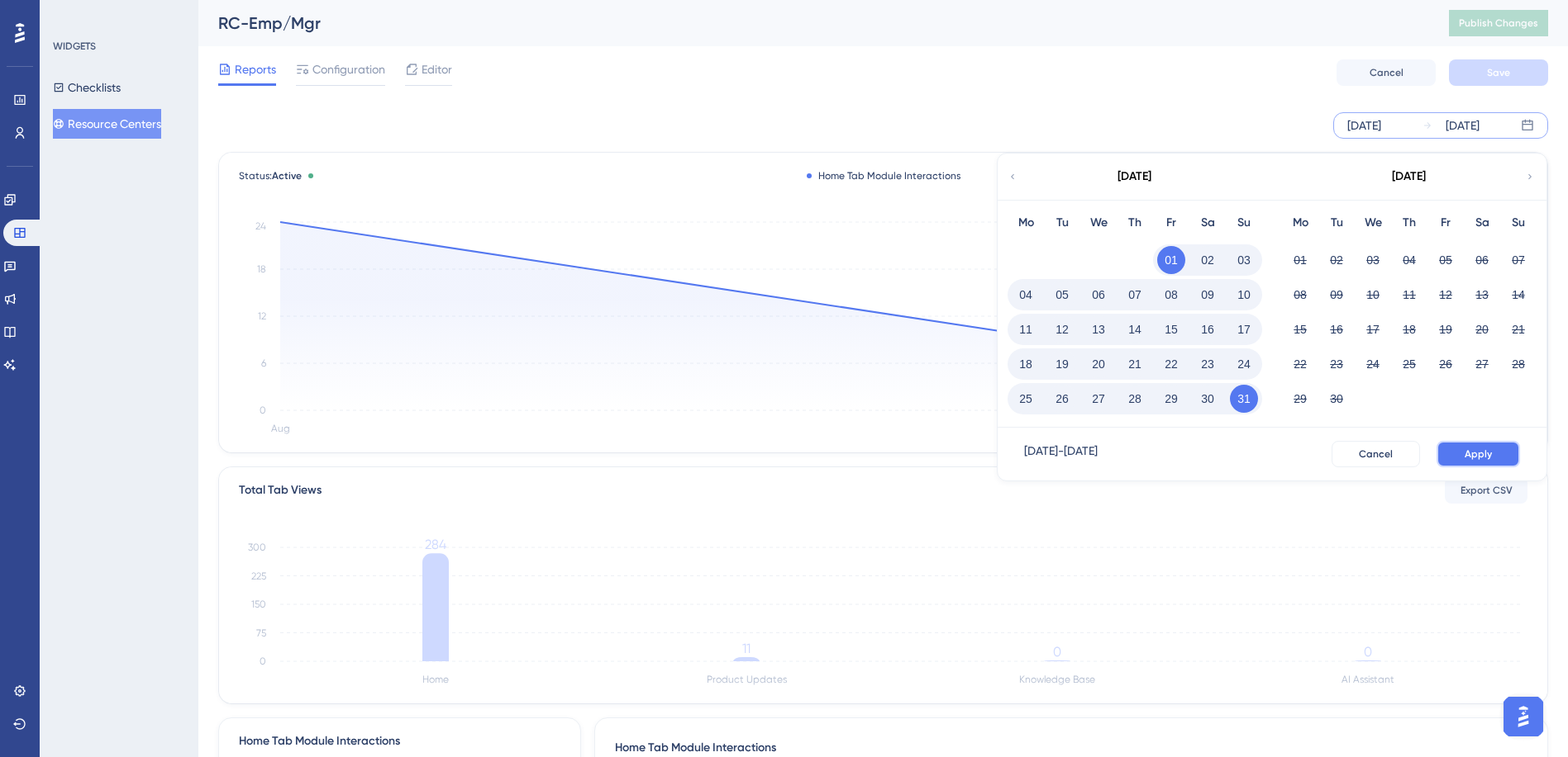
click at [1469, 443] on button "Apply" at bounding box center [1478, 454] width 84 height 26
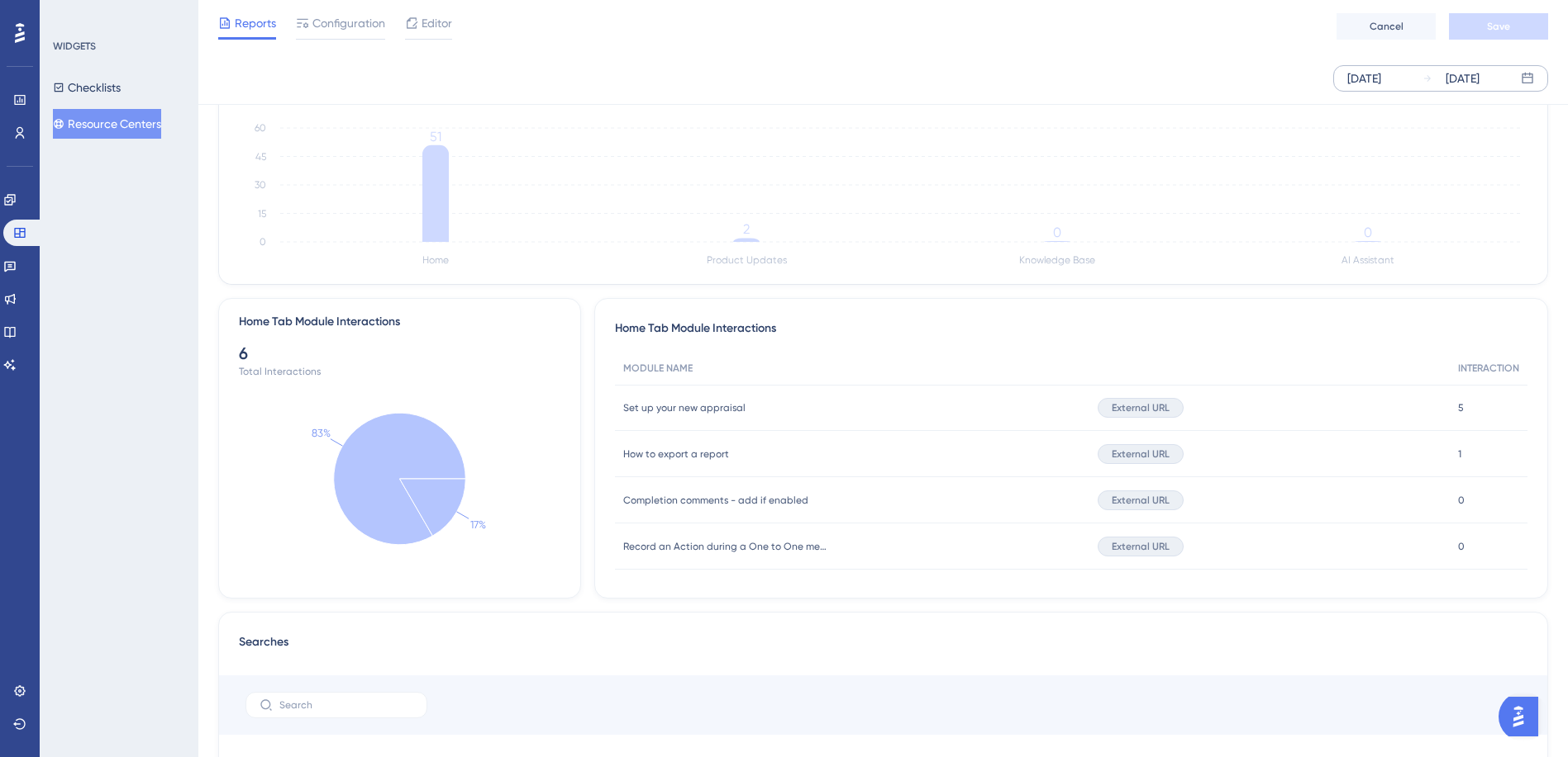
click at [1381, 78] on div "[DATE]" at bounding box center [1364, 78] width 34 height 19
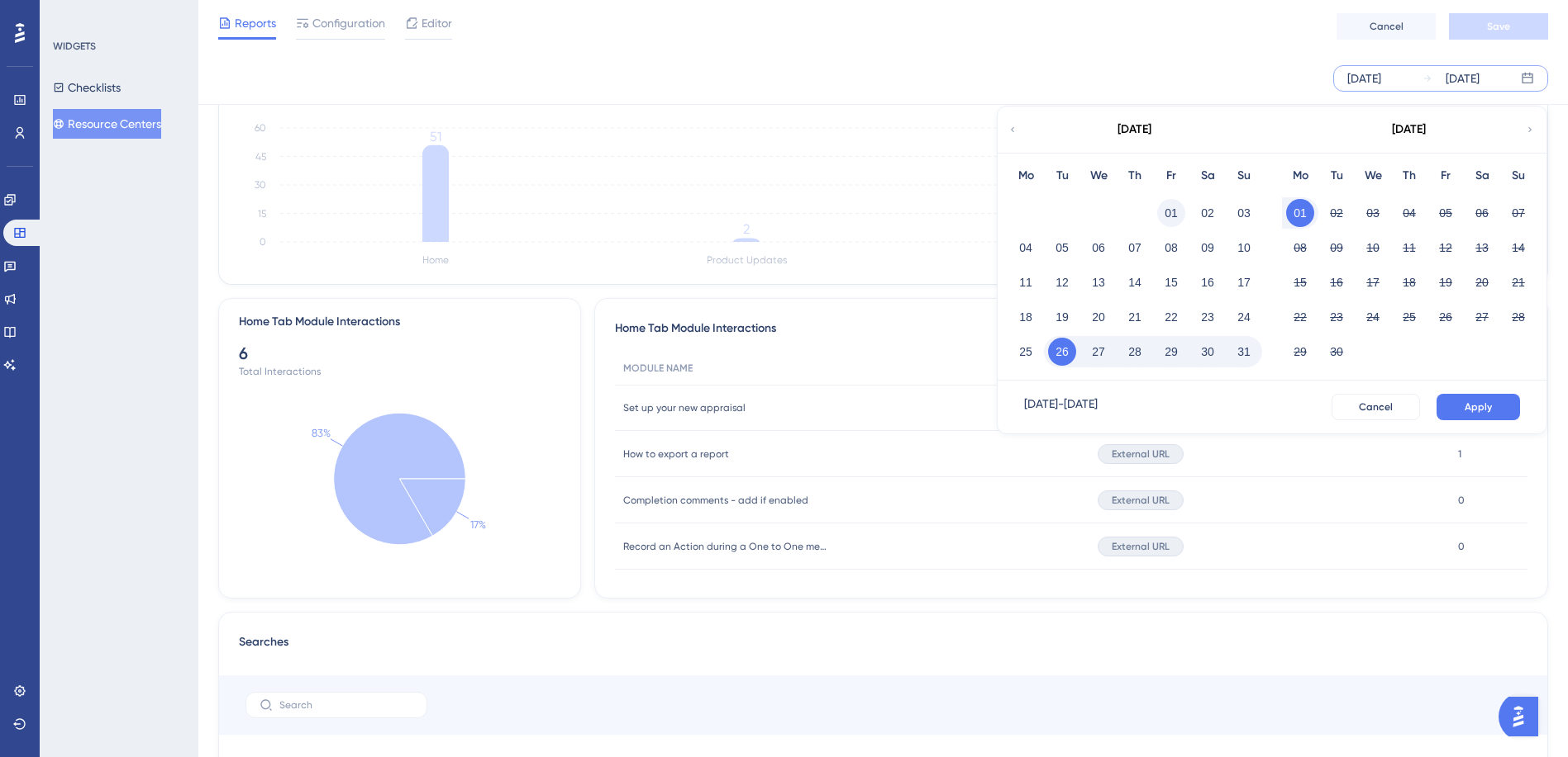
click at [1171, 214] on button "01" at bounding box center [1170, 213] width 28 height 28
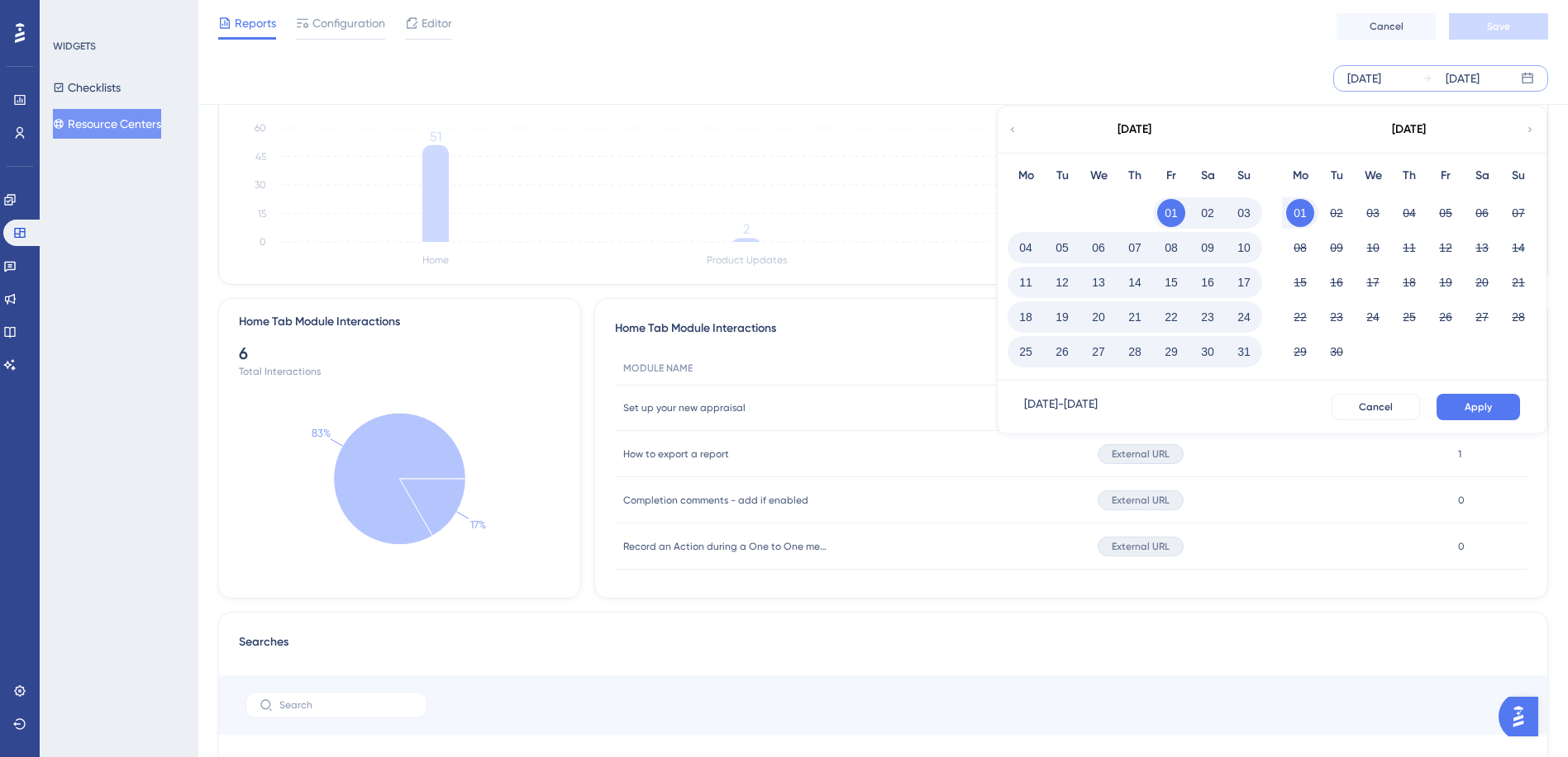
click at [1244, 351] on button "31" at bounding box center [1243, 351] width 28 height 28
click at [1469, 403] on span "Apply" at bounding box center [1478, 408] width 27 height 14
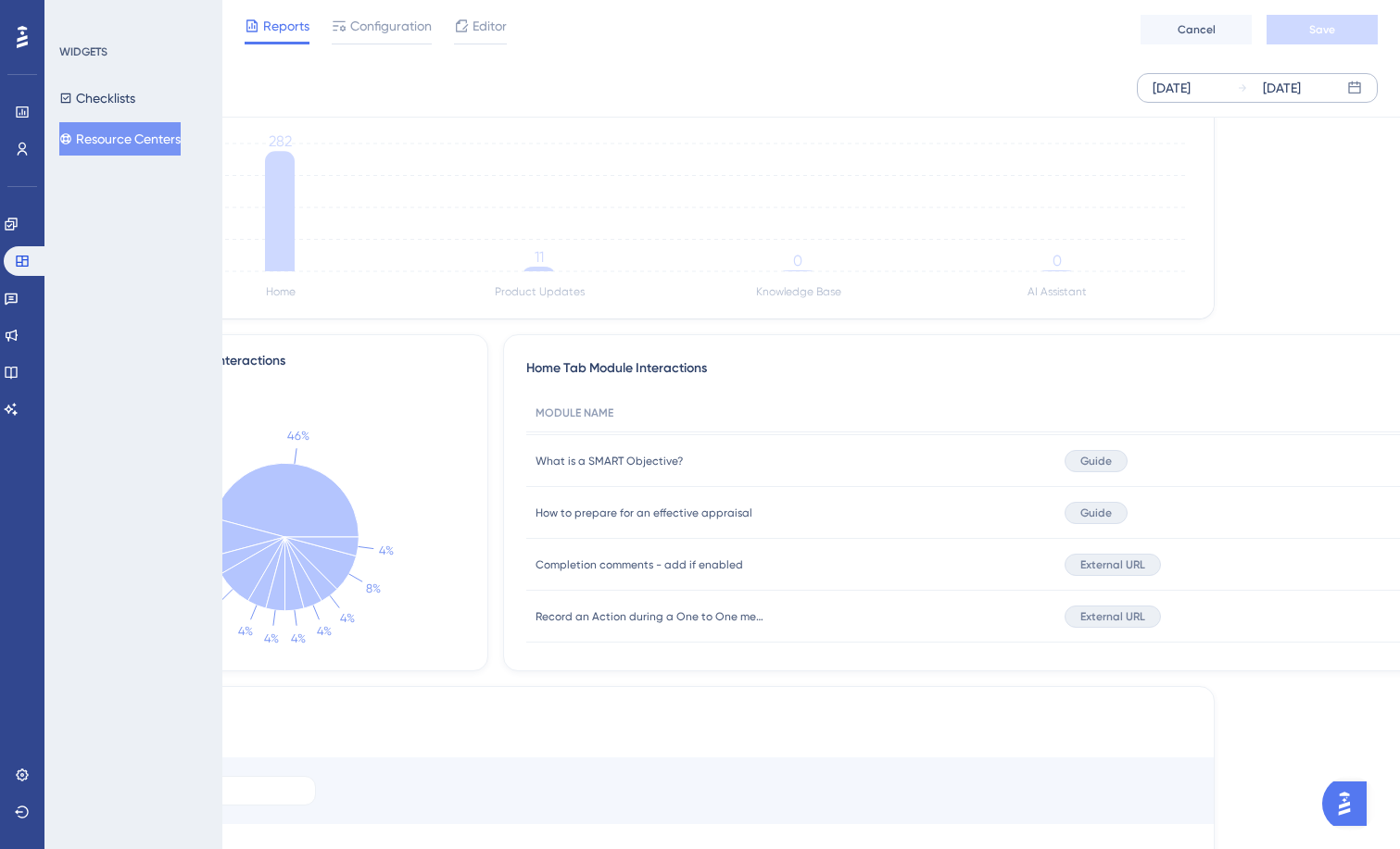
scroll to position [463, 162]
drag, startPoint x: 1388, startPoint y: 265, endPoint x: 1413, endPoint y: 277, distance: 27.7
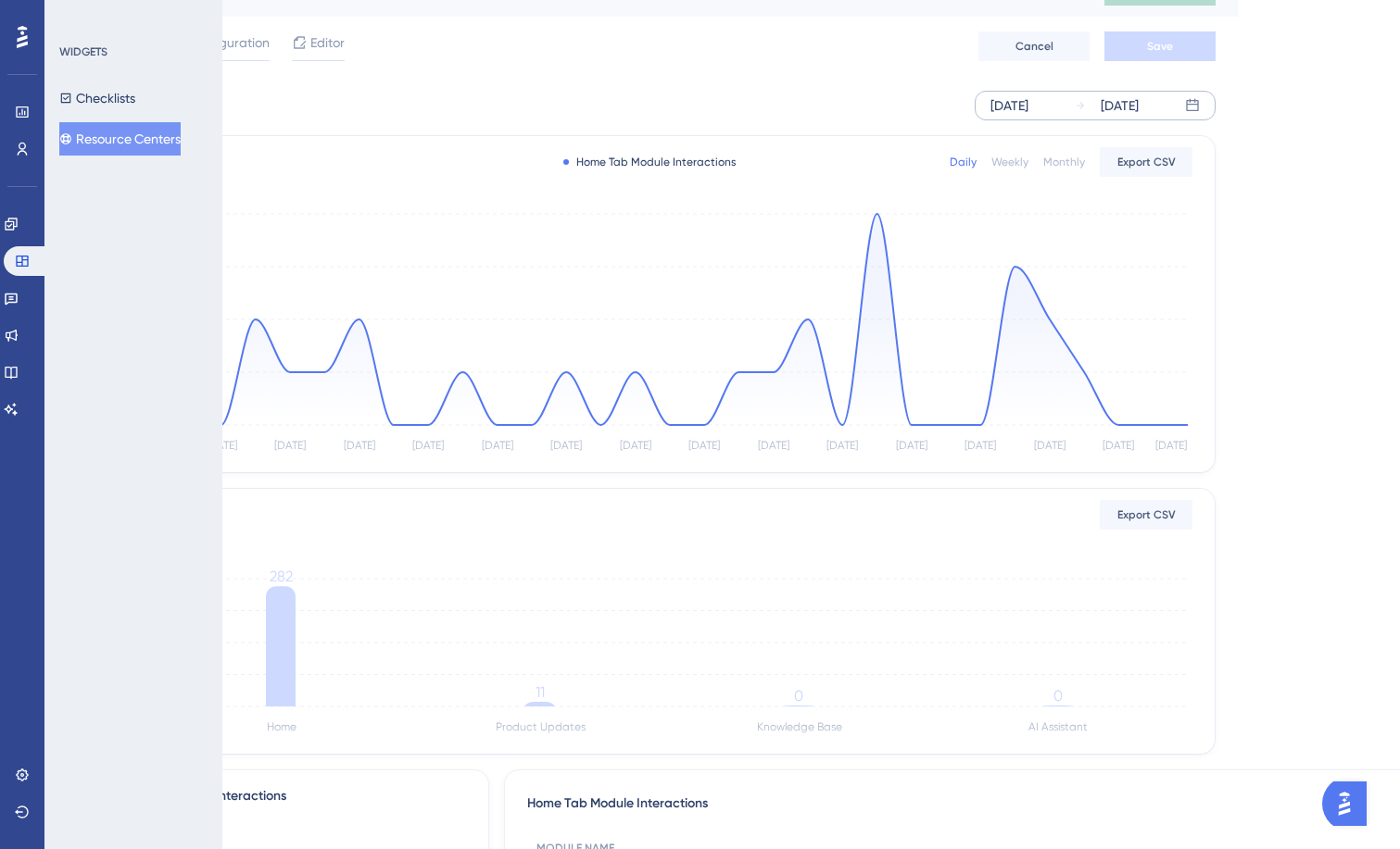
scroll to position [0, 162]
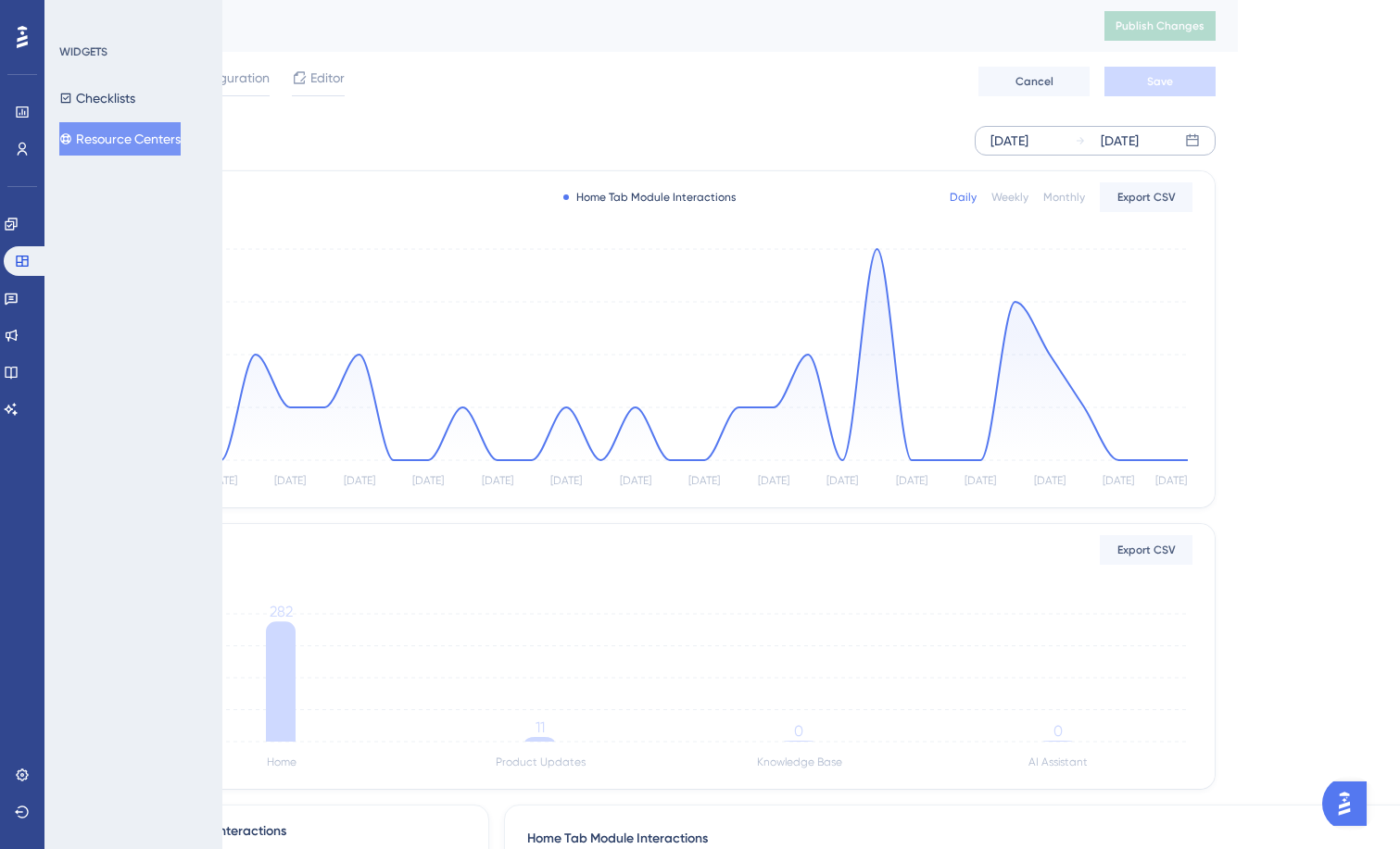
click at [155, 133] on button "Resource Centers" at bounding box center [120, 138] width 121 height 33
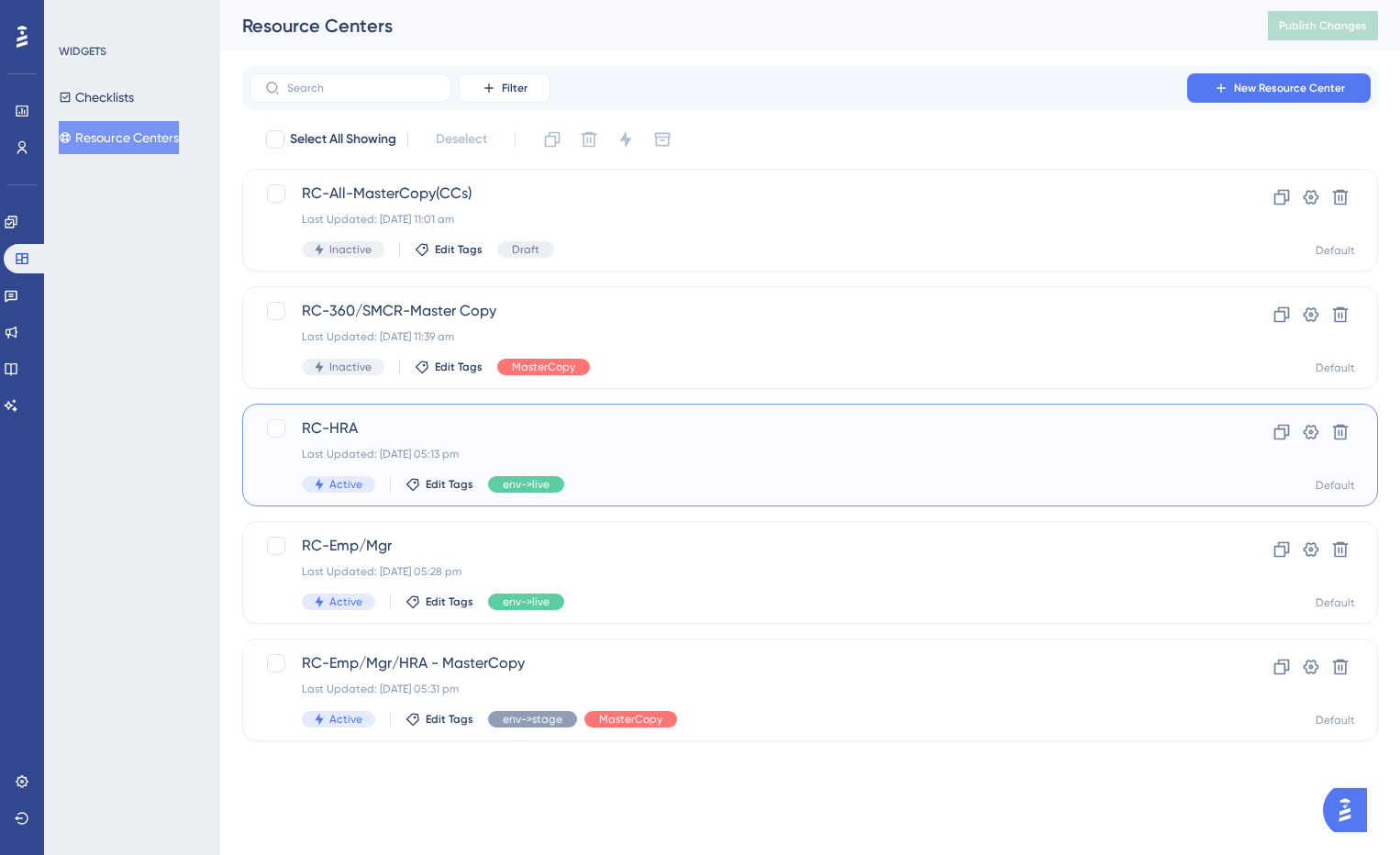
click at [448, 428] on span "RC-HRA" at bounding box center [737, 428] width 870 height 22
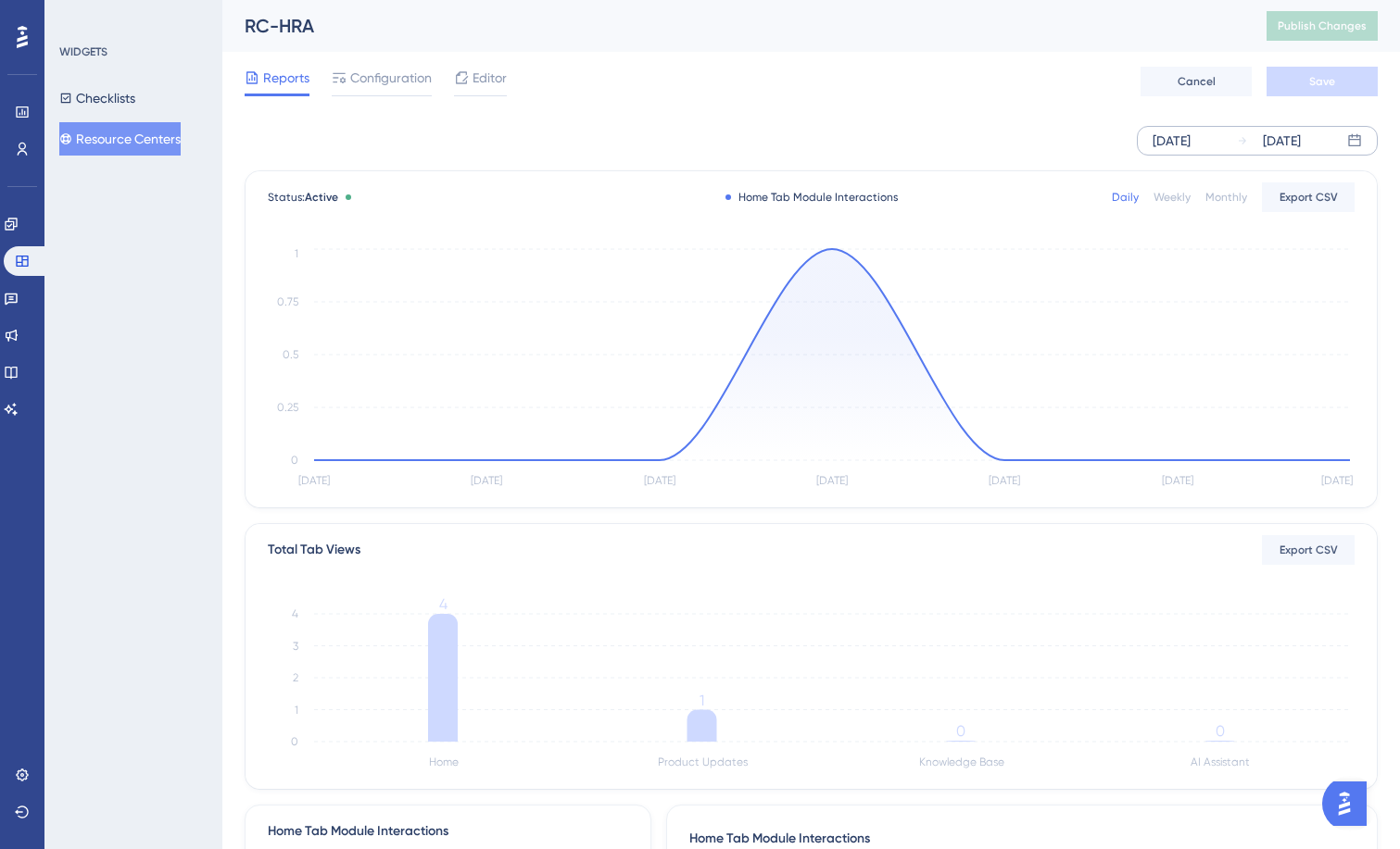
click at [1191, 144] on div "[DATE]" at bounding box center [1172, 140] width 38 height 22
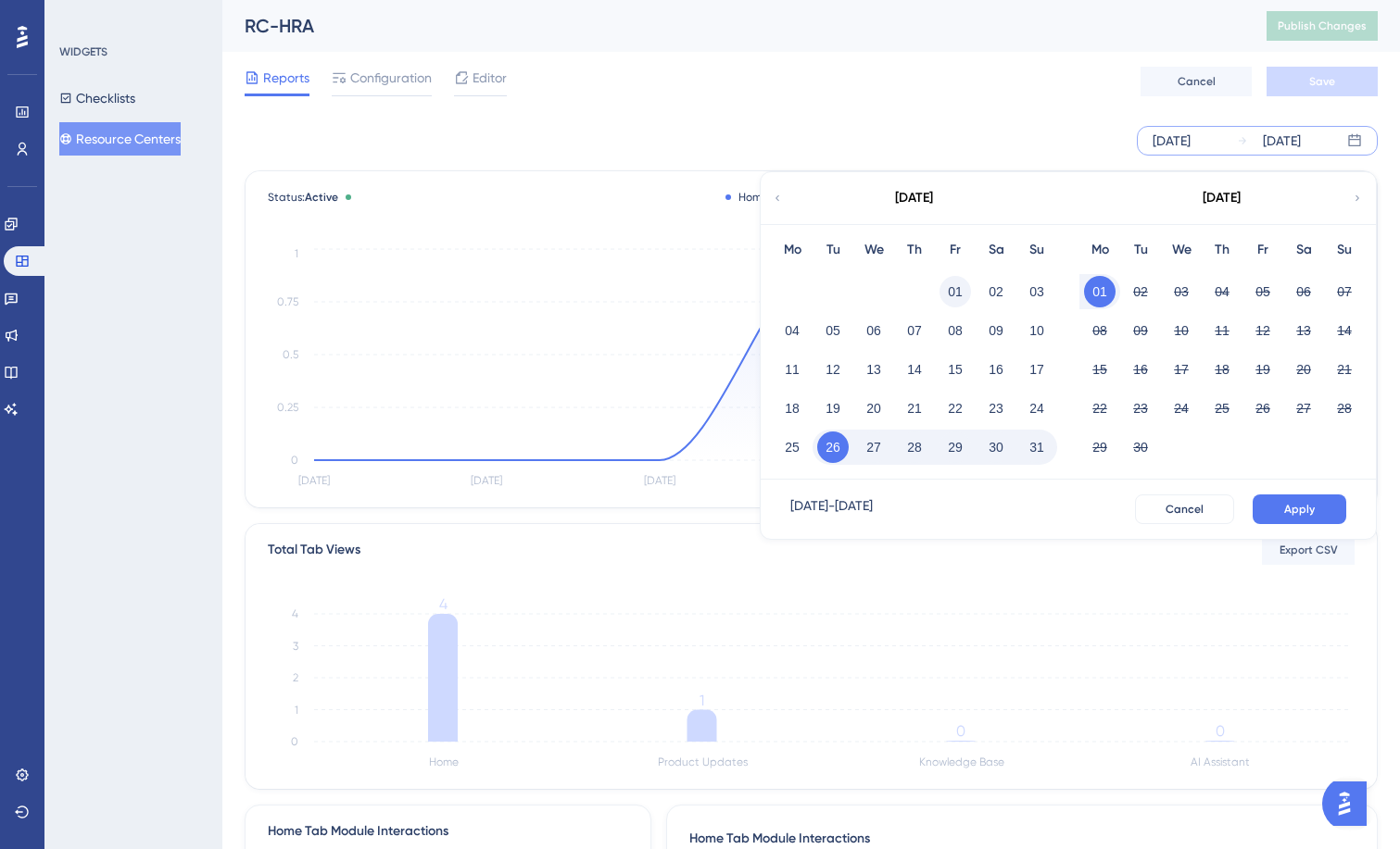
click at [954, 288] on button "01" at bounding box center [954, 292] width 31 height 31
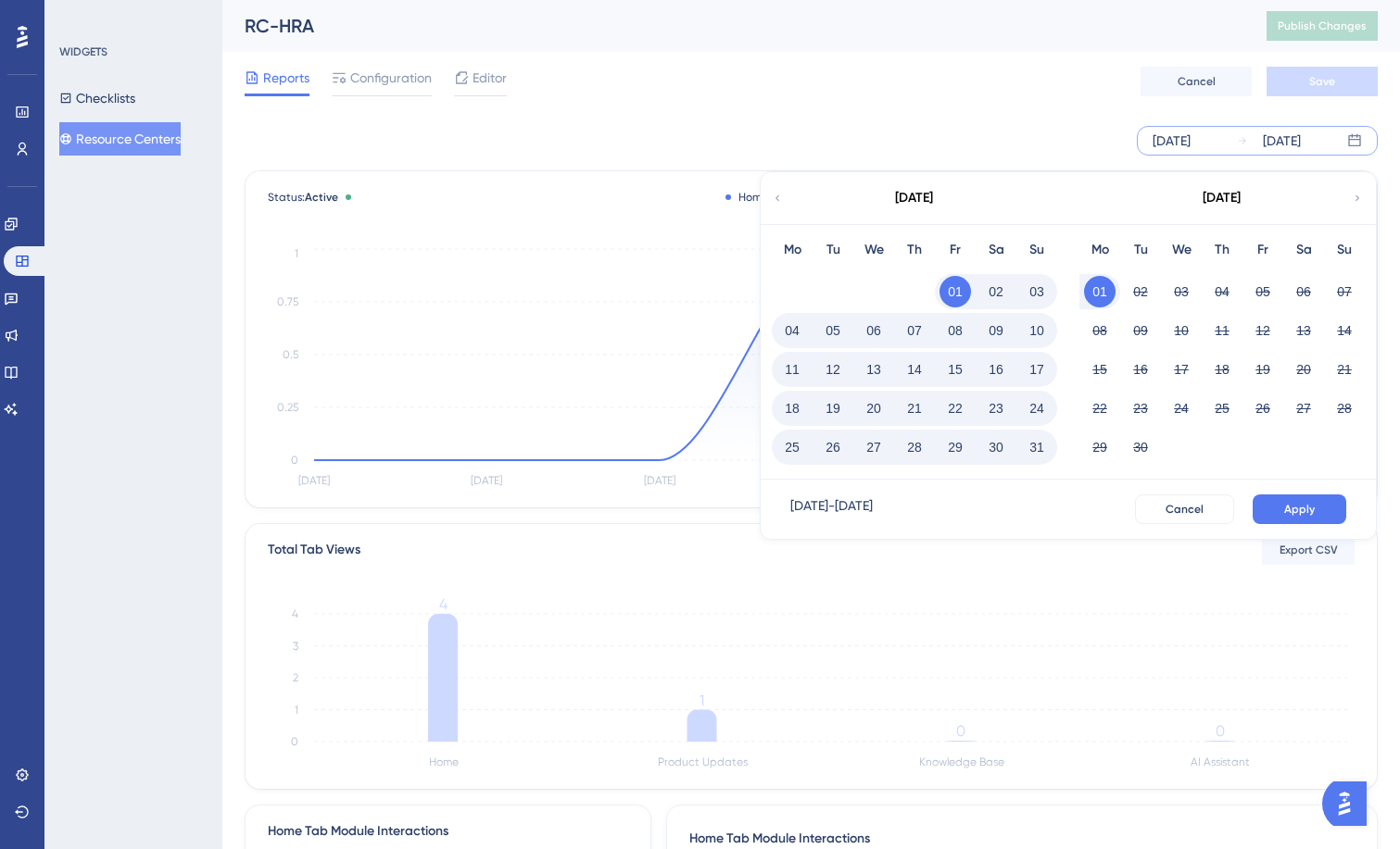
click at [1040, 448] on button "31" at bounding box center [1037, 447] width 31 height 31
click at [1286, 509] on span "Apply" at bounding box center [1300, 509] width 30 height 15
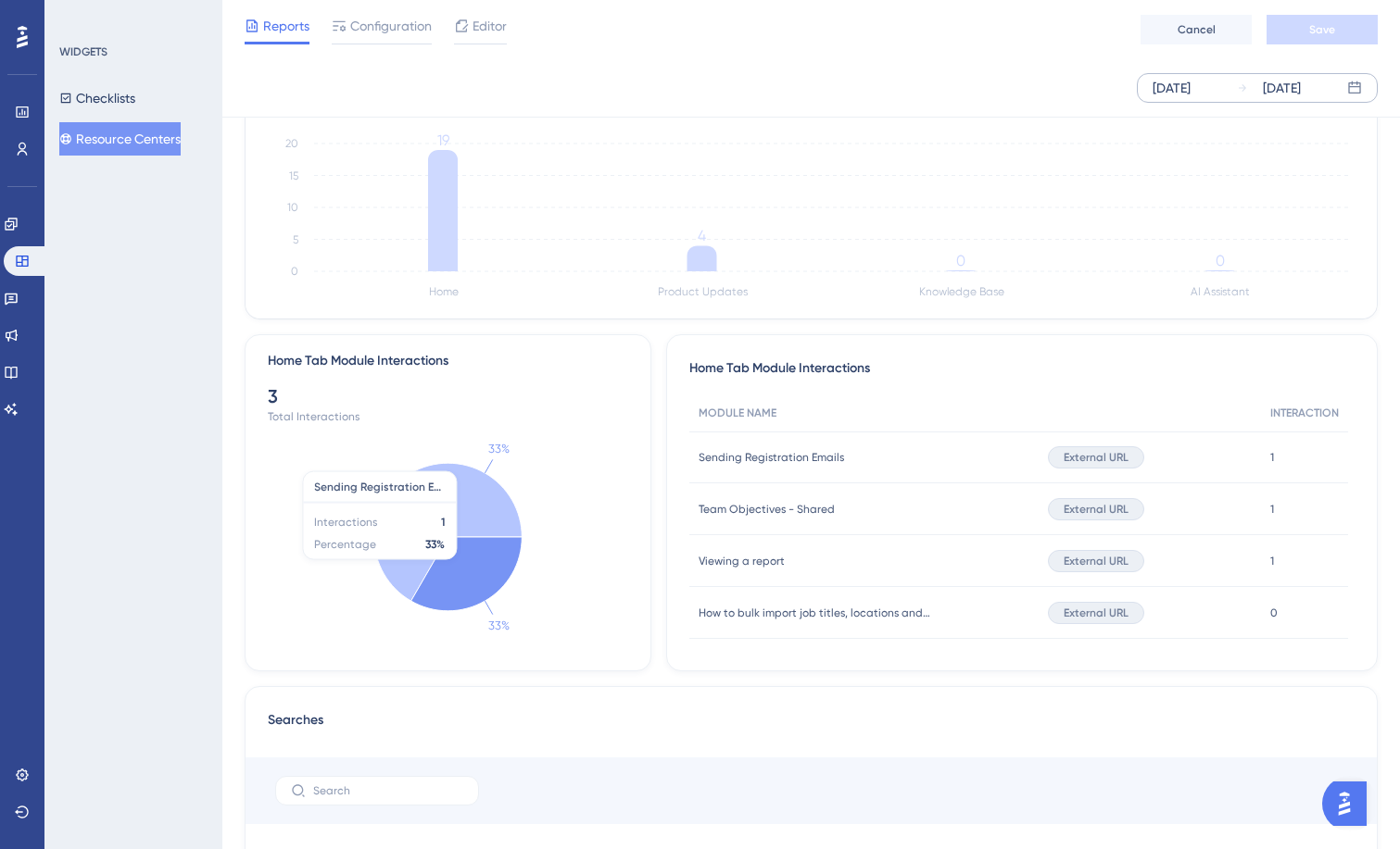
scroll to position [648, 0]
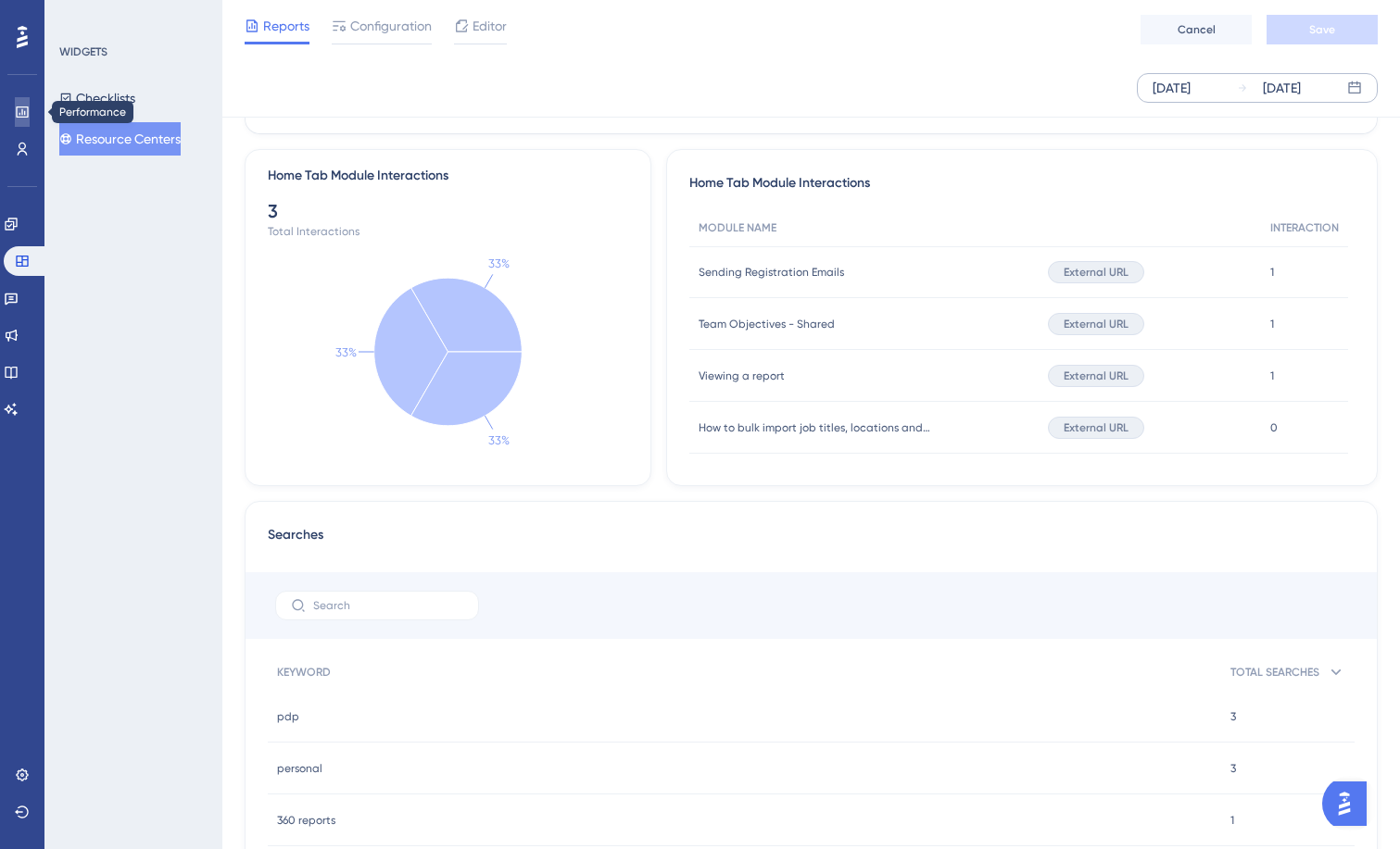
click at [25, 109] on icon at bounding box center [23, 113] width 15 height 15
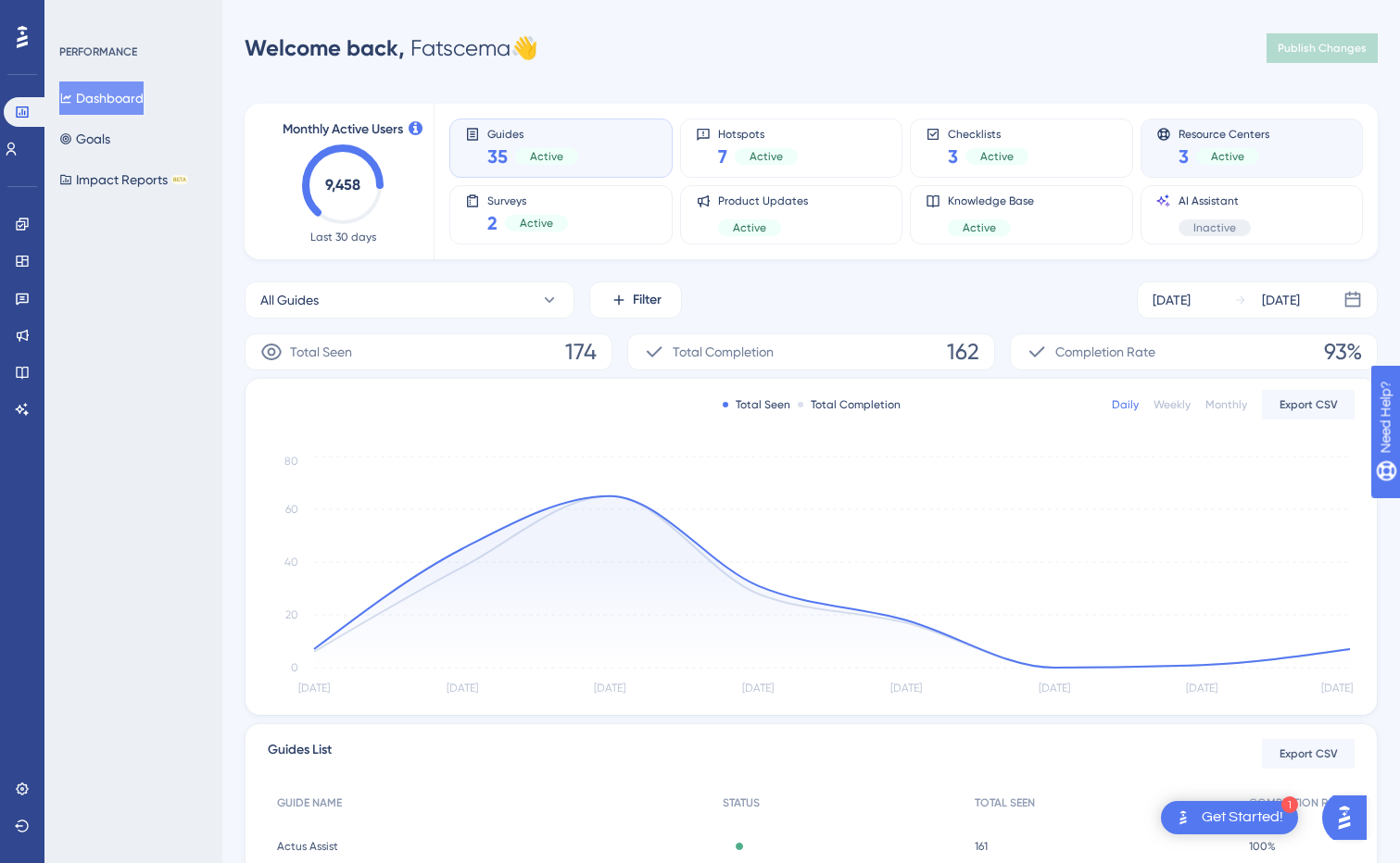
click at [1204, 164] on div "Active" at bounding box center [1228, 157] width 63 height 17
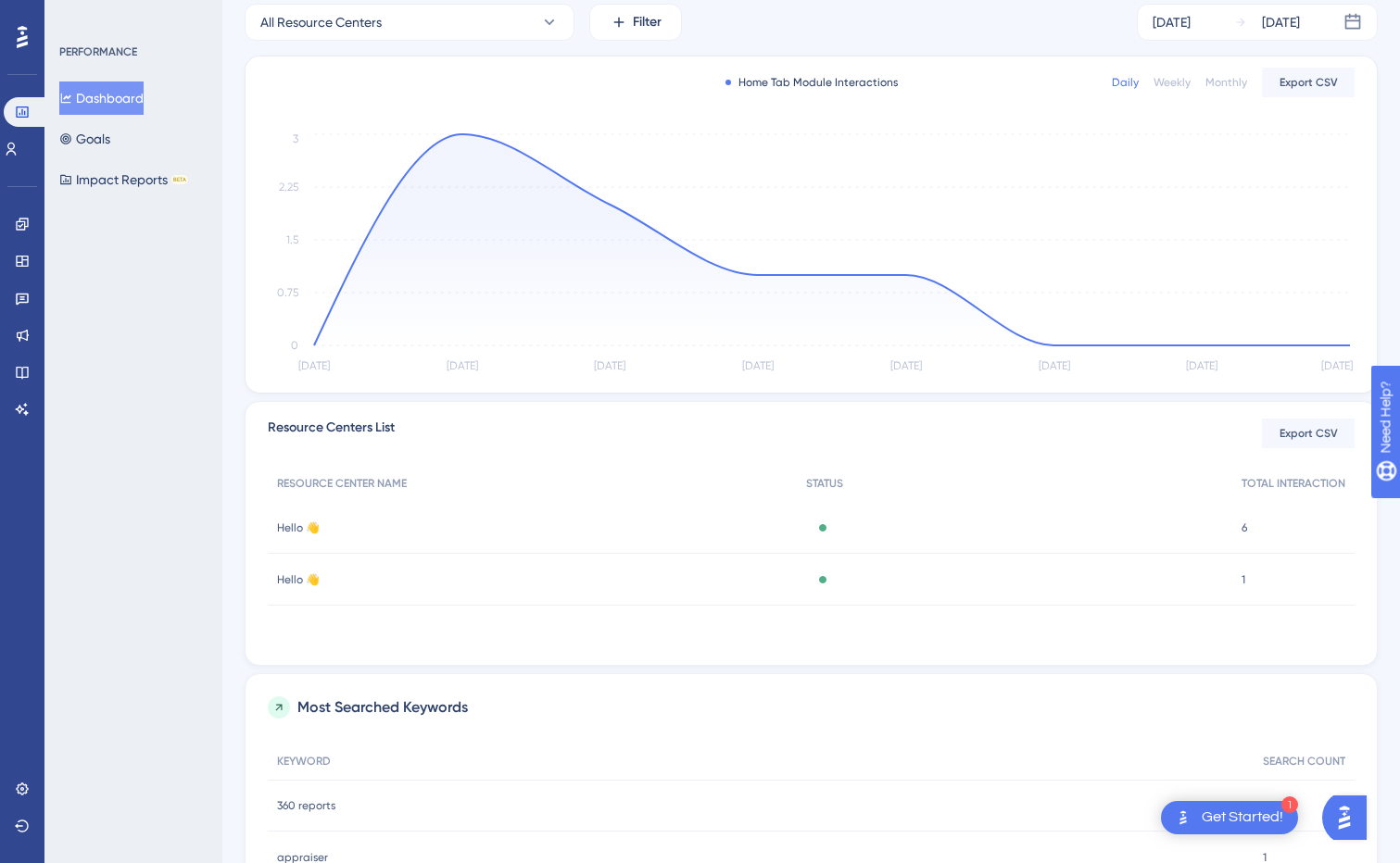
scroll to position [75, 0]
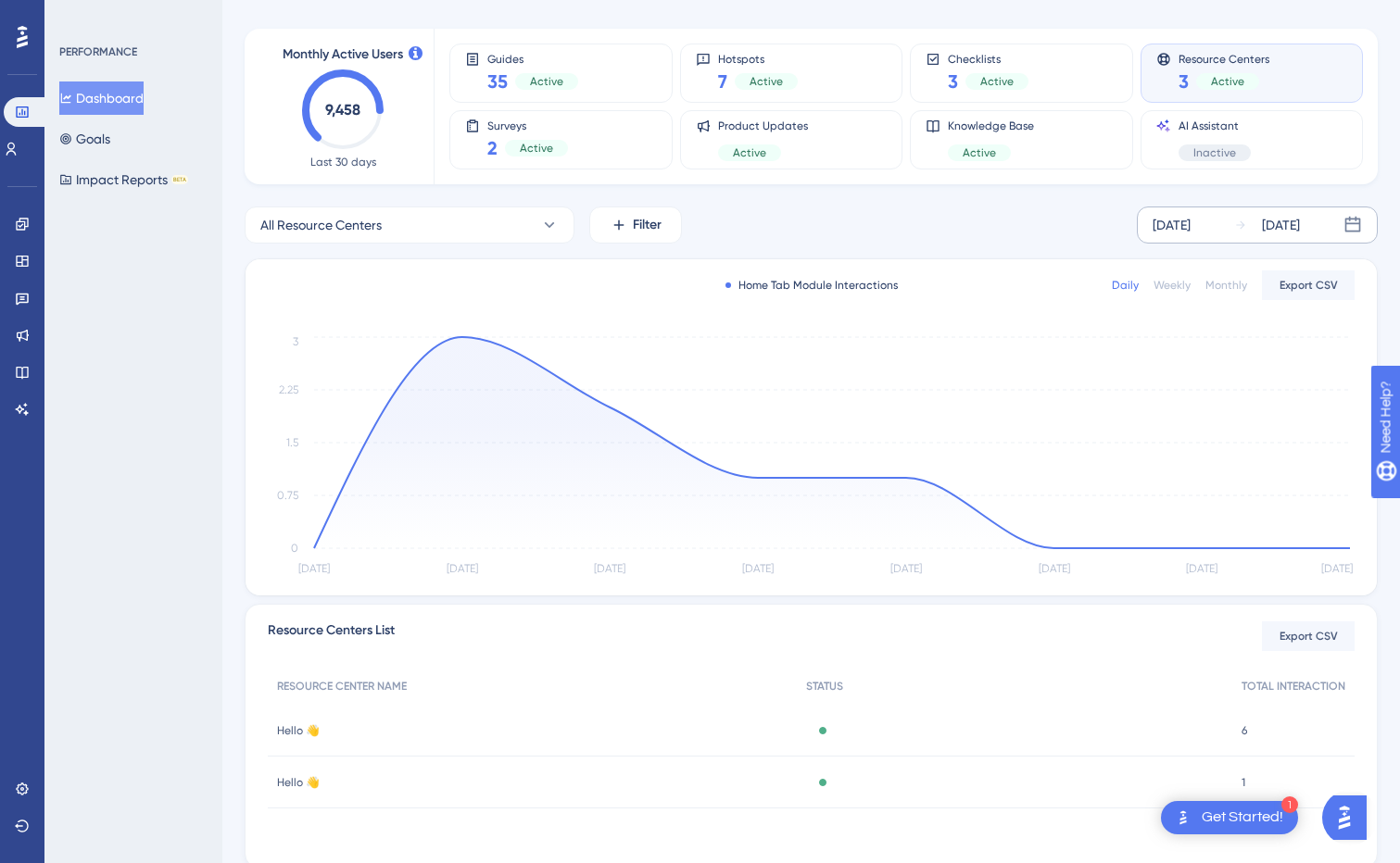
click at [1191, 230] on div "[DATE]" at bounding box center [1172, 224] width 38 height 22
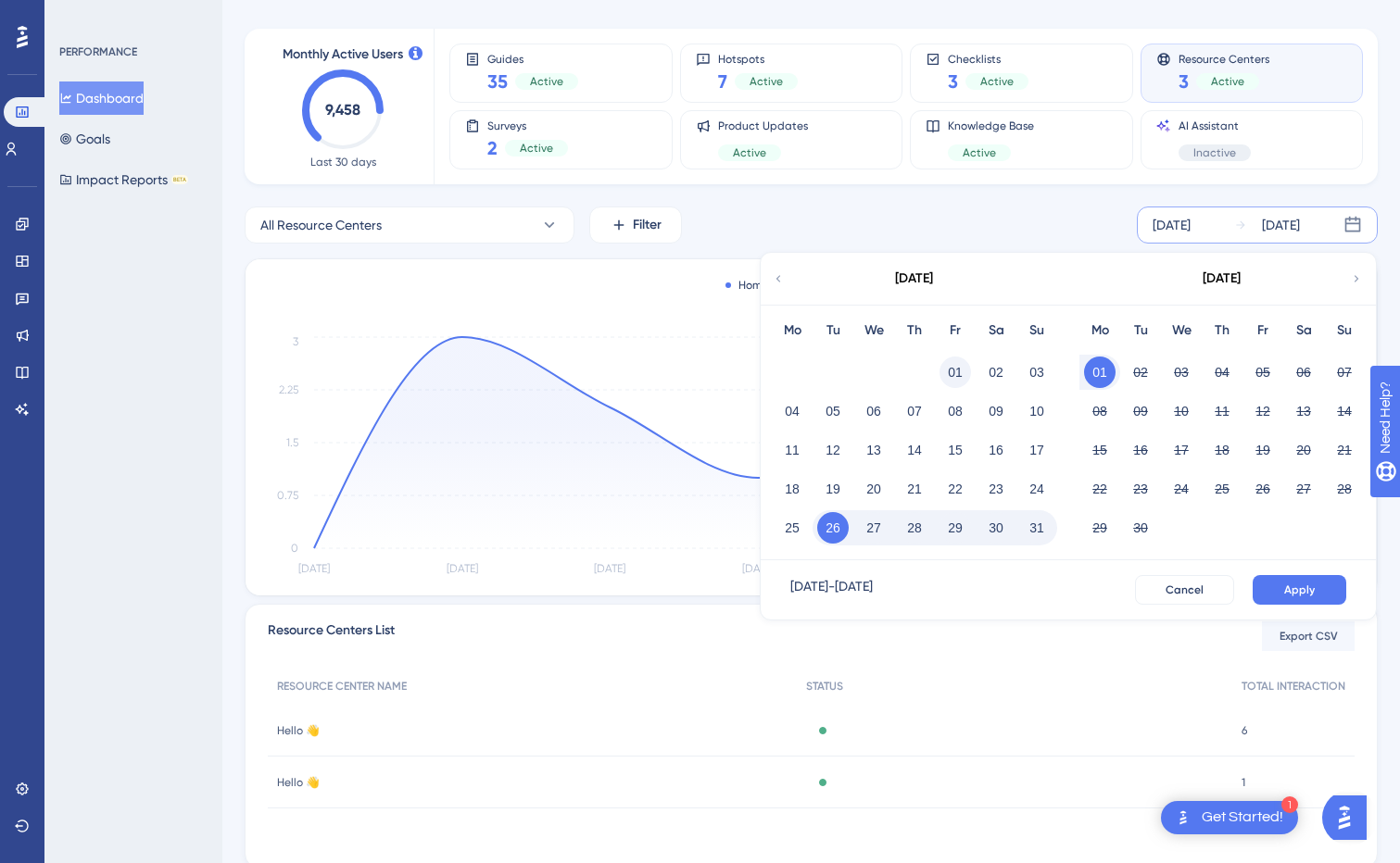
click at [948, 369] on button "01" at bounding box center [954, 372] width 31 height 31
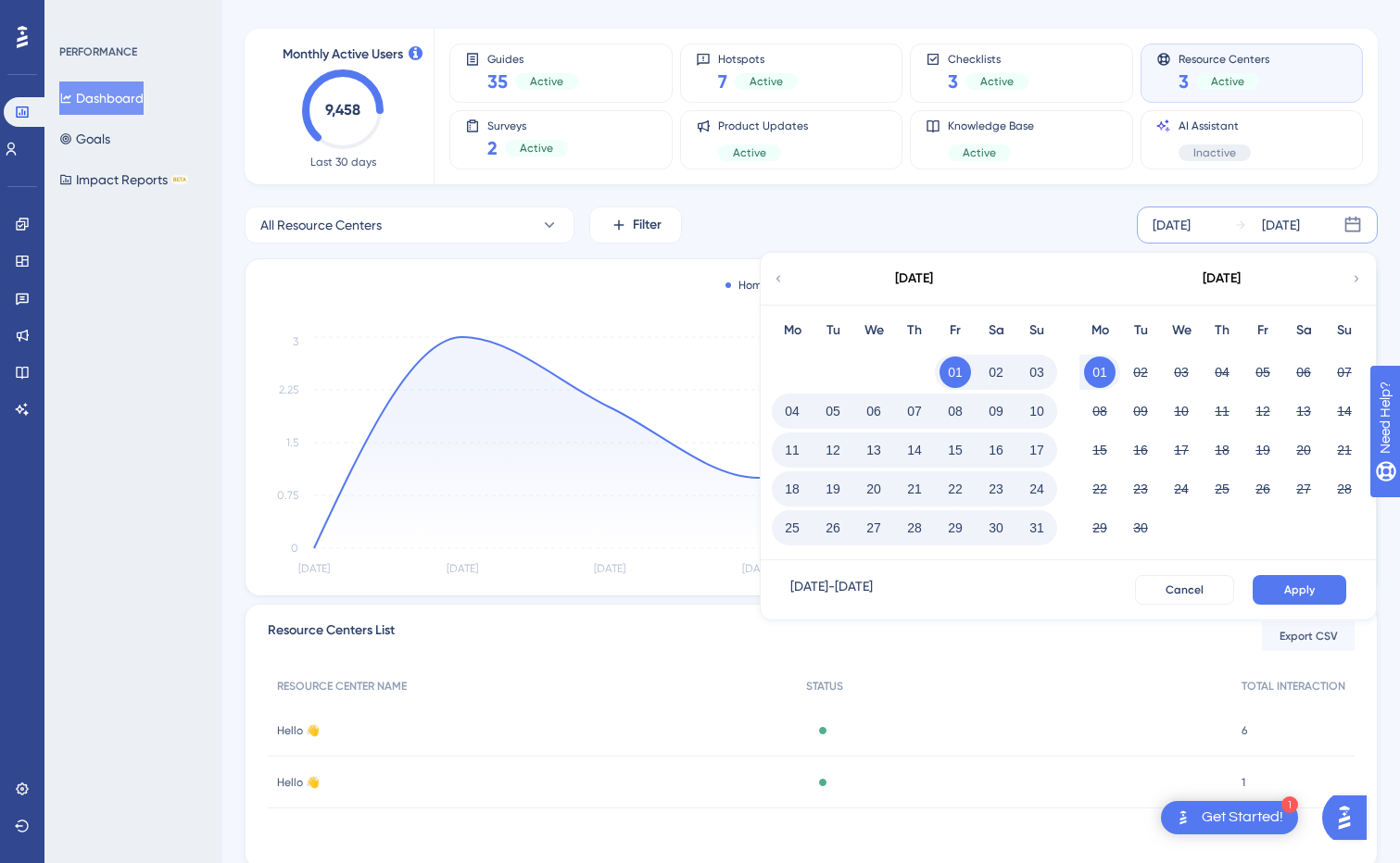
click at [1034, 529] on button "31" at bounding box center [1037, 527] width 31 height 31
click at [1280, 586] on button "Apply" at bounding box center [1299, 590] width 94 height 29
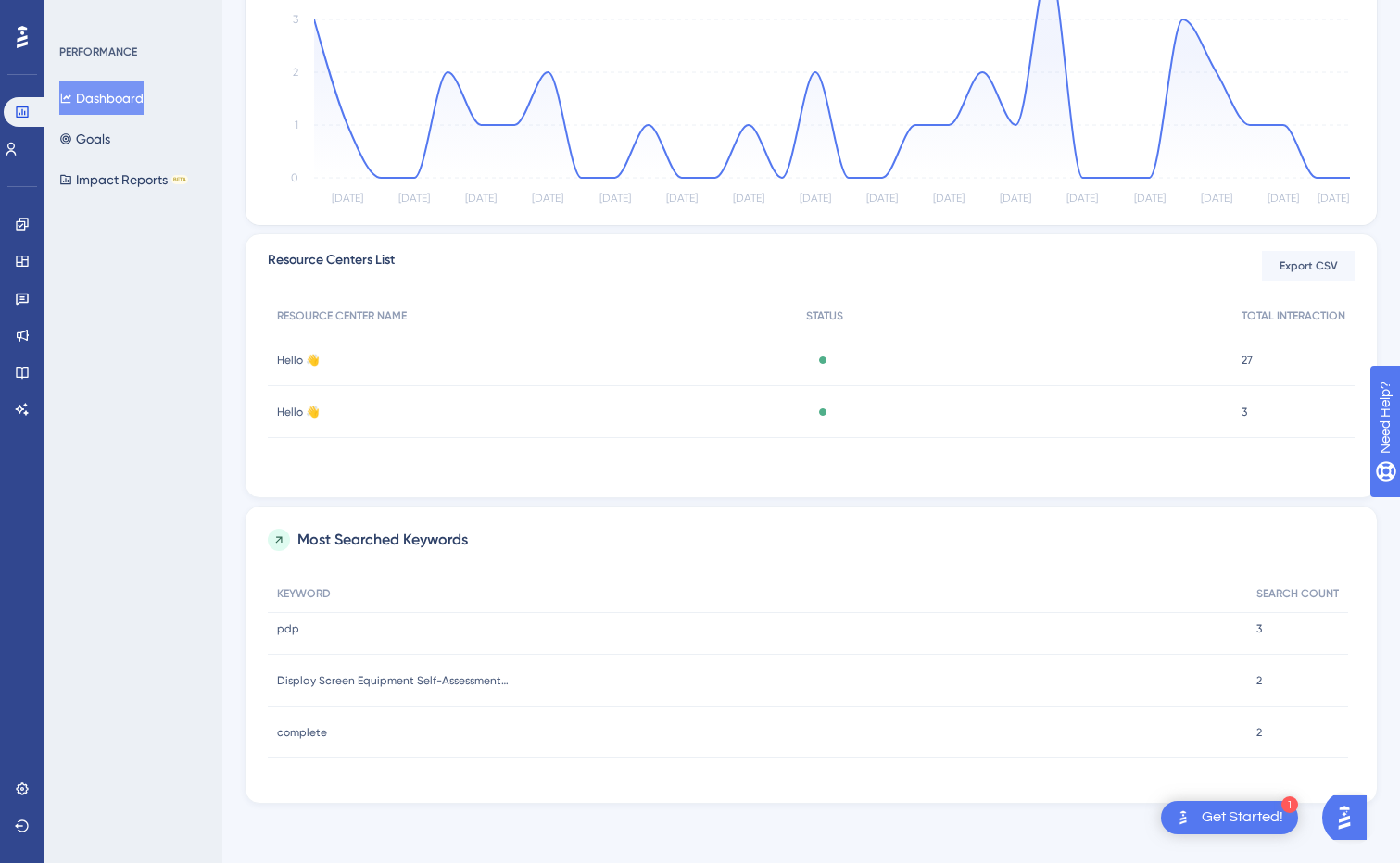
scroll to position [0, 0]
click at [298, 360] on span "Hello 👋" at bounding box center [298, 361] width 43 height 15
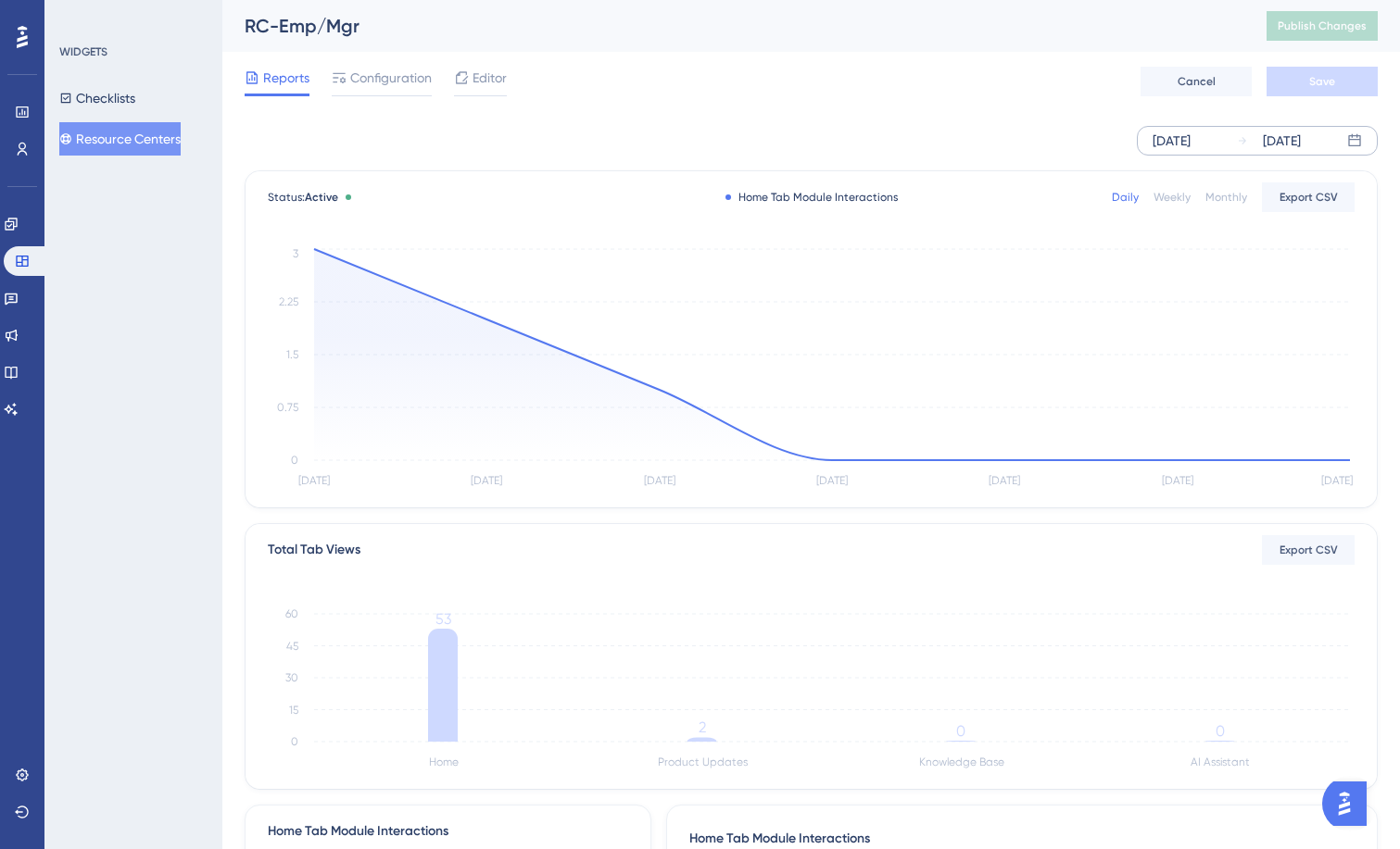
click at [1191, 146] on div "[DATE]" at bounding box center [1172, 140] width 38 height 22
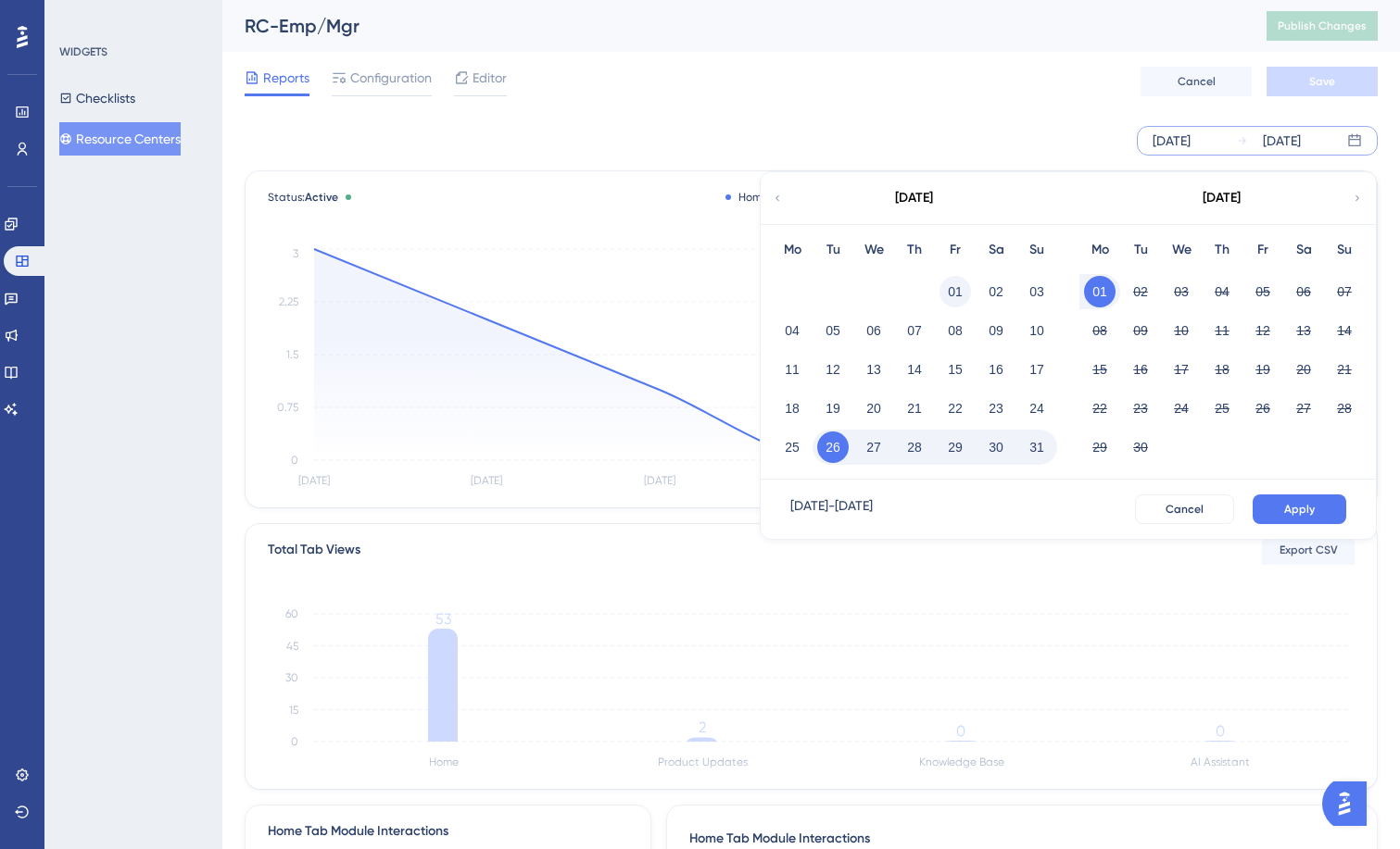
click at [965, 289] on button "01" at bounding box center [954, 292] width 31 height 31
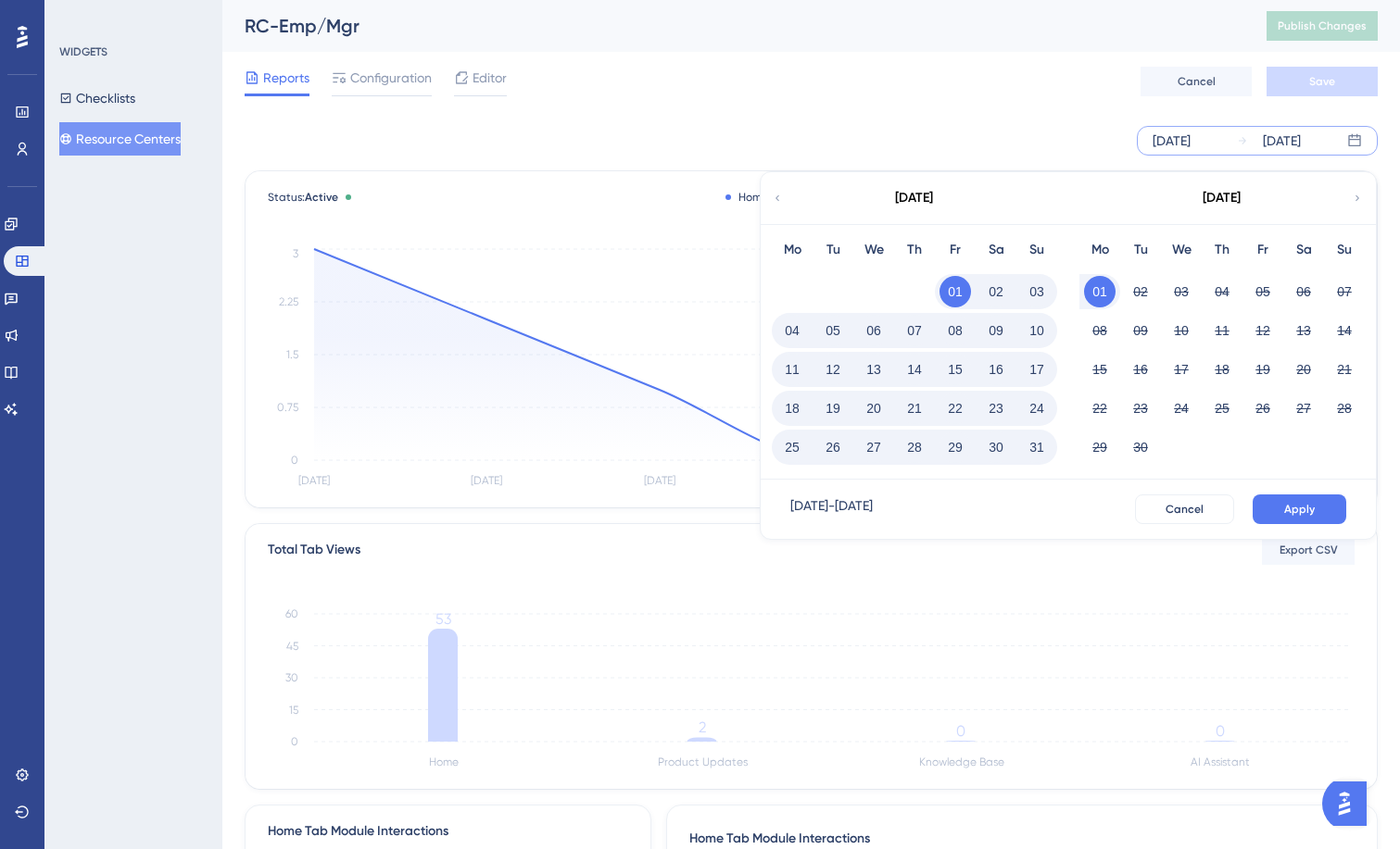
click at [1037, 444] on button "31" at bounding box center [1037, 447] width 31 height 31
click at [1280, 510] on button "Apply" at bounding box center [1299, 509] width 94 height 29
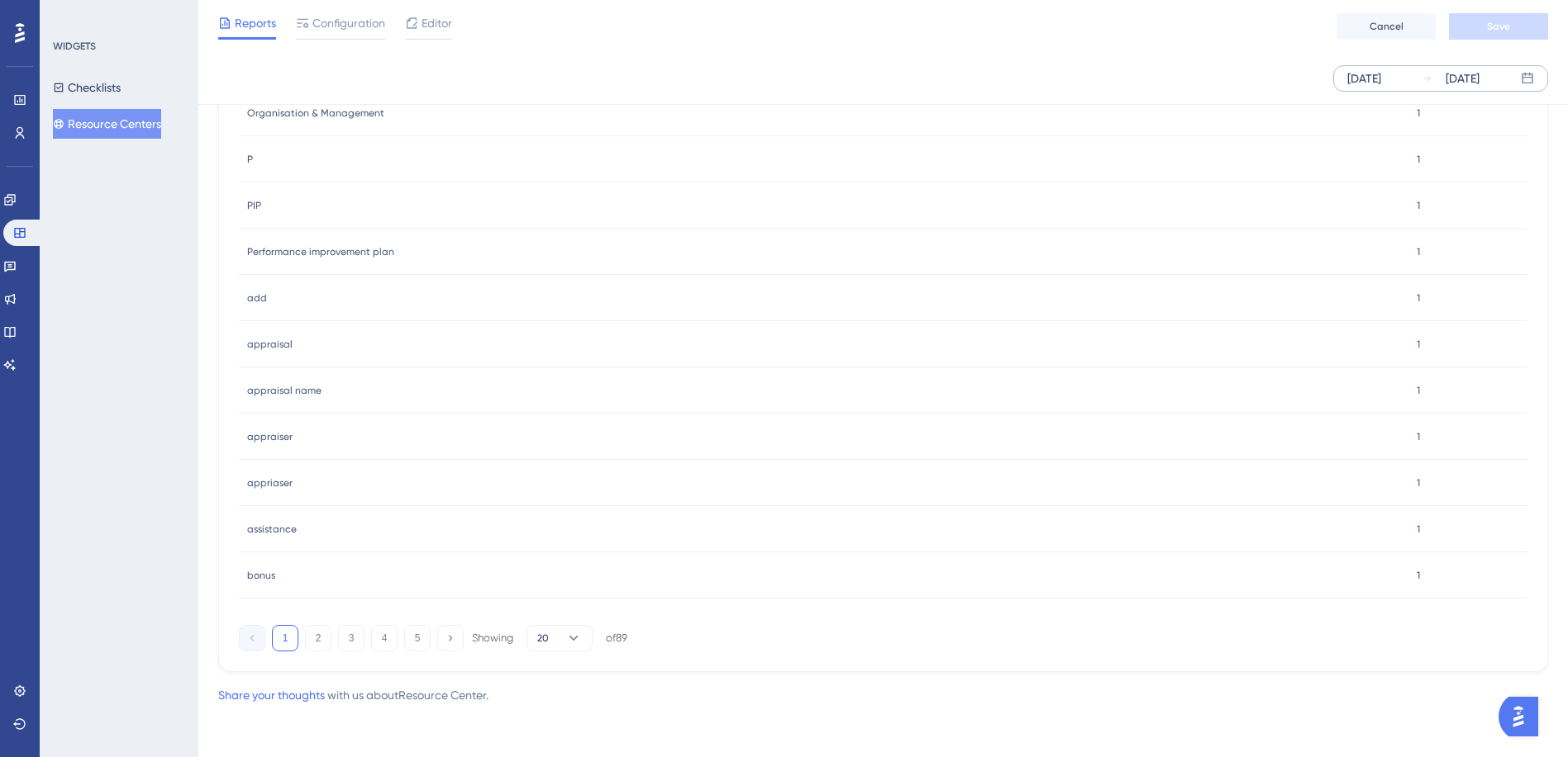
scroll to position [1522, 0]
click at [448, 642] on icon at bounding box center [450, 637] width 11 height 11
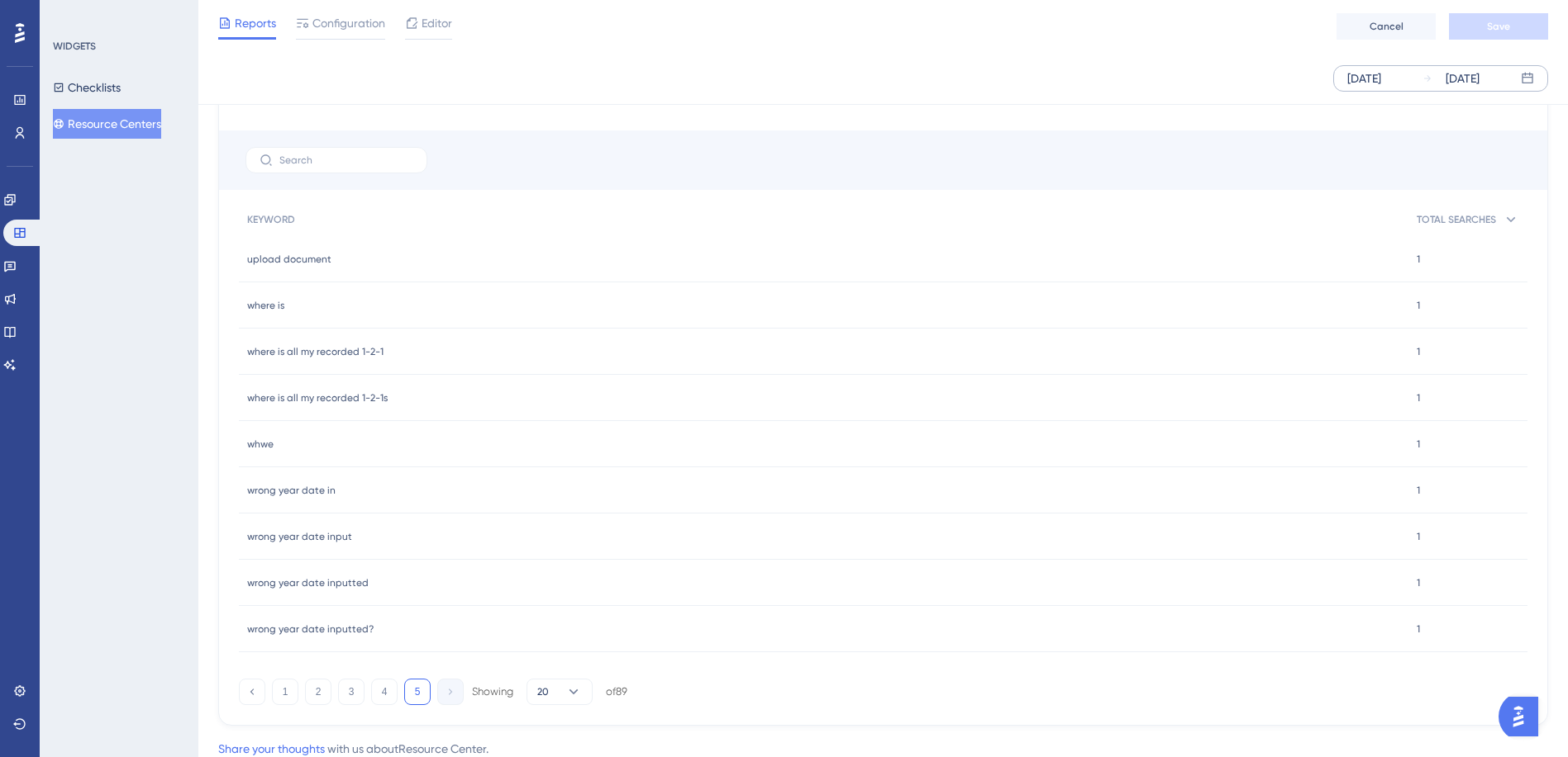
scroll to position [930, 0]
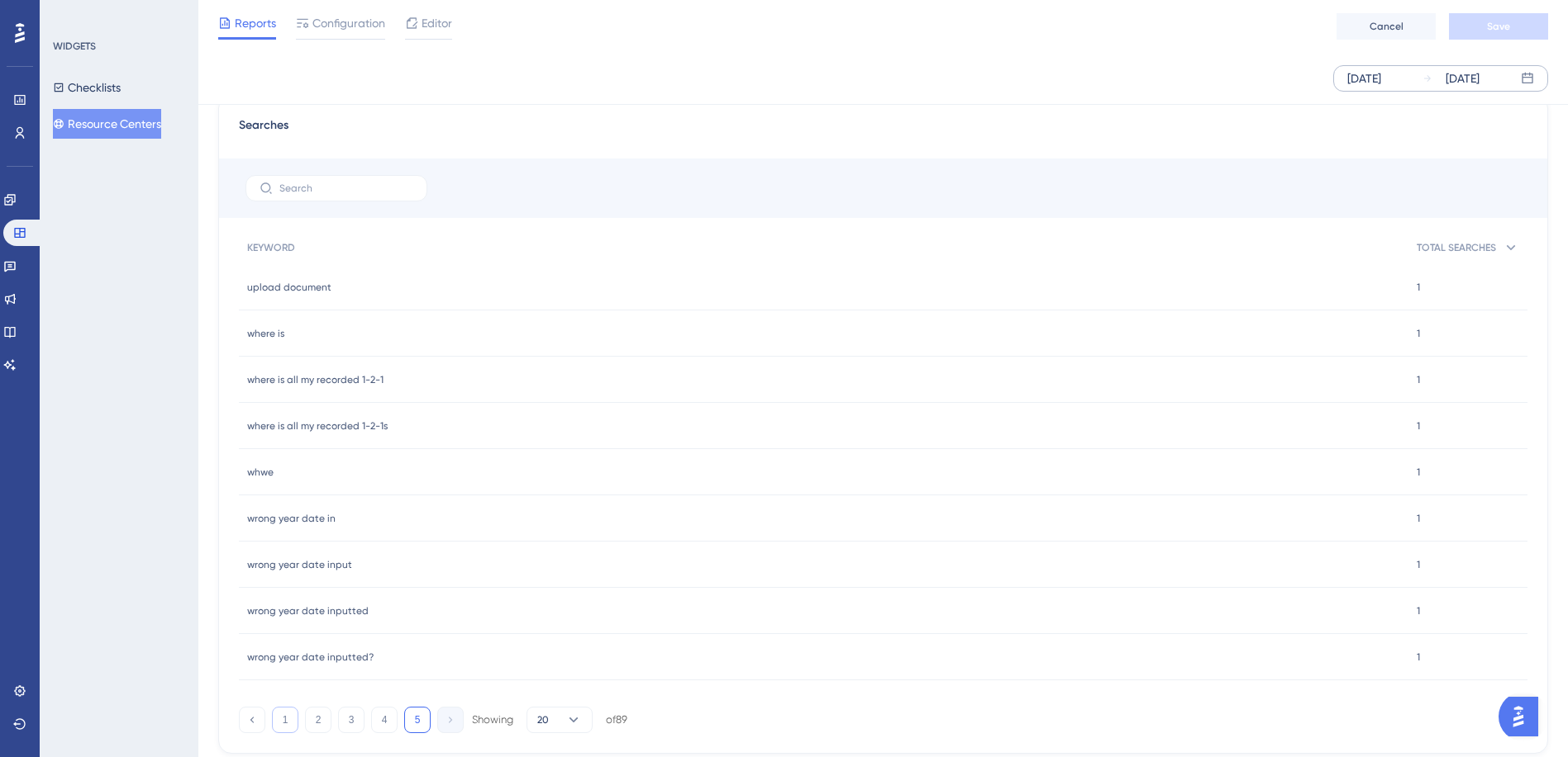
click at [284, 722] on button "1" at bounding box center [285, 720] width 26 height 26
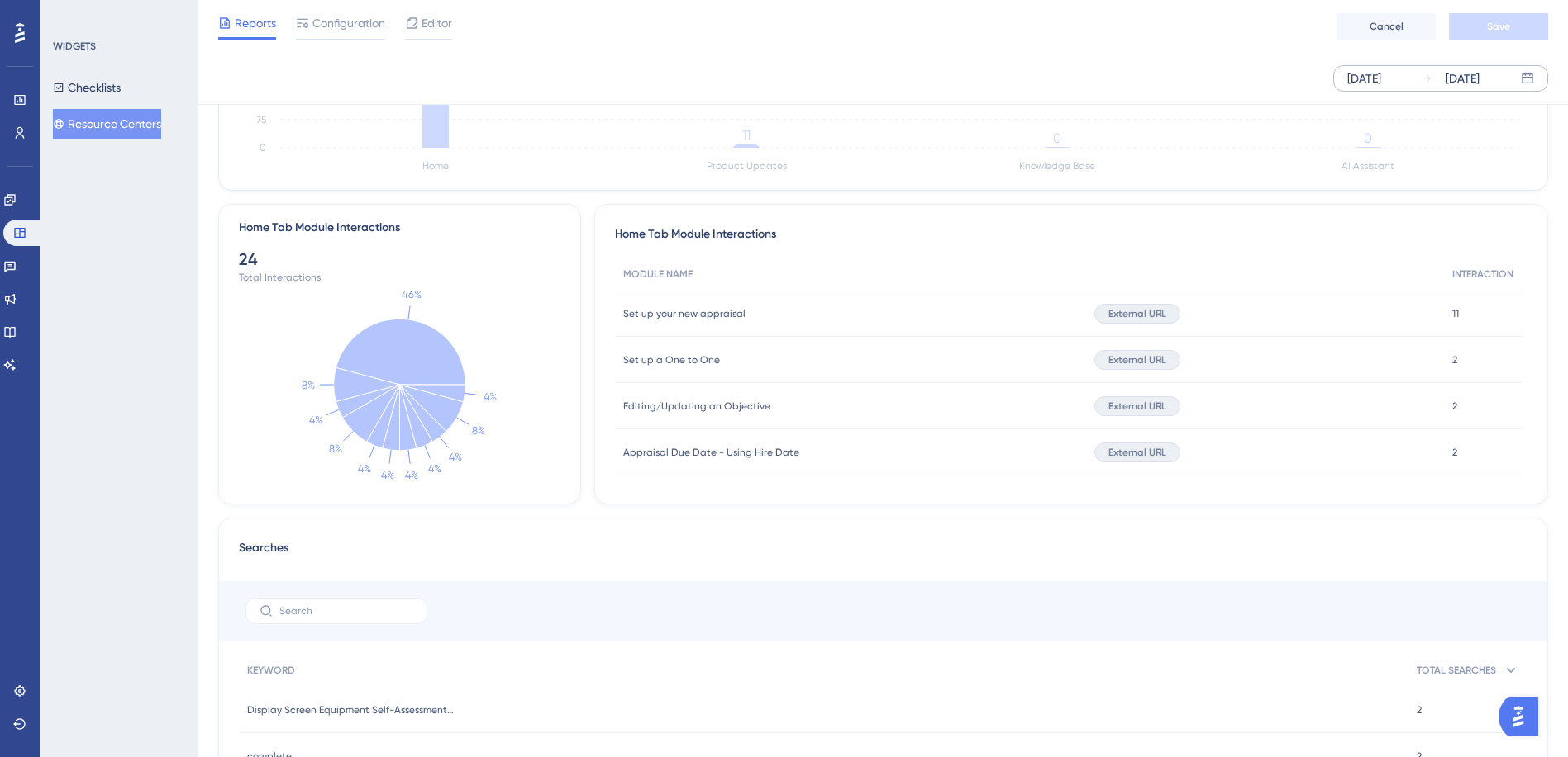
scroll to position [435, 0]
